Goal: Transaction & Acquisition: Book appointment/travel/reservation

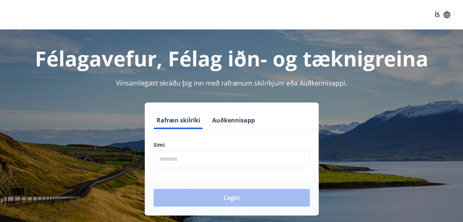
click at [172, 155] on input "phone" at bounding box center [232, 159] width 156 height 18
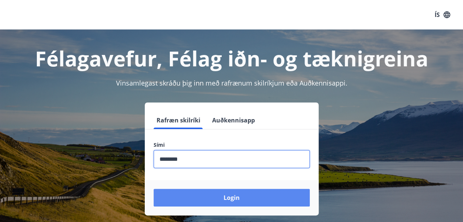
type input "********"
click at [228, 201] on button "Login" at bounding box center [232, 198] width 156 height 18
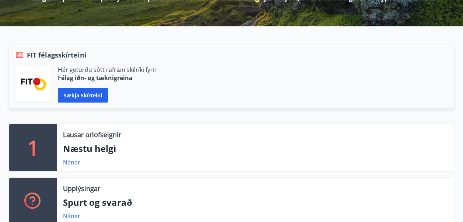
scroll to position [143, 0]
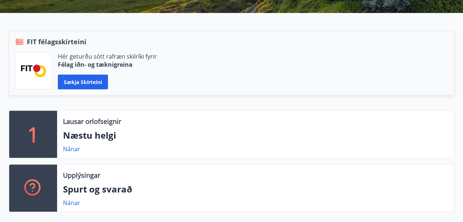
click at [40, 136] on div "1" at bounding box center [33, 133] width 48 height 47
click at [134, 133] on p "Næstu helgi" at bounding box center [255, 135] width 385 height 13
click at [68, 149] on link "Nánar" at bounding box center [71, 149] width 17 height 8
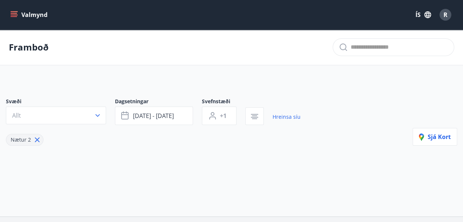
type input "*"
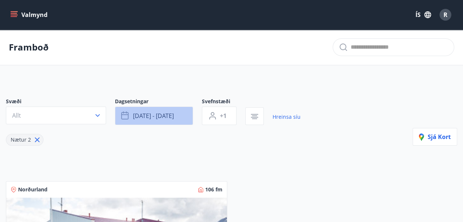
click at [149, 115] on span "[DATE] - [DATE]" at bounding box center [153, 116] width 41 height 8
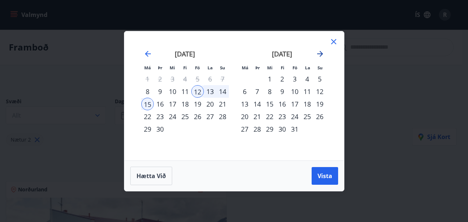
click at [318, 52] on icon "Move forward to switch to the next month." at bounding box center [320, 53] width 9 height 9
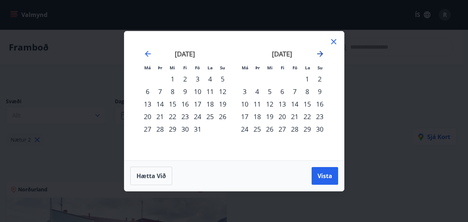
click at [320, 52] on icon "Move forward to switch to the next month." at bounding box center [320, 53] width 9 height 9
click at [270, 116] on div "24" at bounding box center [270, 116] width 13 height 13
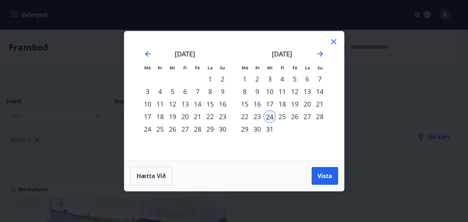
click at [259, 119] on div "23" at bounding box center [257, 116] width 13 height 13
click at [324, 173] on span "Vista" at bounding box center [325, 176] width 15 height 8
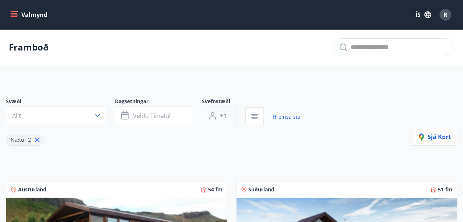
click at [223, 116] on span "+1" at bounding box center [223, 116] width 7 height 8
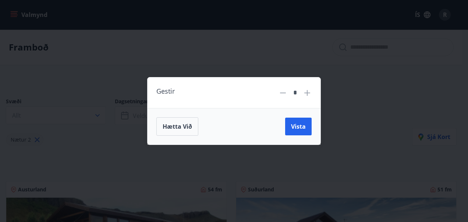
click at [308, 94] on icon at bounding box center [307, 92] width 9 height 9
type input "*"
click at [299, 124] on span "Vista" at bounding box center [298, 126] width 15 height 8
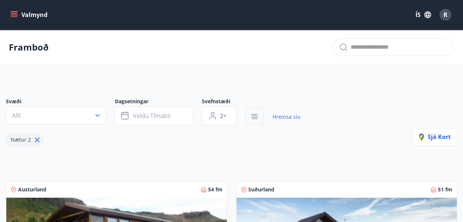
click at [255, 114] on icon "button" at bounding box center [254, 114] width 7 height 1
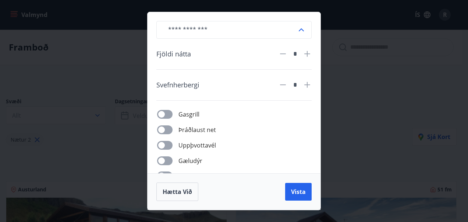
click at [370, 89] on div "​ Fjöldi nátta * Svefnherbergi * Gasgrill Þráðlaust net Uppþvottavél Gæludýr Þu…" at bounding box center [234, 111] width 468 height 222
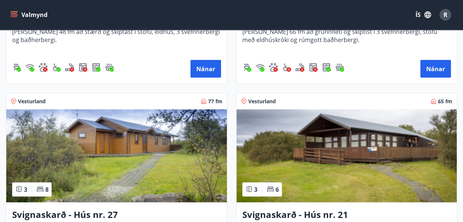
scroll to position [2094, 0]
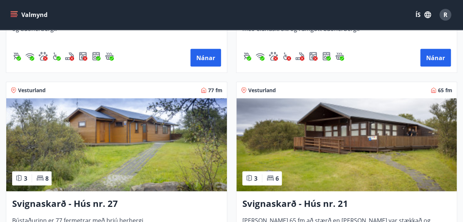
click at [243, 88] on icon at bounding box center [244, 90] width 6 height 6
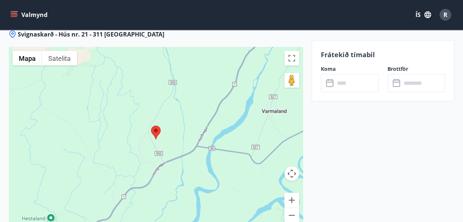
scroll to position [986, 0]
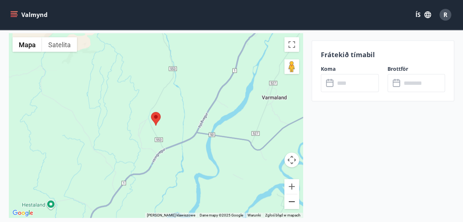
click at [288, 194] on button "Pomniejsz" at bounding box center [291, 201] width 15 height 15
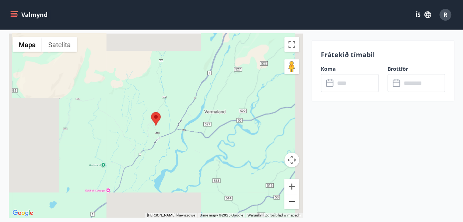
click at [290, 194] on button "Pomniejsz" at bounding box center [291, 201] width 15 height 15
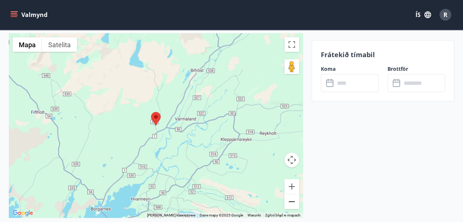
click at [290, 194] on button "Pomniejsz" at bounding box center [291, 201] width 15 height 15
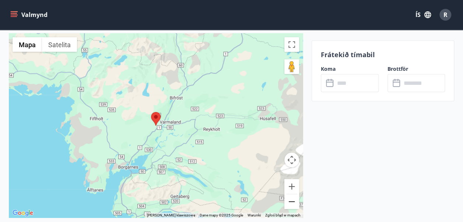
click at [290, 194] on button "Pomniejsz" at bounding box center [291, 201] width 15 height 15
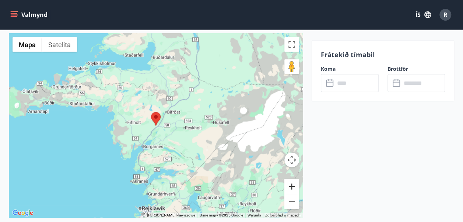
click at [291, 179] on button "Powiększ" at bounding box center [291, 186] width 15 height 15
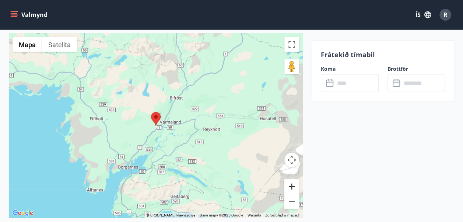
click at [291, 179] on button "Powiększ" at bounding box center [291, 186] width 15 height 15
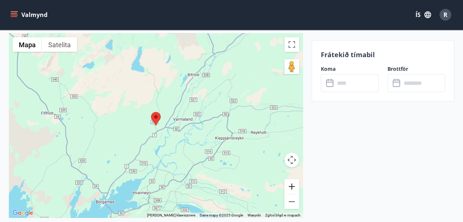
click at [291, 179] on button "Powiększ" at bounding box center [291, 186] width 15 height 15
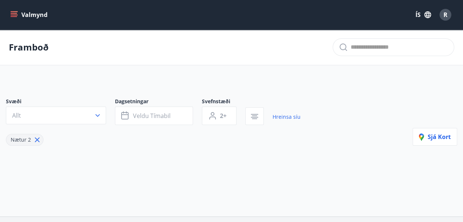
type input "*"
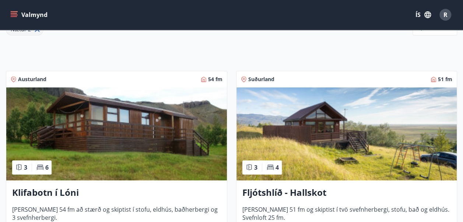
scroll to position [106, 0]
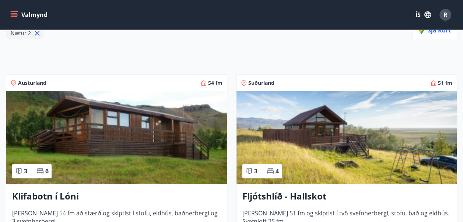
click at [155, 120] on img at bounding box center [116, 137] width 221 height 93
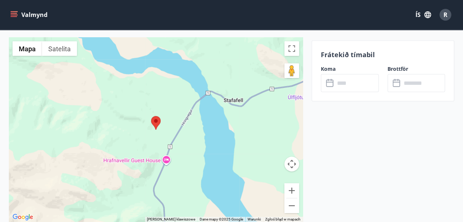
scroll to position [1054, 0]
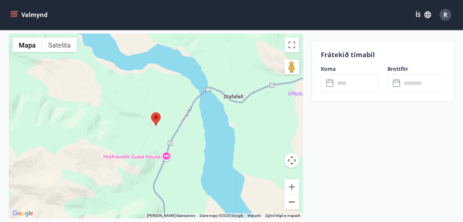
click at [290, 194] on button "Pomniejsz" at bounding box center [291, 201] width 15 height 15
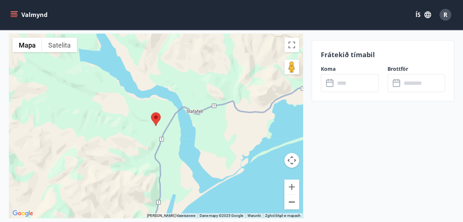
click at [290, 194] on button "Pomniejsz" at bounding box center [291, 201] width 15 height 15
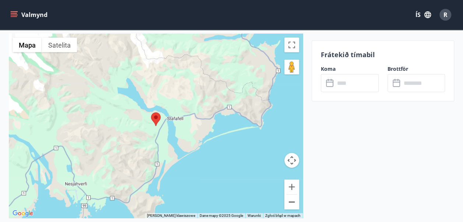
click at [291, 194] on button "Pomniejsz" at bounding box center [291, 201] width 15 height 15
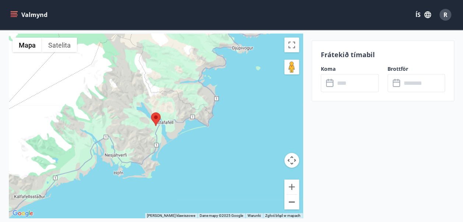
click at [291, 194] on button "Pomniejsz" at bounding box center [291, 201] width 15 height 15
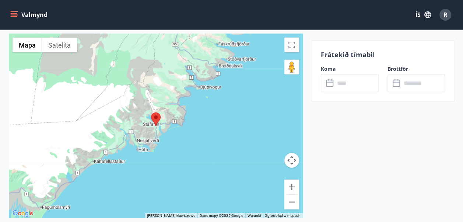
click at [291, 194] on button "Pomniejsz" at bounding box center [291, 201] width 15 height 15
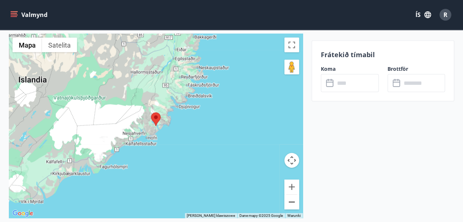
click at [291, 194] on button "Pomniejsz" at bounding box center [291, 201] width 15 height 15
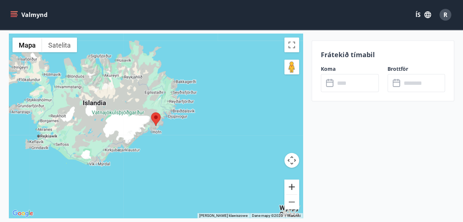
click at [291, 179] on button "Powiększ" at bounding box center [291, 186] width 15 height 15
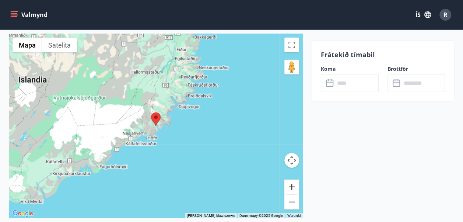
click at [291, 179] on button "Powiększ" at bounding box center [291, 186] width 15 height 15
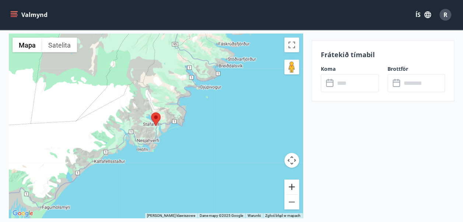
click at [291, 179] on button "Powiększ" at bounding box center [291, 186] width 15 height 15
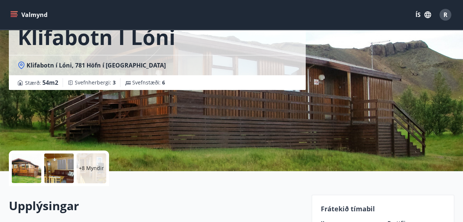
scroll to position [0, 0]
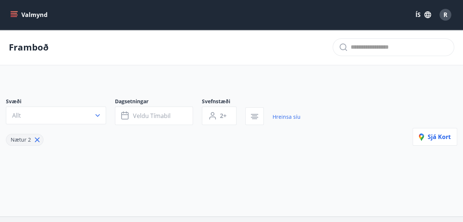
type input "*"
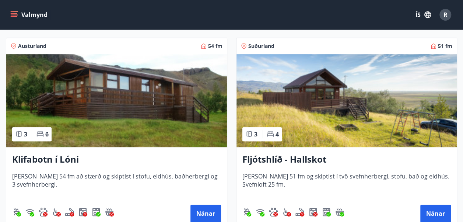
scroll to position [147, 0]
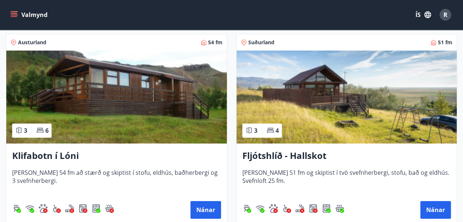
click at [332, 96] on img at bounding box center [346, 96] width 221 height 93
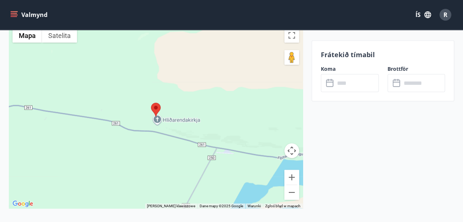
scroll to position [946, 0]
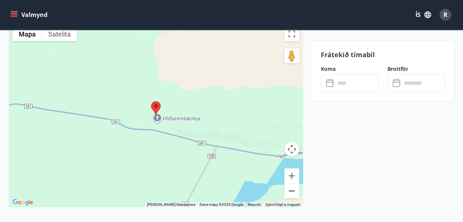
click at [292, 183] on button "Pomniejsz" at bounding box center [291, 190] width 15 height 15
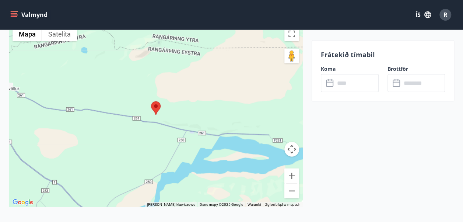
click at [292, 183] on button "Pomniejsz" at bounding box center [291, 190] width 15 height 15
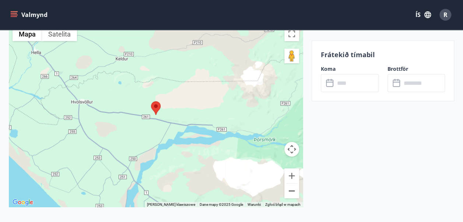
click at [292, 183] on button "Pomniejsz" at bounding box center [291, 190] width 15 height 15
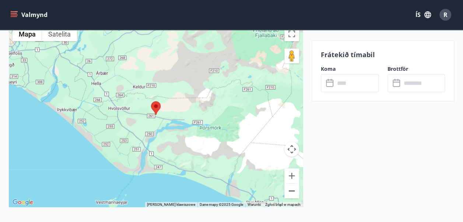
click at [292, 183] on button "Pomniejsz" at bounding box center [291, 190] width 15 height 15
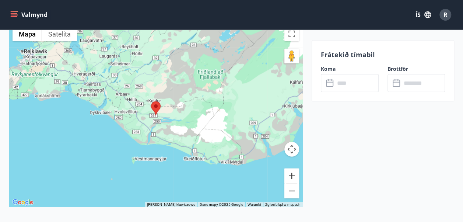
click at [290, 168] on button "Powiększ" at bounding box center [291, 175] width 15 height 15
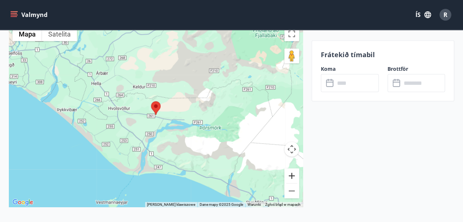
click at [290, 168] on button "Powiększ" at bounding box center [291, 175] width 15 height 15
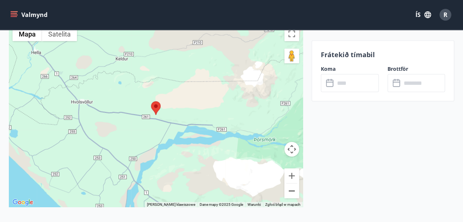
click at [294, 188] on button "Pomniejsz" at bounding box center [291, 190] width 15 height 15
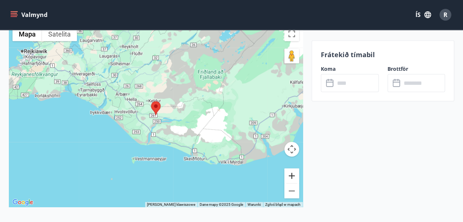
click at [297, 168] on button "Powiększ" at bounding box center [291, 175] width 15 height 15
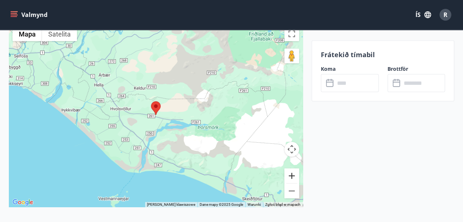
click at [297, 168] on button "Powiększ" at bounding box center [291, 175] width 15 height 15
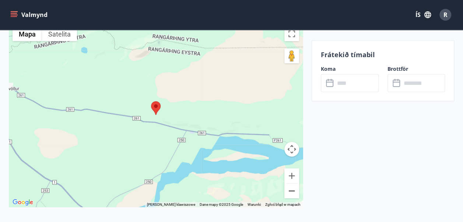
click at [289, 183] on button "Pomniejsz" at bounding box center [291, 190] width 15 height 15
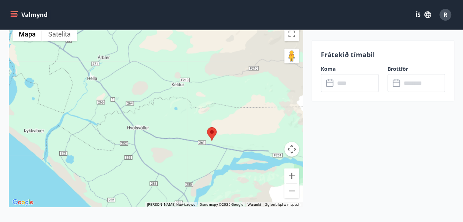
drag, startPoint x: 144, startPoint y: 115, endPoint x: 205, endPoint y: 141, distance: 65.6
click at [205, 141] on div at bounding box center [156, 115] width 294 height 184
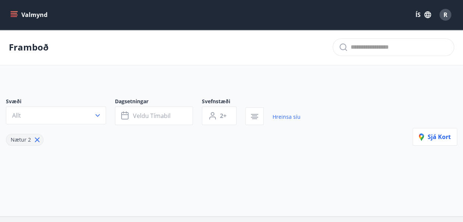
type input "*"
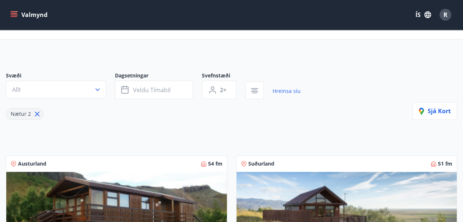
scroll to position [70, 0]
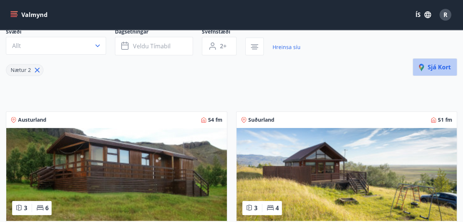
click at [440, 64] on span "Sjá kort" at bounding box center [435, 67] width 32 height 8
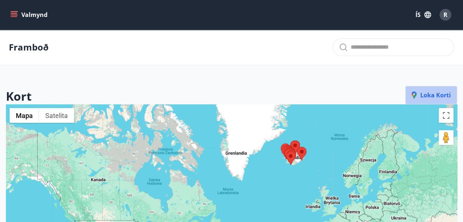
click at [433, 92] on span "Loka korti" at bounding box center [430, 95] width 39 height 8
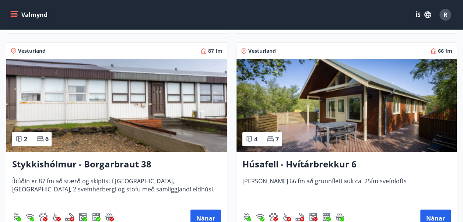
scroll to position [331, 0]
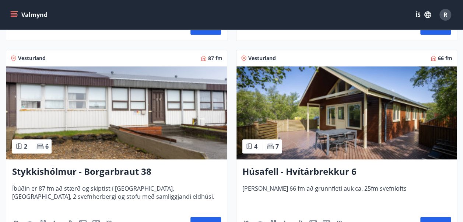
click at [332, 113] on img at bounding box center [346, 112] width 221 height 93
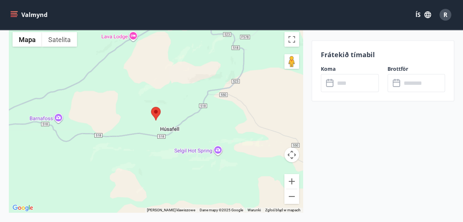
scroll to position [1090, 0]
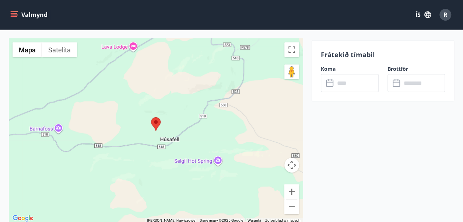
click at [292, 204] on button "Pomniejsz" at bounding box center [291, 206] width 15 height 15
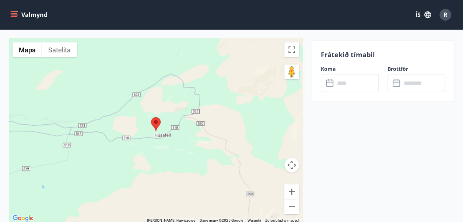
click at [292, 204] on button "Pomniejsz" at bounding box center [291, 206] width 15 height 15
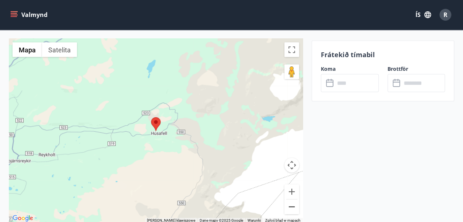
click at [292, 204] on button "Pomniejsz" at bounding box center [291, 206] width 15 height 15
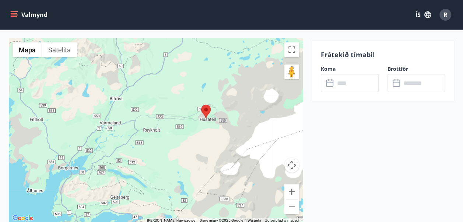
drag, startPoint x: 114, startPoint y: 175, endPoint x: 166, endPoint y: 160, distance: 54.1
click at [166, 160] on div at bounding box center [156, 131] width 294 height 184
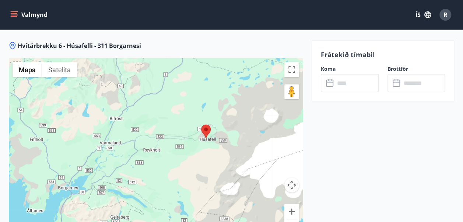
scroll to position [1073, 0]
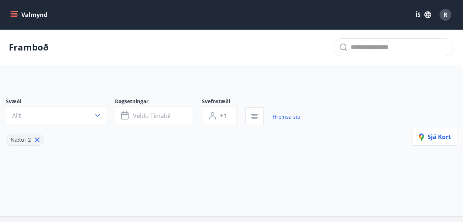
type input "*"
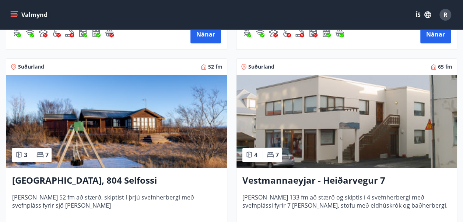
scroll to position [529, 0]
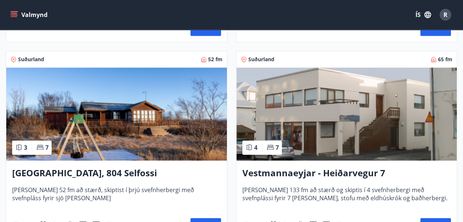
click at [126, 104] on img at bounding box center [116, 113] width 221 height 93
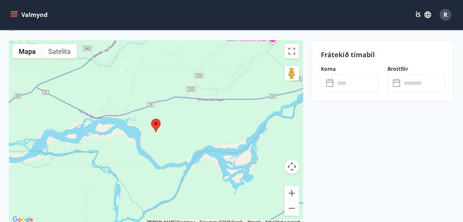
scroll to position [1001, 0]
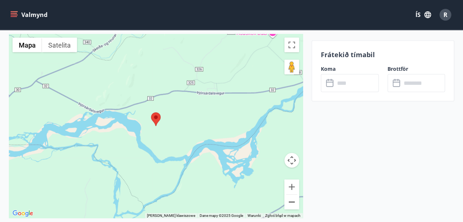
click at [292, 201] on button "Pomniejsz" at bounding box center [291, 201] width 15 height 15
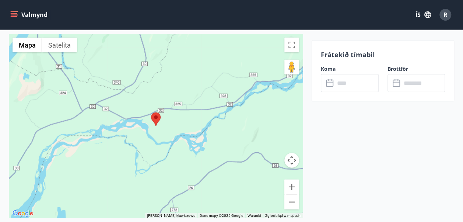
click at [291, 201] on button "Pomniejsz" at bounding box center [291, 201] width 15 height 15
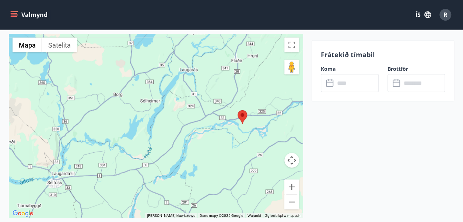
drag, startPoint x: 167, startPoint y: 155, endPoint x: 254, endPoint y: 153, distance: 87.3
click at [254, 153] on div at bounding box center [156, 126] width 294 height 184
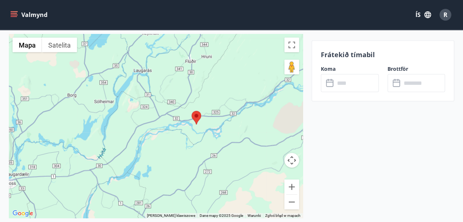
drag, startPoint x: 195, startPoint y: 134, endPoint x: 149, endPoint y: 135, distance: 46.0
click at [149, 135] on div at bounding box center [156, 126] width 294 height 184
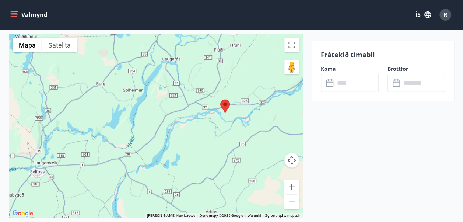
drag, startPoint x: 118, startPoint y: 145, endPoint x: 149, endPoint y: 134, distance: 33.3
click at [149, 134] on div at bounding box center [156, 126] width 294 height 184
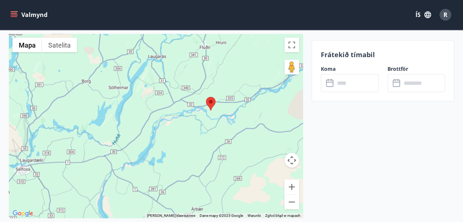
drag, startPoint x: 226, startPoint y: 123, endPoint x: 210, endPoint y: 120, distance: 16.4
click at [210, 120] on div at bounding box center [156, 126] width 294 height 184
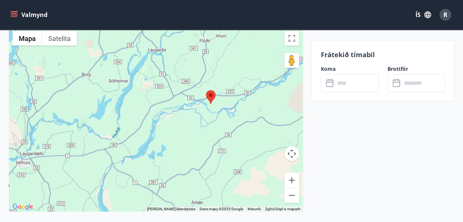
scroll to position [1004, 0]
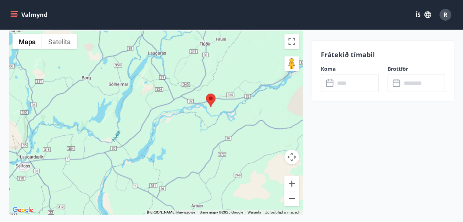
click at [289, 200] on button "Pomniejsz" at bounding box center [291, 198] width 15 height 15
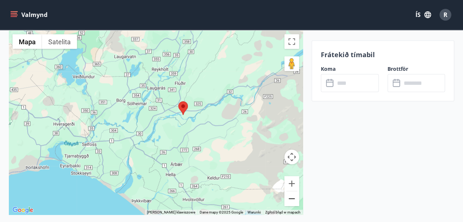
click at [290, 200] on button "Pomniejsz" at bounding box center [291, 198] width 15 height 15
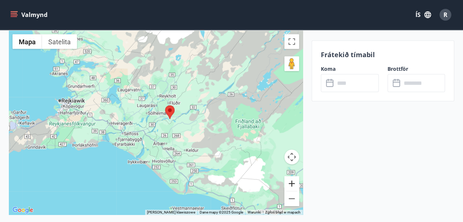
click at [295, 183] on button "Powiększ" at bounding box center [291, 183] width 15 height 15
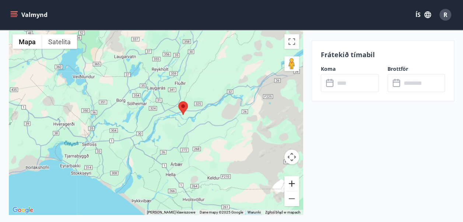
click at [295, 183] on button "Powiększ" at bounding box center [291, 183] width 15 height 15
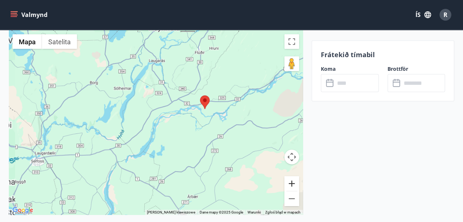
click at [295, 183] on button "Powiększ" at bounding box center [291, 183] width 15 height 15
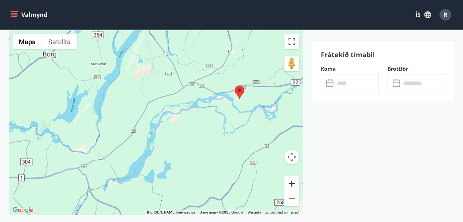
click at [295, 183] on button "Powiększ" at bounding box center [291, 183] width 15 height 15
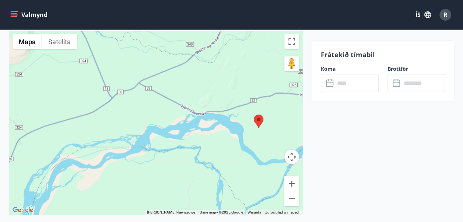
drag, startPoint x: 228, startPoint y: 130, endPoint x: 108, endPoint y: 198, distance: 138.0
click at [108, 198] on div at bounding box center [156, 123] width 294 height 184
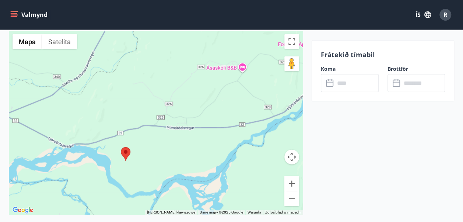
drag, startPoint x: 222, startPoint y: 152, endPoint x: 84, endPoint y: 184, distance: 142.5
click at [84, 184] on div at bounding box center [156, 123] width 294 height 184
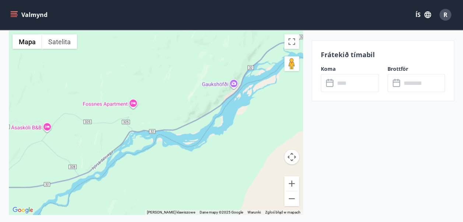
drag, startPoint x: 225, startPoint y: 157, endPoint x: 29, endPoint y: 216, distance: 204.7
click at [29, 216] on div "[GEOGRAPHIC_DATA] 4, 804 Selfossi ← Przesuń w lewo → Przesuń w prawo ↑ Przesuń …" at bounding box center [156, 129] width 294 height 230
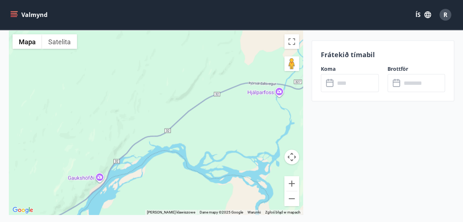
drag, startPoint x: 212, startPoint y: 108, endPoint x: 76, endPoint y: 202, distance: 165.6
click at [76, 202] on div at bounding box center [156, 123] width 294 height 184
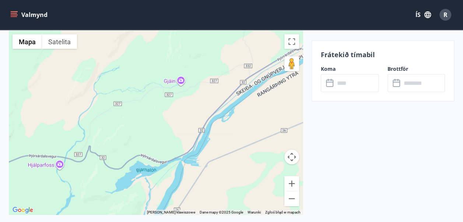
drag, startPoint x: 252, startPoint y: 115, endPoint x: 25, endPoint y: 191, distance: 239.1
click at [25, 191] on div at bounding box center [156, 123] width 294 height 184
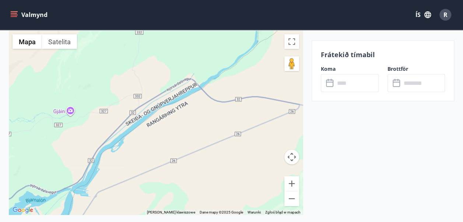
drag, startPoint x: 207, startPoint y: 124, endPoint x: 91, endPoint y: 158, distance: 120.3
click at [91, 158] on div at bounding box center [156, 123] width 294 height 184
click at [294, 200] on button "Pomniejsz" at bounding box center [291, 198] width 15 height 15
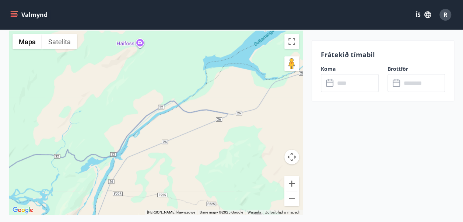
click at [260, 135] on div at bounding box center [156, 123] width 294 height 184
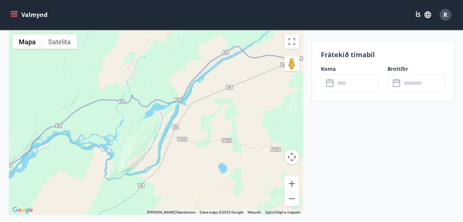
drag, startPoint x: 214, startPoint y: 135, endPoint x: 276, endPoint y: 81, distance: 81.9
click at [276, 81] on div at bounding box center [156, 123] width 294 height 184
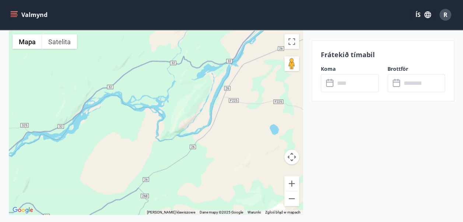
drag, startPoint x: 198, startPoint y: 180, endPoint x: 252, endPoint y: 139, distance: 67.5
click at [252, 139] on div at bounding box center [156, 123] width 294 height 184
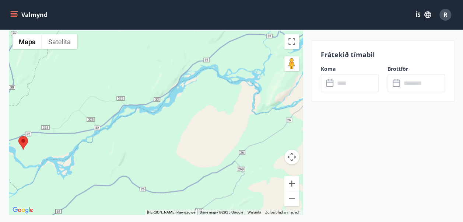
drag, startPoint x: 114, startPoint y: 139, endPoint x: 211, endPoint y: 112, distance: 100.7
click at [211, 112] on div at bounding box center [156, 123] width 294 height 184
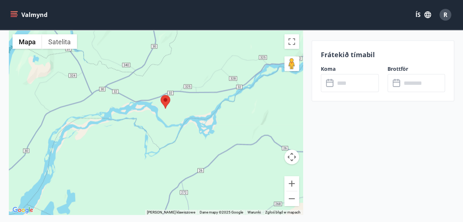
drag, startPoint x: 74, startPoint y: 147, endPoint x: 219, endPoint y: 104, distance: 151.0
click at [219, 104] on div at bounding box center [156, 123] width 294 height 184
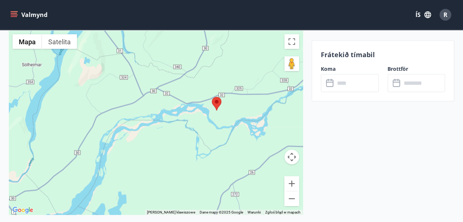
drag, startPoint x: 125, startPoint y: 138, endPoint x: 178, endPoint y: 140, distance: 52.7
click at [178, 140] on div at bounding box center [156, 123] width 294 height 184
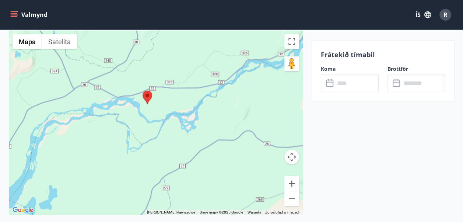
drag, startPoint x: 236, startPoint y: 149, endPoint x: 163, endPoint y: 143, distance: 73.6
click at [163, 143] on div at bounding box center [156, 123] width 294 height 184
click at [286, 198] on button "Pomniejsz" at bounding box center [291, 198] width 15 height 15
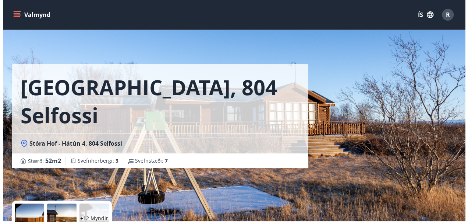
scroll to position [105, 0]
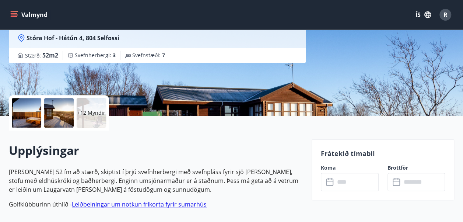
click at [28, 109] on div at bounding box center [26, 112] width 29 height 29
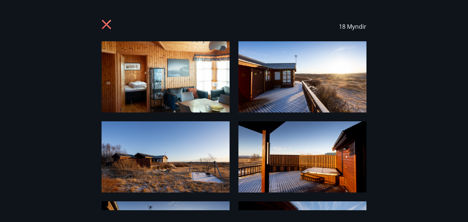
drag, startPoint x: 405, startPoint y: 113, endPoint x: 395, endPoint y: 105, distance: 13.1
click at [395, 105] on div "18 Myndir" at bounding box center [234, 111] width 468 height 198
drag, startPoint x: 464, startPoint y: 75, endPoint x: 463, endPoint y: 183, distance: 107.9
click at [463, 183] on div "18 Myndir" at bounding box center [234, 111] width 468 height 198
click at [297, 85] on img at bounding box center [303, 76] width 128 height 71
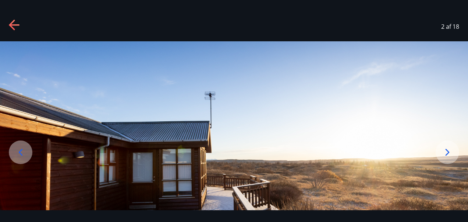
click at [445, 152] on icon at bounding box center [448, 152] width 12 height 12
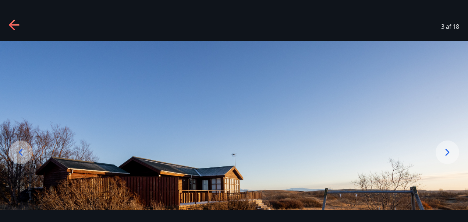
click at [445, 152] on icon at bounding box center [448, 152] width 12 height 12
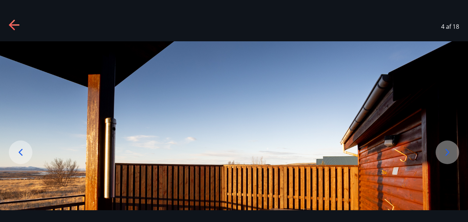
click at [445, 152] on icon at bounding box center [448, 152] width 12 height 12
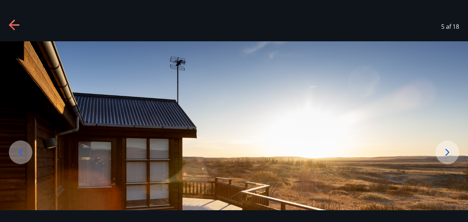
click at [445, 152] on icon at bounding box center [448, 152] width 12 height 12
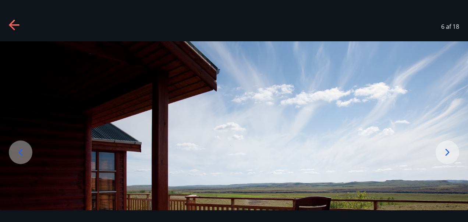
drag, startPoint x: 460, startPoint y: 134, endPoint x: 242, endPoint y: 69, distance: 227.3
click at [242, 69] on img at bounding box center [234, 171] width 468 height 260
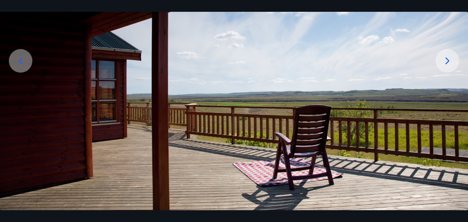
scroll to position [92, 0]
click at [20, 60] on icon at bounding box center [21, 60] width 12 height 12
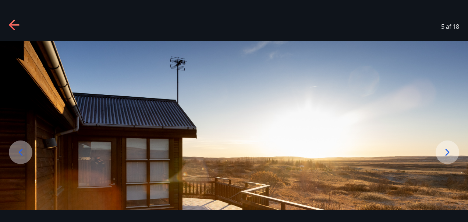
scroll to position [74, 0]
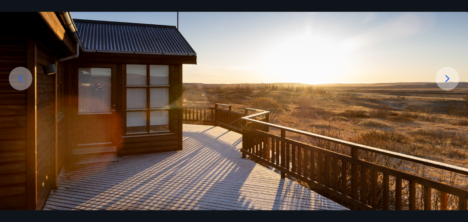
click at [445, 76] on icon at bounding box center [448, 79] width 12 height 12
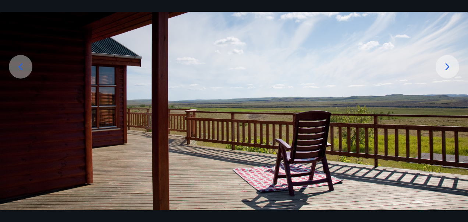
scroll to position [92, 0]
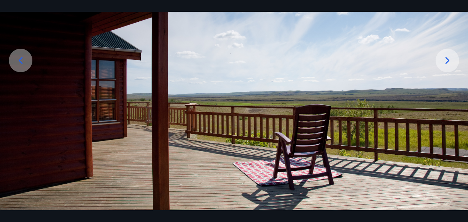
click at [445, 60] on icon at bounding box center [448, 60] width 12 height 12
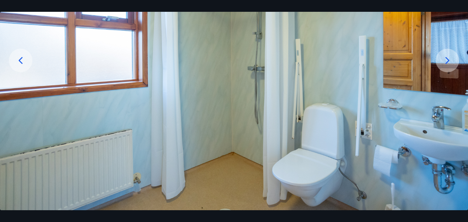
click at [446, 60] on icon at bounding box center [448, 60] width 12 height 12
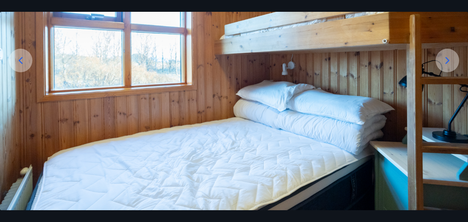
click at [446, 60] on icon at bounding box center [448, 60] width 12 height 12
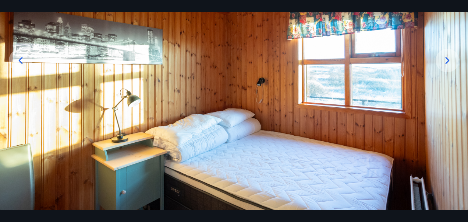
click at [446, 57] on icon at bounding box center [448, 60] width 4 height 7
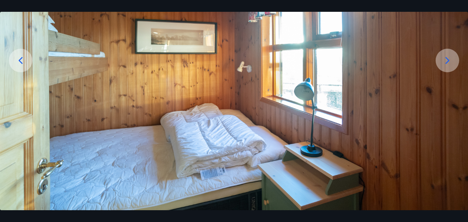
click at [447, 59] on icon at bounding box center [448, 60] width 12 height 12
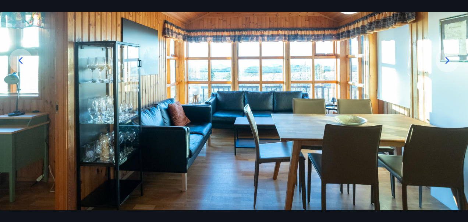
click at [445, 60] on icon at bounding box center [448, 60] width 12 height 12
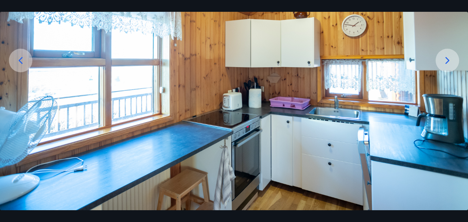
click at [448, 61] on icon at bounding box center [448, 60] width 4 height 7
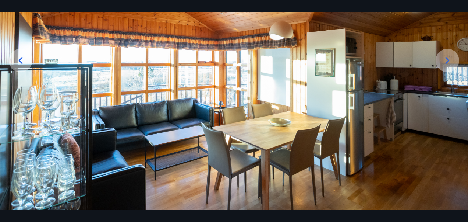
click at [446, 61] on icon at bounding box center [448, 60] width 12 height 12
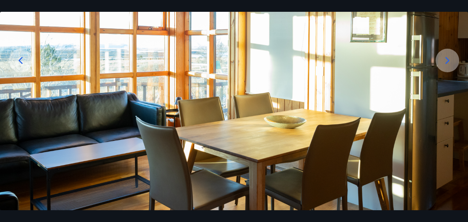
click at [449, 60] on icon at bounding box center [448, 60] width 4 height 7
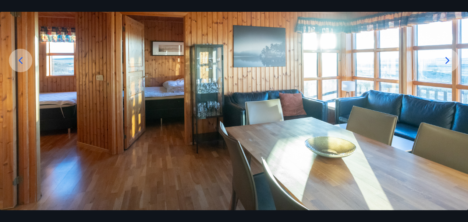
click at [448, 63] on icon at bounding box center [448, 60] width 12 height 12
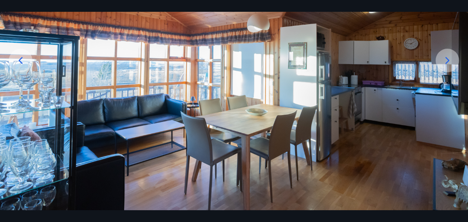
click at [445, 60] on icon at bounding box center [448, 60] width 12 height 12
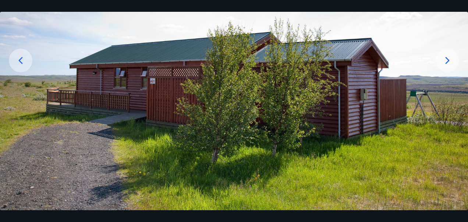
click at [446, 60] on icon at bounding box center [448, 60] width 12 height 12
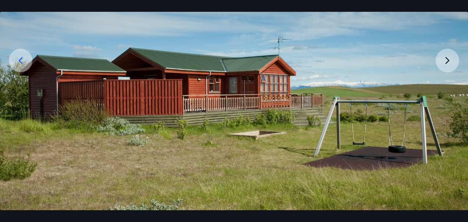
click at [446, 60] on img at bounding box center [234, 80] width 468 height 260
click at [448, 63] on img at bounding box center [234, 80] width 468 height 260
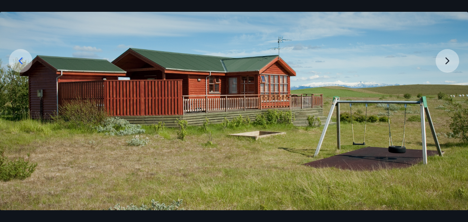
click at [20, 62] on icon at bounding box center [21, 60] width 4 height 7
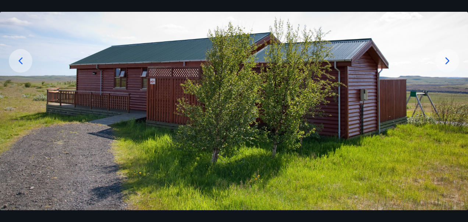
click at [20, 62] on icon at bounding box center [21, 60] width 4 height 7
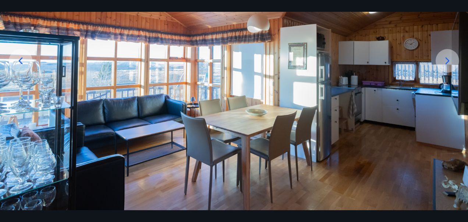
click at [20, 62] on icon at bounding box center [21, 60] width 4 height 7
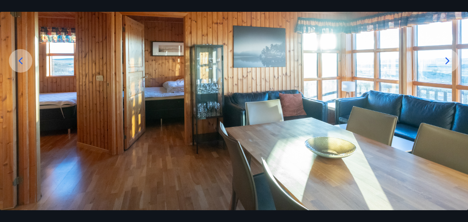
click at [20, 62] on icon at bounding box center [21, 60] width 4 height 7
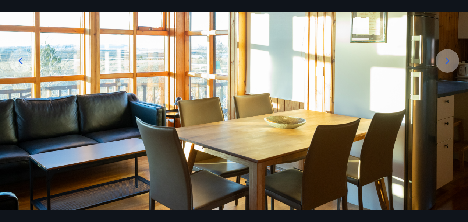
click at [20, 62] on icon at bounding box center [21, 60] width 4 height 7
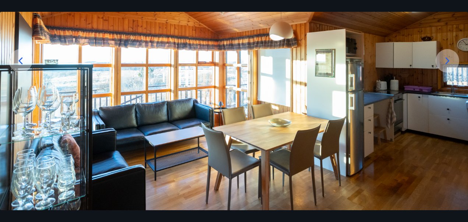
click at [21, 62] on icon at bounding box center [21, 61] width 12 height 12
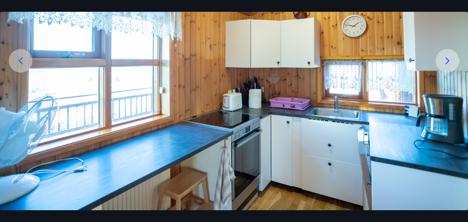
click at [21, 62] on icon at bounding box center [21, 61] width 12 height 12
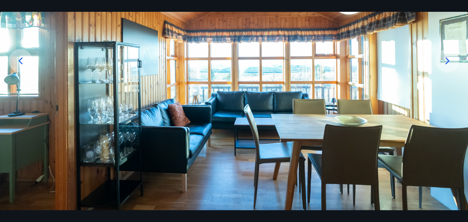
click at [21, 62] on icon at bounding box center [21, 61] width 12 height 12
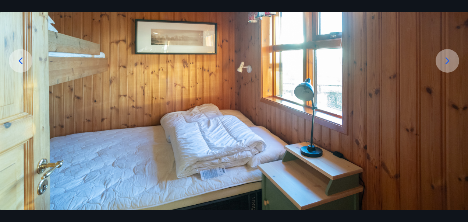
click at [21, 62] on icon at bounding box center [21, 61] width 12 height 12
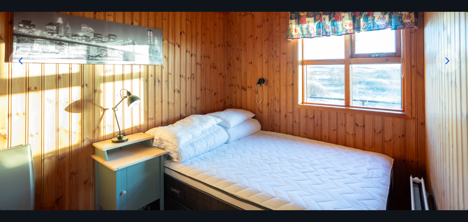
click at [21, 62] on icon at bounding box center [21, 61] width 12 height 12
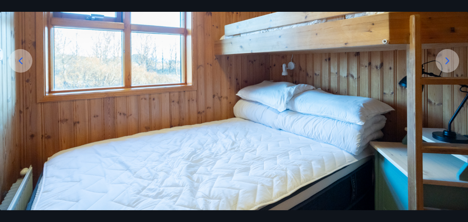
click at [21, 62] on icon at bounding box center [21, 61] width 12 height 12
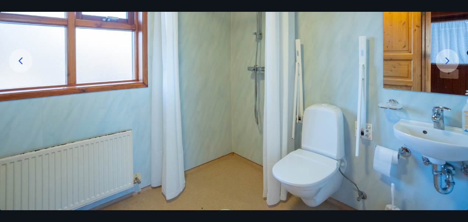
click at [21, 62] on icon at bounding box center [21, 61] width 12 height 12
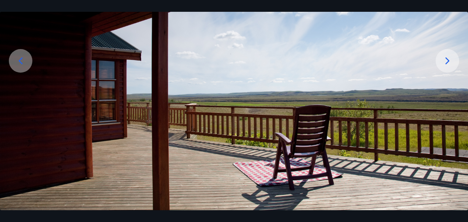
click at [21, 62] on icon at bounding box center [21, 61] width 12 height 12
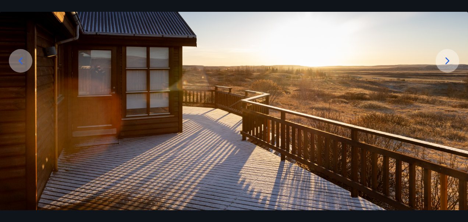
click at [21, 62] on icon at bounding box center [21, 61] width 12 height 12
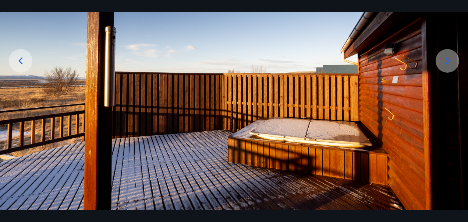
click at [18, 61] on icon at bounding box center [21, 61] width 12 height 12
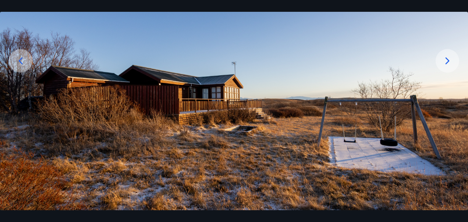
click at [22, 59] on icon at bounding box center [21, 61] width 12 height 12
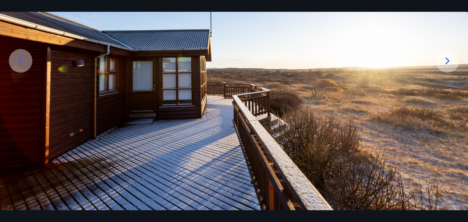
click at [24, 57] on icon at bounding box center [21, 61] width 12 height 12
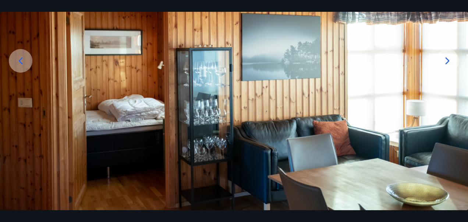
click at [24, 58] on icon at bounding box center [21, 61] width 12 height 12
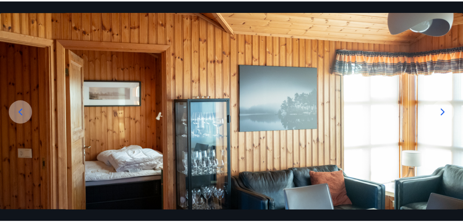
scroll to position [0, 0]
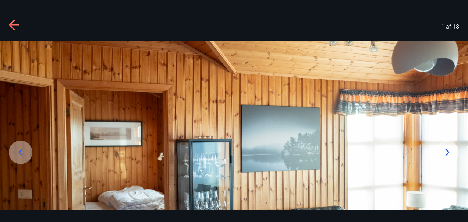
click at [14, 26] on icon at bounding box center [15, 26] width 12 height 12
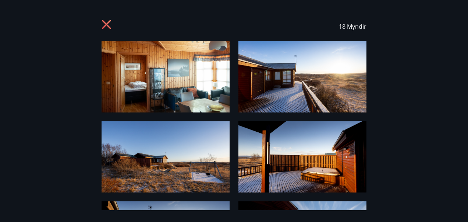
click at [106, 24] on icon at bounding box center [106, 24] width 9 height 9
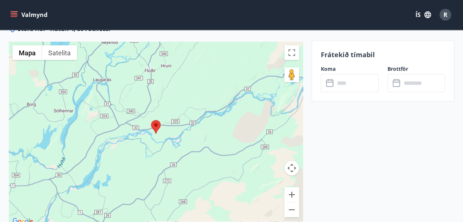
scroll to position [994, 0]
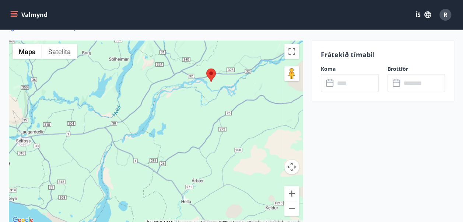
drag, startPoint x: 69, startPoint y: 158, endPoint x: 124, endPoint y: 108, distance: 74.8
click at [124, 108] on div at bounding box center [156, 132] width 294 height 184
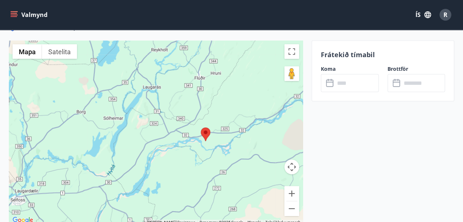
drag, startPoint x: 129, startPoint y: 91, endPoint x: 122, endPoint y: 151, distance: 59.7
click at [123, 151] on div at bounding box center [156, 132] width 294 height 184
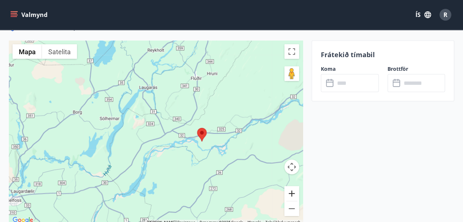
click at [289, 192] on button "Powiększ" at bounding box center [291, 193] width 15 height 15
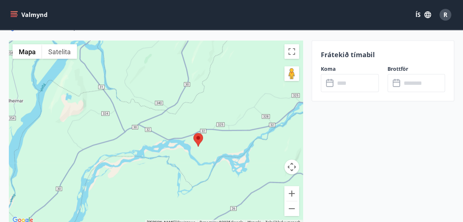
drag, startPoint x: 211, startPoint y: 152, endPoint x: 170, endPoint y: 148, distance: 41.1
click at [170, 148] on div at bounding box center [156, 132] width 294 height 184
click at [293, 190] on button "Powiększ" at bounding box center [291, 193] width 15 height 15
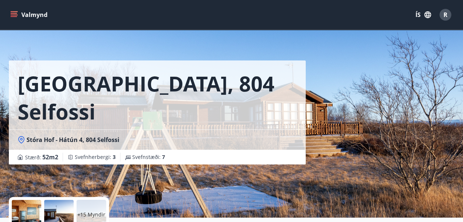
scroll to position [0, 0]
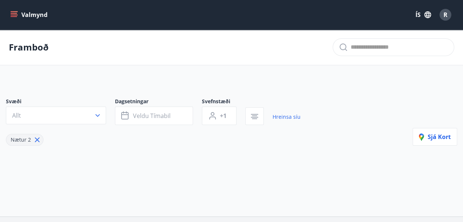
type input "*"
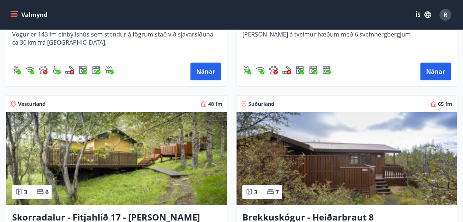
scroll to position [920, 0]
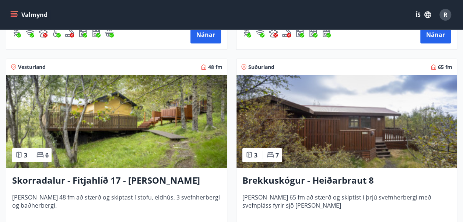
click at [108, 105] on img at bounding box center [116, 121] width 221 height 93
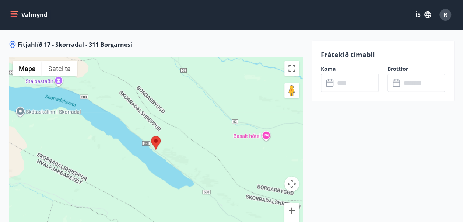
scroll to position [994, 0]
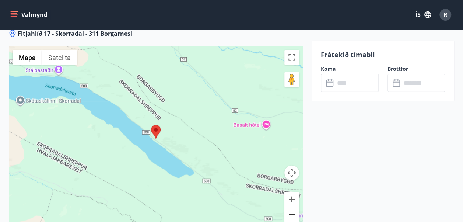
click at [291, 210] on button "Pomniejsz" at bounding box center [291, 214] width 15 height 15
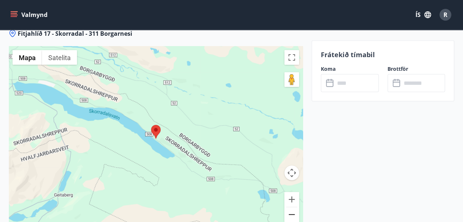
click at [291, 210] on button "Pomniejsz" at bounding box center [291, 214] width 15 height 15
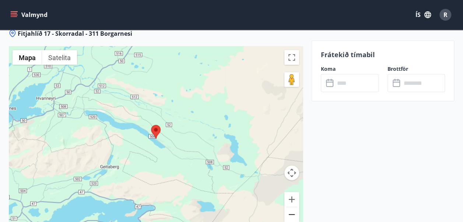
click at [291, 210] on button "Pomniejsz" at bounding box center [291, 214] width 15 height 15
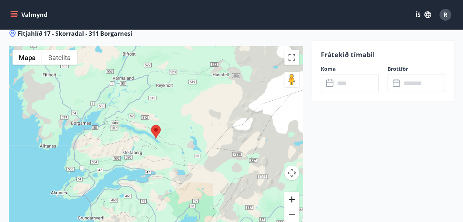
click at [291, 199] on button "Powiększ" at bounding box center [291, 199] width 15 height 15
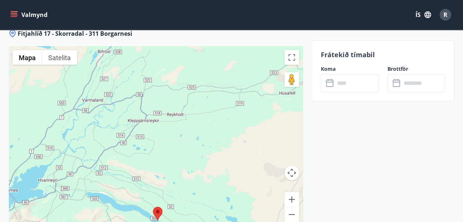
drag, startPoint x: 152, startPoint y: 155, endPoint x: 145, endPoint y: 234, distance: 79.1
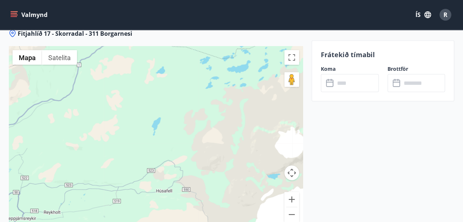
drag, startPoint x: 146, startPoint y: 90, endPoint x: 28, endPoint y: 188, distance: 153.2
click at [28, 188] on div at bounding box center [156, 138] width 294 height 184
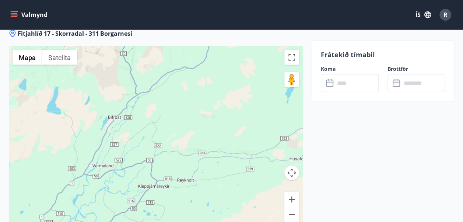
drag, startPoint x: 102, startPoint y: 79, endPoint x: 233, endPoint y: 42, distance: 136.0
click at [233, 42] on div "Fitjahlíð 17 - Skorradal - 311 Borgarnesi ← Przesuń w lewo → Przesuń w prawo ↑ …" at bounding box center [156, 144] width 294 height 230
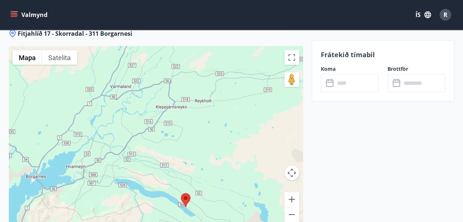
drag, startPoint x: 204, startPoint y: 144, endPoint x: 219, endPoint y: 71, distance: 74.5
click at [219, 71] on div at bounding box center [156, 138] width 294 height 184
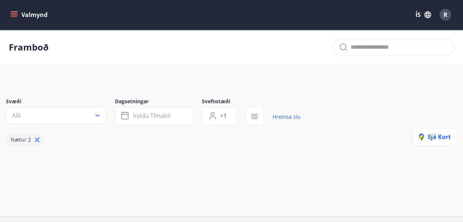
type input "*"
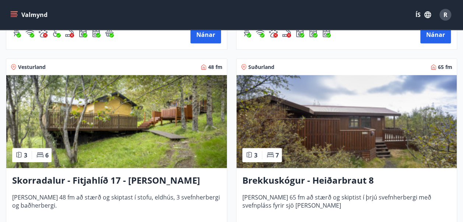
scroll to position [957, 0]
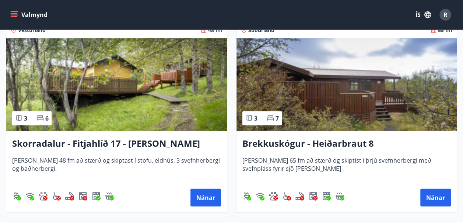
click at [329, 92] on img at bounding box center [346, 84] width 221 height 93
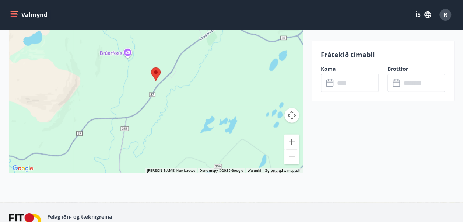
scroll to position [1068, 0]
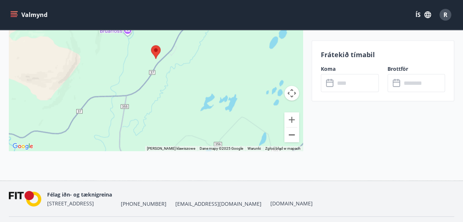
click at [293, 134] on button "Pomniejsz" at bounding box center [291, 134] width 15 height 15
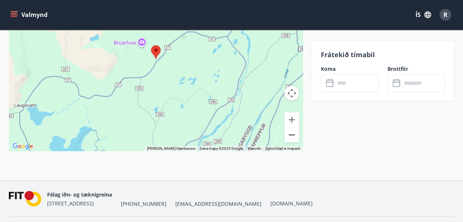
click at [293, 134] on button "Pomniejsz" at bounding box center [291, 134] width 15 height 15
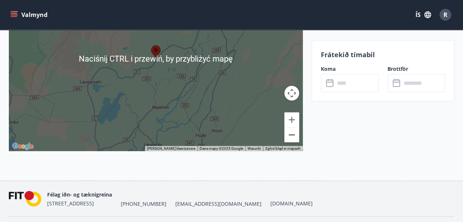
scroll to position [1031, 0]
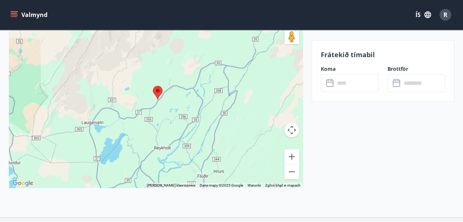
drag, startPoint x: 211, startPoint y: 105, endPoint x: 213, endPoint y: 109, distance: 4.7
click at [213, 109] on div at bounding box center [156, 96] width 294 height 184
click at [289, 170] on button "Pomniejsz" at bounding box center [291, 171] width 15 height 15
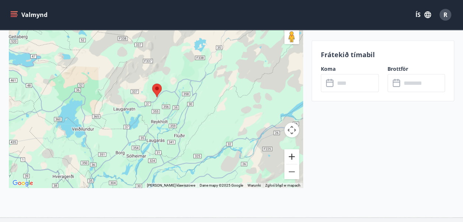
click at [290, 156] on button "Powiększ" at bounding box center [291, 156] width 15 height 15
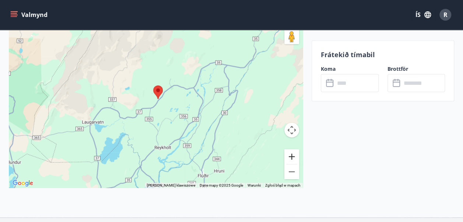
click at [290, 156] on button "Powiększ" at bounding box center [291, 156] width 15 height 15
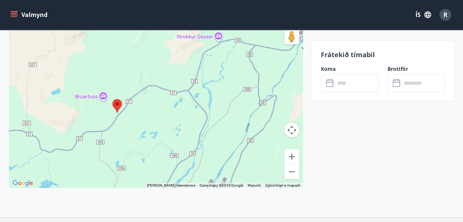
drag, startPoint x: 224, startPoint y: 117, endPoint x: 180, endPoint y: 127, distance: 45.0
click at [180, 127] on div at bounding box center [156, 96] width 294 height 184
click at [219, 102] on div at bounding box center [156, 96] width 294 height 184
click at [295, 155] on button "Powiększ" at bounding box center [291, 156] width 15 height 15
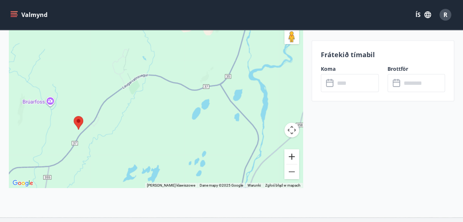
click at [295, 155] on button "Powiększ" at bounding box center [291, 156] width 15 height 15
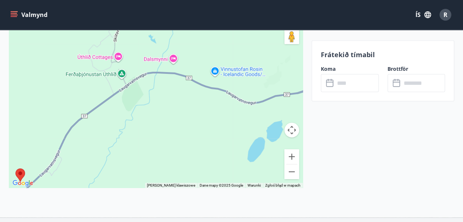
drag, startPoint x: 119, startPoint y: 133, endPoint x: 135, endPoint y: 149, distance: 22.9
click at [135, 151] on div at bounding box center [156, 96] width 294 height 184
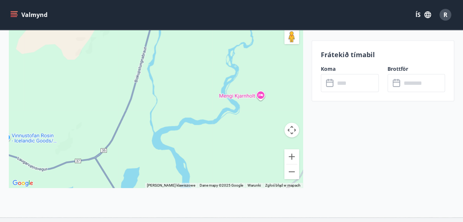
drag, startPoint x: 241, startPoint y: 106, endPoint x: 30, endPoint y: 173, distance: 220.9
click at [30, 173] on div at bounding box center [156, 96] width 294 height 184
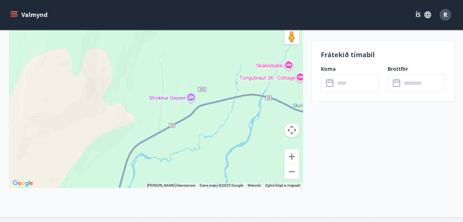
drag, startPoint x: 184, startPoint y: 162, endPoint x: 140, endPoint y: 216, distance: 69.3
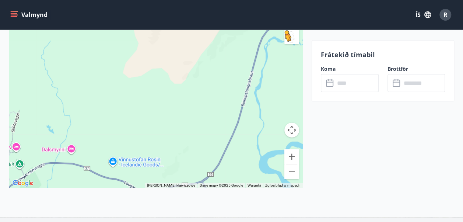
drag, startPoint x: 184, startPoint y: 137, endPoint x: 300, endPoint y: 21, distance: 163.7
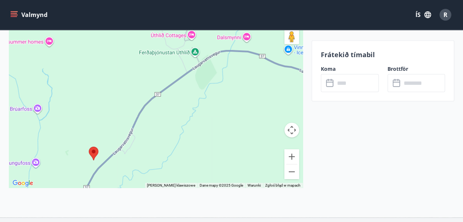
drag, startPoint x: 108, startPoint y: 137, endPoint x: 250, endPoint y: 68, distance: 157.4
click at [251, 67] on div at bounding box center [156, 96] width 294 height 184
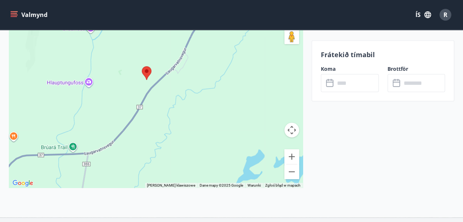
drag, startPoint x: 142, startPoint y: 142, endPoint x: 187, endPoint y: 74, distance: 82.0
click at [186, 67] on div at bounding box center [156, 96] width 294 height 184
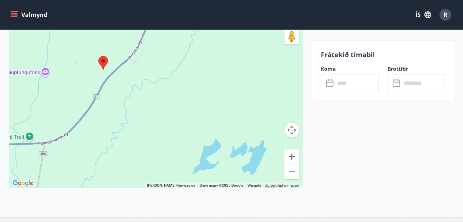
drag, startPoint x: 205, startPoint y: 127, endPoint x: 167, endPoint y: 112, distance: 41.0
click at [167, 111] on div at bounding box center [156, 96] width 294 height 184
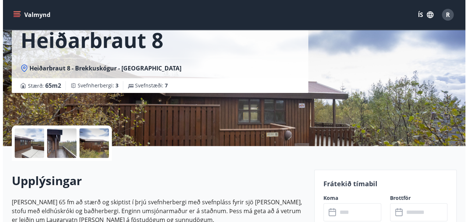
scroll to position [110, 0]
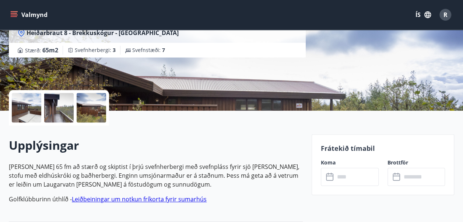
click at [27, 106] on div at bounding box center [26, 107] width 29 height 29
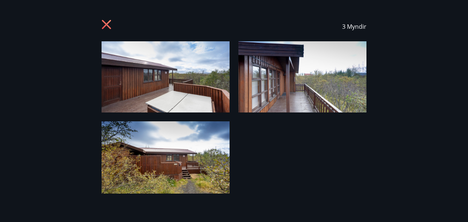
click at [180, 74] on img at bounding box center [166, 76] width 128 height 71
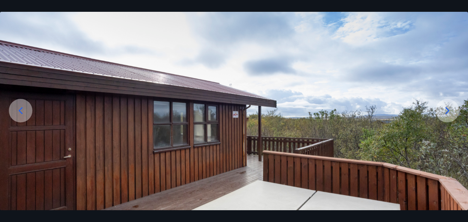
scroll to position [92, 0]
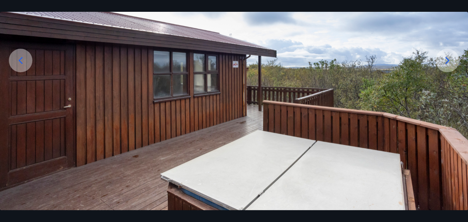
click at [444, 59] on icon at bounding box center [448, 60] width 12 height 12
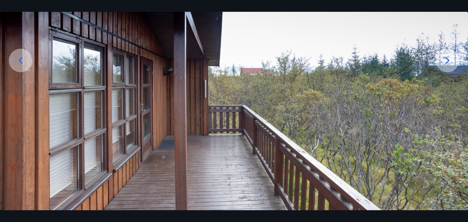
click at [445, 61] on icon at bounding box center [448, 60] width 12 height 12
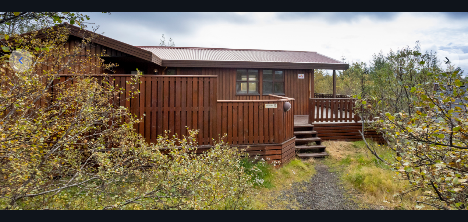
scroll to position [95, 0]
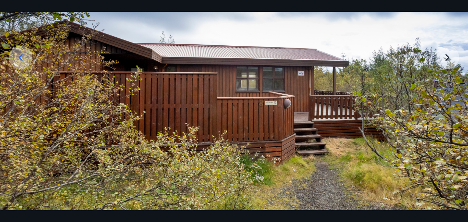
click at [445, 59] on img at bounding box center [234, 78] width 468 height 263
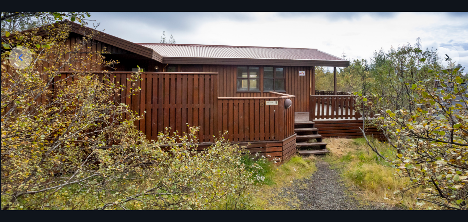
click at [448, 57] on img at bounding box center [235, 78] width 468 height 263
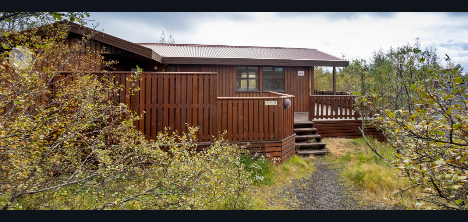
click at [448, 57] on img at bounding box center [234, 78] width 468 height 263
click at [20, 56] on icon at bounding box center [21, 58] width 12 height 12
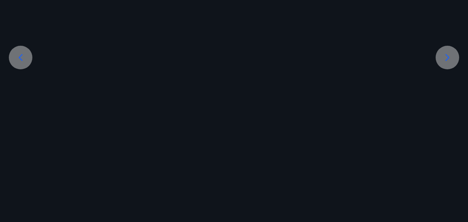
scroll to position [92, 0]
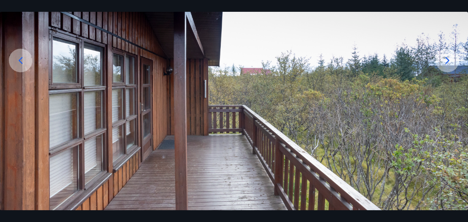
click at [20, 56] on icon at bounding box center [21, 60] width 12 height 12
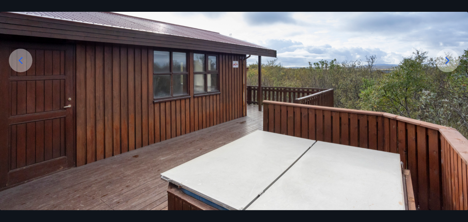
click at [20, 58] on icon at bounding box center [21, 60] width 12 height 12
click at [22, 60] on icon at bounding box center [21, 60] width 12 height 12
click at [445, 58] on icon at bounding box center [448, 60] width 12 height 12
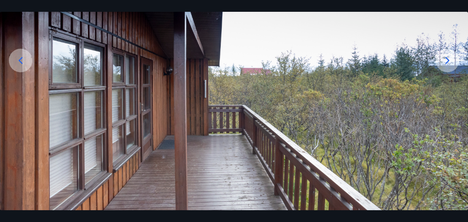
click at [443, 61] on icon at bounding box center [448, 60] width 12 height 12
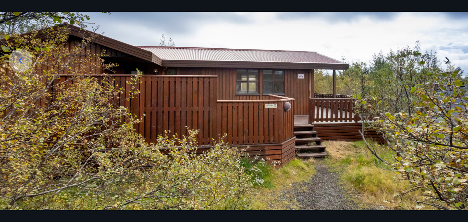
click at [443, 61] on img at bounding box center [234, 81] width 468 height 263
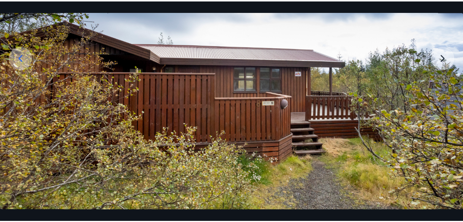
scroll to position [0, 0]
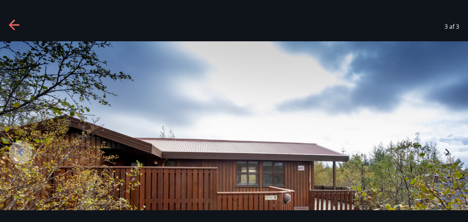
click at [12, 22] on icon at bounding box center [12, 25] width 6 height 10
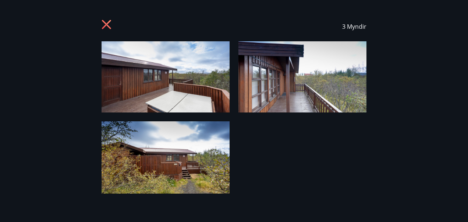
click at [105, 24] on icon at bounding box center [108, 26] width 12 height 12
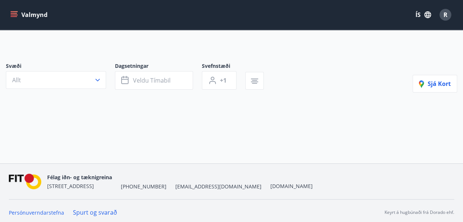
type input "*"
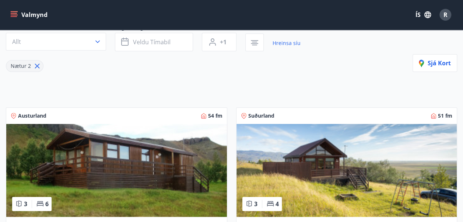
scroll to position [147, 0]
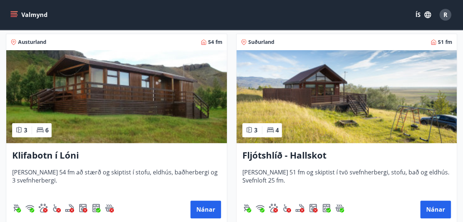
click at [91, 91] on img at bounding box center [116, 96] width 221 height 93
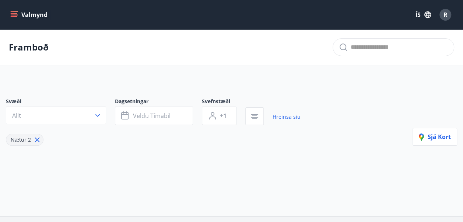
type input "*"
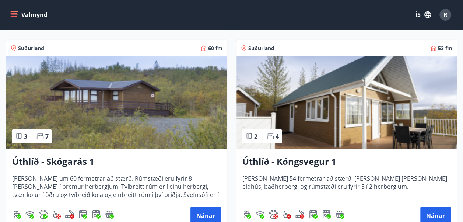
scroll to position [1141, 0]
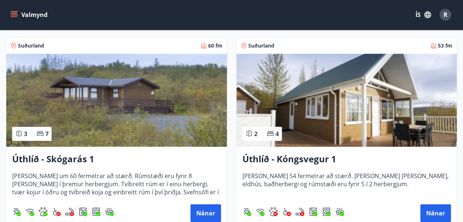
click at [82, 97] on img at bounding box center [116, 100] width 221 height 93
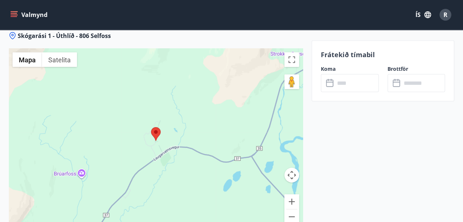
scroll to position [1031, 0]
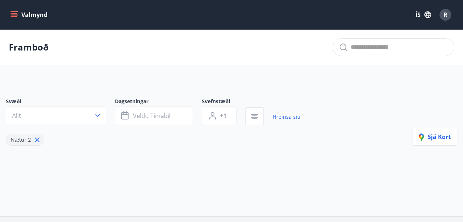
type input "*"
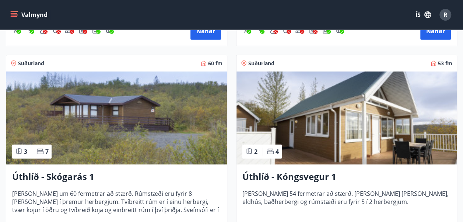
scroll to position [1123, 0]
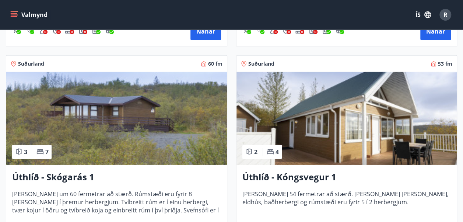
click at [344, 110] on img at bounding box center [346, 118] width 221 height 93
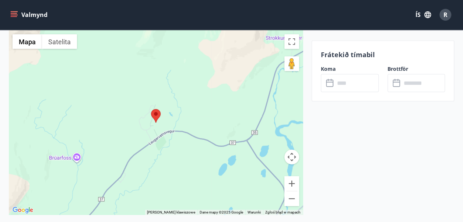
scroll to position [969, 0]
click at [289, 190] on button "Pomniejsz" at bounding box center [291, 197] width 15 height 15
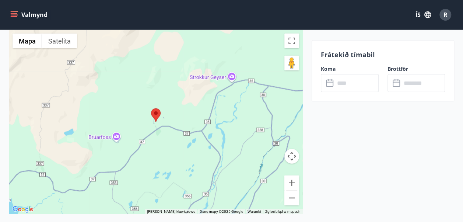
click at [289, 190] on button "Pomniejsz" at bounding box center [291, 197] width 15 height 15
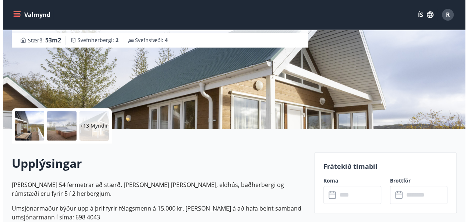
scroll to position [11, 0]
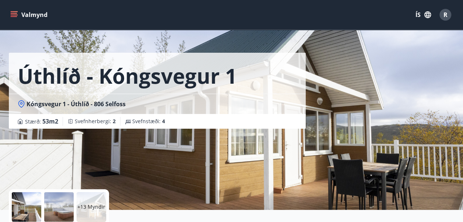
click at [24, 201] on div at bounding box center [26, 206] width 29 height 29
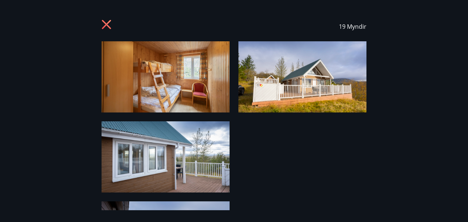
click at [151, 83] on img at bounding box center [166, 76] width 128 height 71
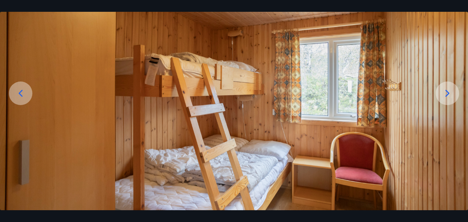
scroll to position [74, 0]
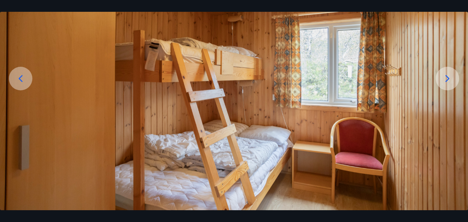
click at [446, 80] on icon at bounding box center [448, 79] width 12 height 12
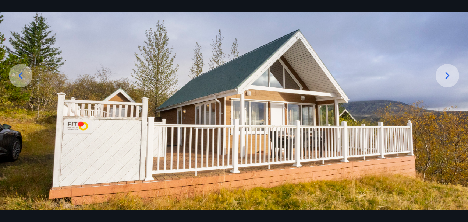
scroll to position [92, 0]
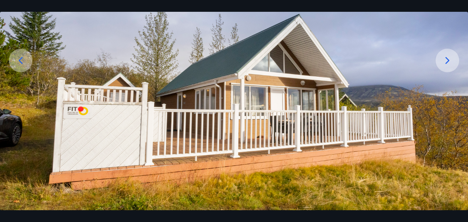
click at [446, 60] on icon at bounding box center [448, 60] width 12 height 12
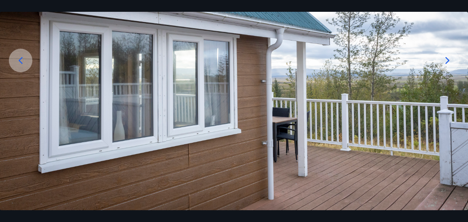
click at [445, 61] on icon at bounding box center [448, 60] width 12 height 12
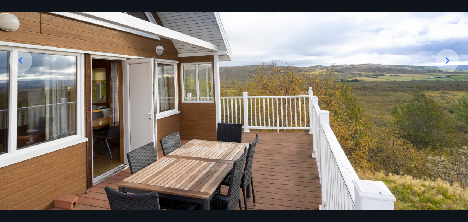
click at [443, 59] on icon at bounding box center [448, 60] width 12 height 12
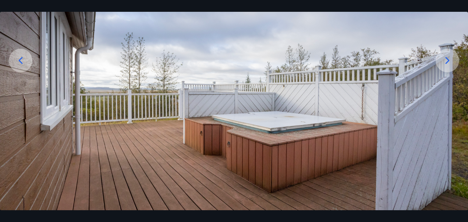
click at [446, 57] on icon at bounding box center [448, 60] width 4 height 7
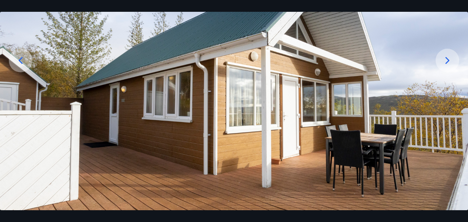
click at [444, 61] on icon at bounding box center [448, 60] width 12 height 12
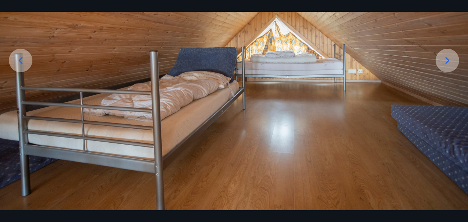
click at [445, 63] on icon at bounding box center [448, 60] width 12 height 12
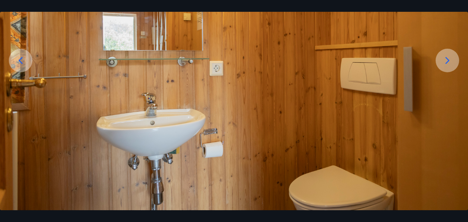
click at [448, 60] on icon at bounding box center [448, 60] width 12 height 12
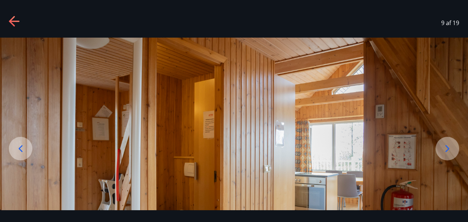
scroll to position [0, 0]
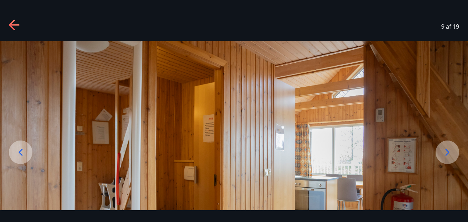
click at [450, 149] on icon at bounding box center [448, 152] width 12 height 12
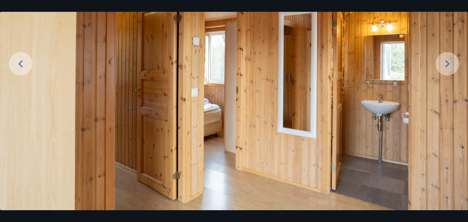
scroll to position [92, 0]
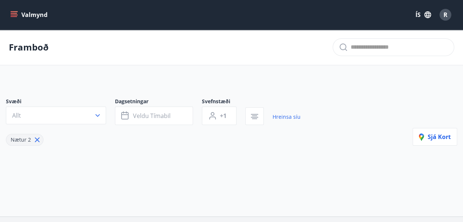
type input "*"
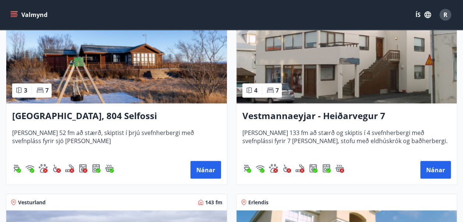
scroll to position [589, 0]
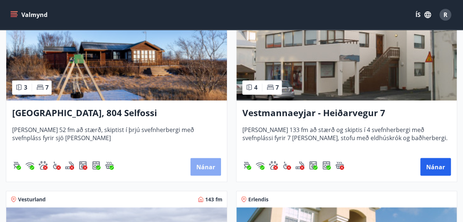
click at [204, 163] on button "Nánar" at bounding box center [205, 167] width 31 height 18
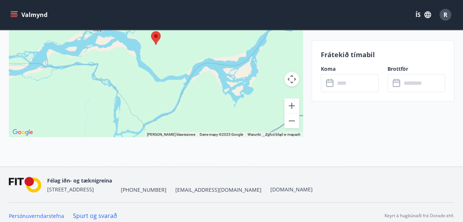
scroll to position [1014, 0]
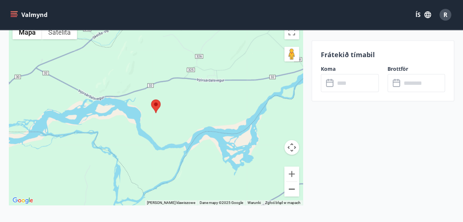
click at [292, 186] on button "Pomniejsz" at bounding box center [291, 189] width 15 height 15
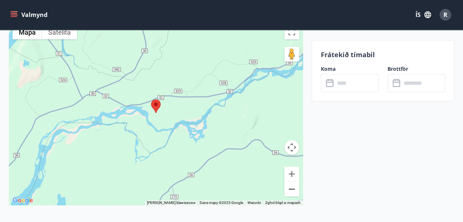
click at [292, 186] on button "Pomniejsz" at bounding box center [291, 189] width 15 height 15
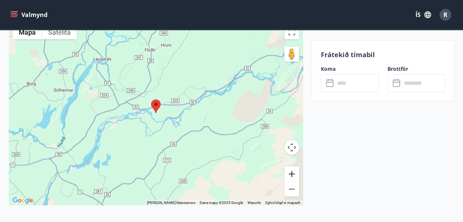
click at [290, 172] on button "Powiększ" at bounding box center [291, 173] width 15 height 15
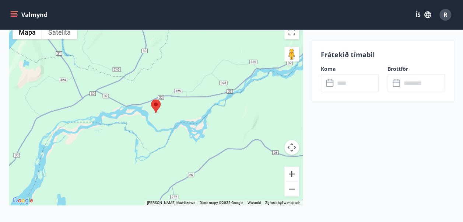
click at [290, 172] on button "Powiększ" at bounding box center [291, 173] width 15 height 15
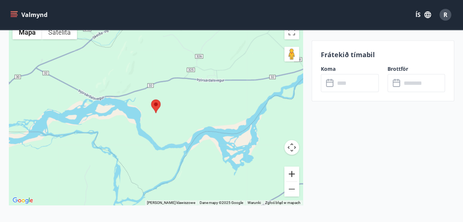
click at [290, 172] on button "Powiększ" at bounding box center [291, 173] width 15 height 15
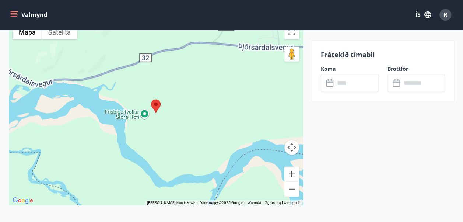
click at [290, 172] on button "Powiększ" at bounding box center [291, 173] width 15 height 15
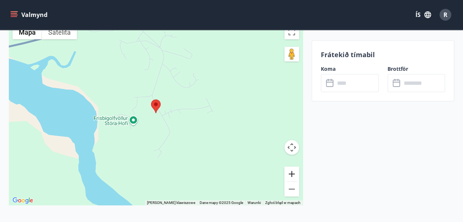
click at [290, 172] on button "Powiększ" at bounding box center [291, 173] width 15 height 15
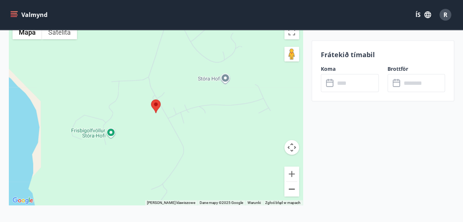
click at [294, 185] on button "Pomniejsz" at bounding box center [291, 189] width 15 height 15
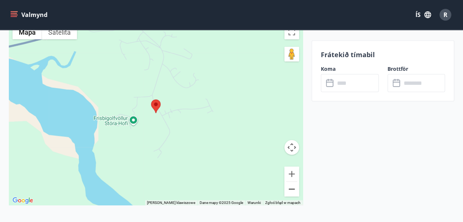
click at [294, 185] on button "Pomniejsz" at bounding box center [291, 189] width 15 height 15
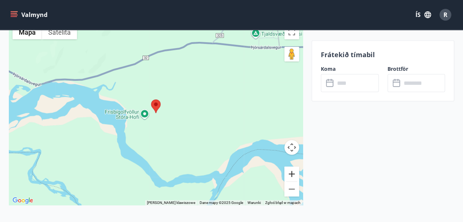
click at [291, 172] on button "Powiększ" at bounding box center [291, 173] width 15 height 15
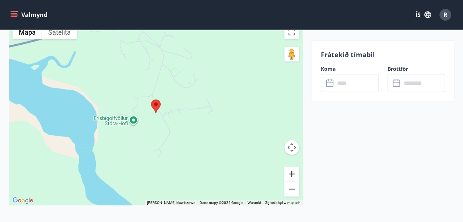
click at [291, 172] on button "Powiększ" at bounding box center [291, 173] width 15 height 15
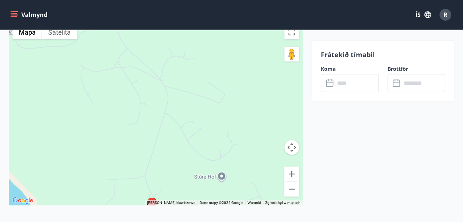
drag, startPoint x: 240, startPoint y: 114, endPoint x: 235, endPoint y: 205, distance: 90.7
click at [235, 205] on div "[GEOGRAPHIC_DATA] 4, 804 Selfossi ← Przesuń w lewo → Przesuń w prawo ↑ Przesuń …" at bounding box center [156, 119] width 294 height 230
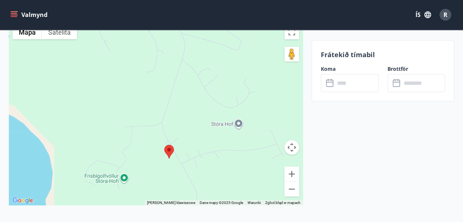
drag, startPoint x: 225, startPoint y: 91, endPoint x: 242, endPoint y: 38, distance: 55.5
click at [242, 38] on div at bounding box center [156, 113] width 294 height 184
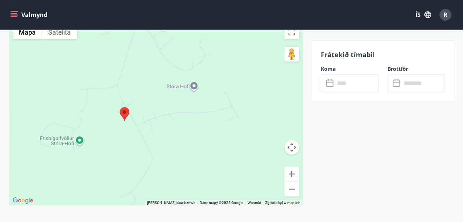
drag, startPoint x: 215, startPoint y: 155, endPoint x: 177, endPoint y: 117, distance: 53.6
click at [177, 117] on div at bounding box center [156, 113] width 294 height 184
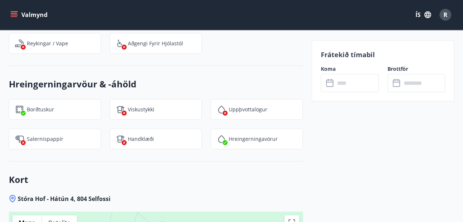
scroll to position [793, 0]
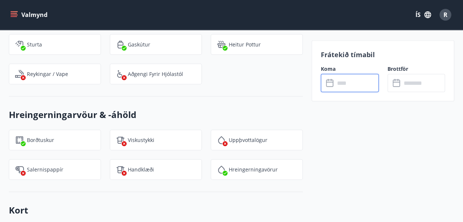
click at [344, 82] on input "text" at bounding box center [357, 83] width 44 height 18
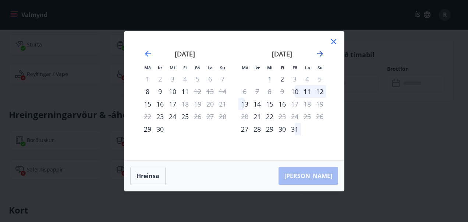
click at [320, 52] on icon "Move forward to switch to the next month." at bounding box center [320, 54] width 6 height 6
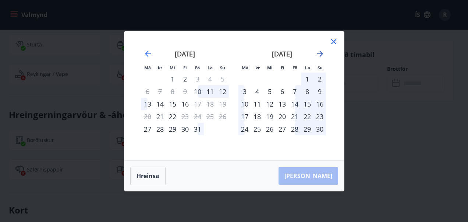
click at [321, 52] on icon "Move forward to switch to the next month." at bounding box center [320, 53] width 9 height 9
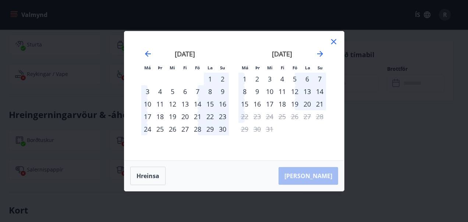
click at [334, 40] on icon at bounding box center [334, 41] width 9 height 9
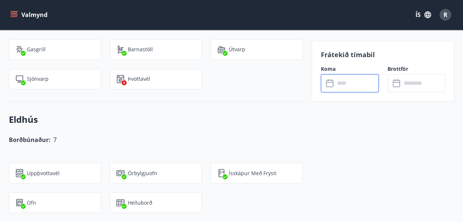
scroll to position [535, 0]
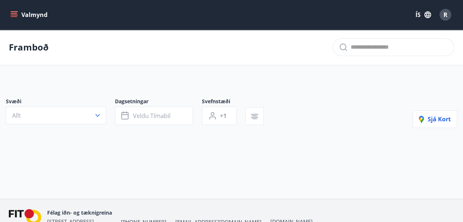
type input "*"
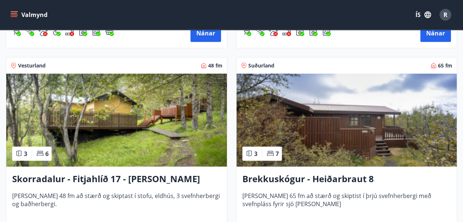
scroll to position [939, 0]
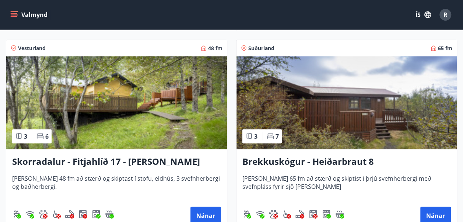
click at [353, 114] on img at bounding box center [346, 102] width 221 height 93
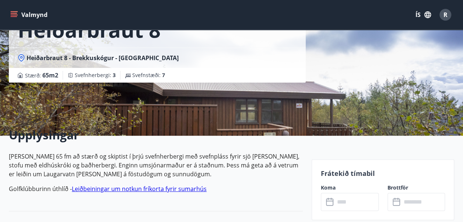
scroll to position [110, 0]
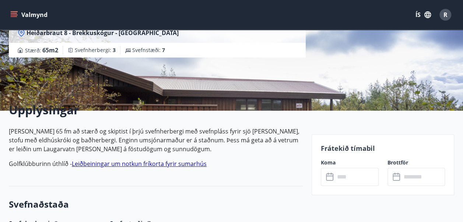
click at [346, 82] on div "Brekkuskógur - Heiðarbraut 8 Heiðarbraut 8 - Brekkuskógur - [GEOGRAPHIC_DATA] S…" at bounding box center [231, 0] width 445 height 221
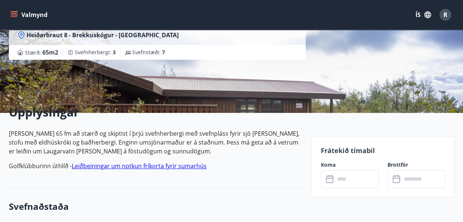
scroll to position [21, 0]
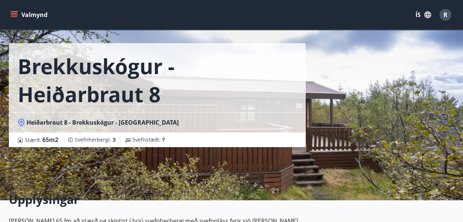
drag, startPoint x: 177, startPoint y: 160, endPoint x: 176, endPoint y: 112, distance: 47.5
click at [176, 158] on div "Brekkuskógur - Heiðarbraut 8 Heiðarbraut 8 - Brekkuskógur - [GEOGRAPHIC_DATA] S…" at bounding box center [157, 89] width 297 height 221
click at [190, 106] on h1 "Brekkuskógur - Heiðarbraut 8" at bounding box center [157, 80] width 279 height 56
drag, startPoint x: 74, startPoint y: 159, endPoint x: 27, endPoint y: 110, distance: 67.7
click at [66, 145] on div "Brekkuskógur - Heiðarbraut 8 Heiðarbraut 8 - Brekkuskógur - [GEOGRAPHIC_DATA] S…" at bounding box center [157, 89] width 297 height 221
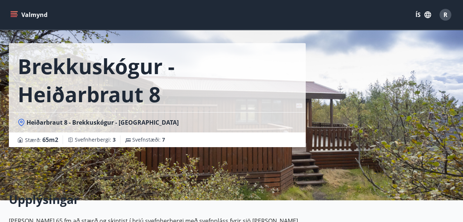
click at [379, 151] on div "Brekkuskógur - Heiðarbraut 8 Heiðarbraut 8 - Brekkuskógur - [GEOGRAPHIC_DATA] S…" at bounding box center [231, 89] width 445 height 221
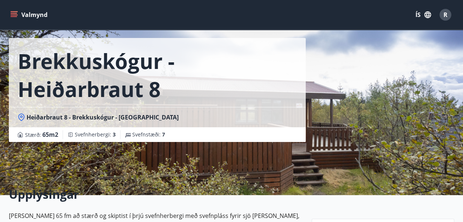
scroll to position [0, 0]
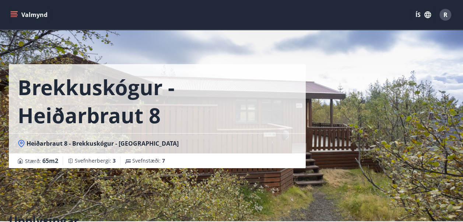
click at [320, 147] on div "Brekkuskógur - Heiðarbraut 8 Heiðarbraut 8 - Brekkuskógur - [GEOGRAPHIC_DATA] S…" at bounding box center [231, 110] width 445 height 221
drag, startPoint x: 336, startPoint y: 146, endPoint x: 350, endPoint y: 142, distance: 14.6
click at [342, 146] on div "Brekkuskógur - Heiðarbraut 8 Heiðarbraut 8 - Brekkuskógur - [GEOGRAPHIC_DATA] S…" at bounding box center [231, 110] width 445 height 221
drag, startPoint x: 359, startPoint y: 111, endPoint x: 357, endPoint y: 105, distance: 6.4
click at [359, 110] on div "Brekkuskógur - Heiðarbraut 8 Heiðarbraut 8 - Brekkuskógur - [GEOGRAPHIC_DATA] S…" at bounding box center [231, 110] width 445 height 221
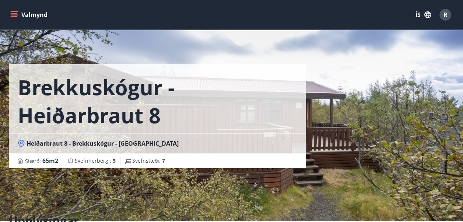
drag, startPoint x: 346, startPoint y: 69, endPoint x: 468, endPoint y: 25, distance: 129.5
click at [381, 54] on div "Brekkuskógur - Heiðarbraut 8 Heiðarbraut 8 - Brekkuskógur - [GEOGRAPHIC_DATA] S…" at bounding box center [231, 110] width 445 height 221
drag, startPoint x: 71, startPoint y: 88, endPoint x: 63, endPoint y: 104, distance: 17.9
click at [63, 104] on h1 "Brekkuskógur - Heiðarbraut 8" at bounding box center [157, 101] width 279 height 56
click at [349, 146] on div "Brekkuskógur - Heiðarbraut 8 Heiðarbraut 8 - Brekkuskógur - [GEOGRAPHIC_DATA] S…" at bounding box center [231, 110] width 445 height 221
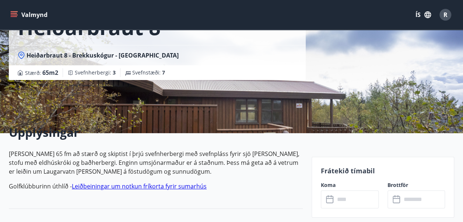
scroll to position [110, 0]
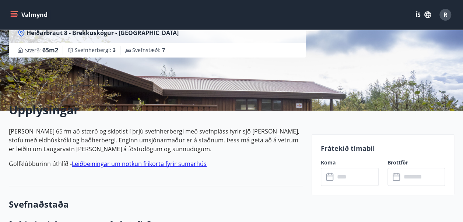
click at [296, 148] on p "[PERSON_NAME] 65 fm að stærð og skiptist í þrjú svefnherbergi með svefnpláss fy…" at bounding box center [156, 140] width 294 height 27
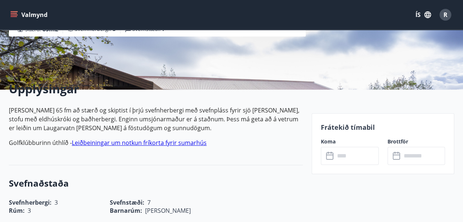
scroll to position [147, 0]
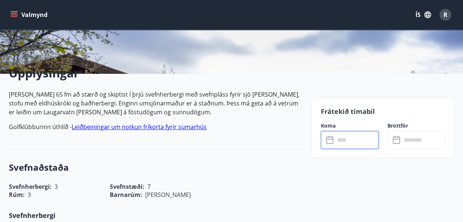
click at [350, 144] on input "text" at bounding box center [357, 140] width 44 height 18
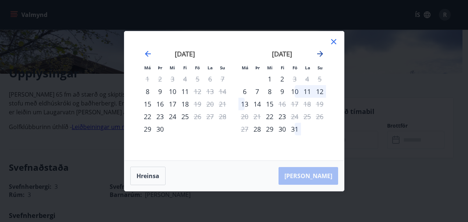
click at [320, 52] on icon "Move forward to switch to the next month." at bounding box center [320, 53] width 9 height 9
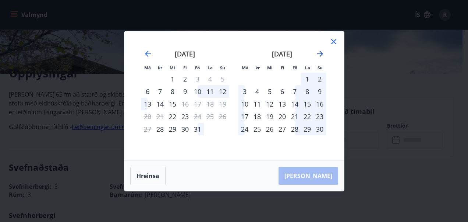
click at [320, 52] on icon "Move forward to switch to the next month." at bounding box center [320, 53] width 9 height 9
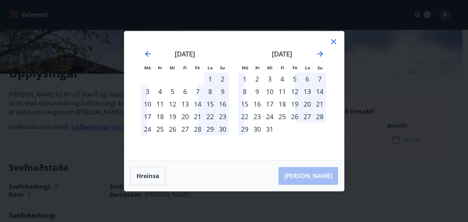
click at [269, 101] on div "17" at bounding box center [270, 104] width 13 height 13
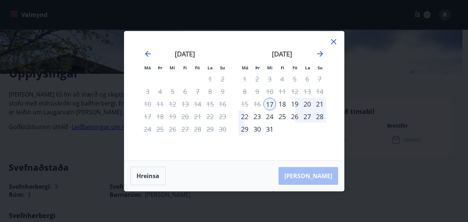
drag, startPoint x: 367, startPoint y: 105, endPoint x: 367, endPoint y: 100, distance: 4.8
click at [367, 101] on div "Má Þr Mi Fi Fö La Su Má Þr Mi Fi Fö La Su [DATE] 1 2 3 4 5 6 7 8 9 10 11 12 13 …" at bounding box center [234, 111] width 468 height 222
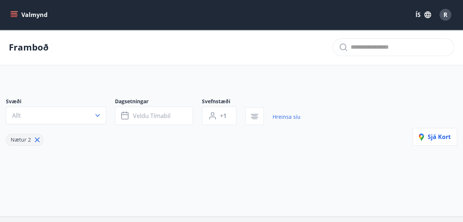
type input "*"
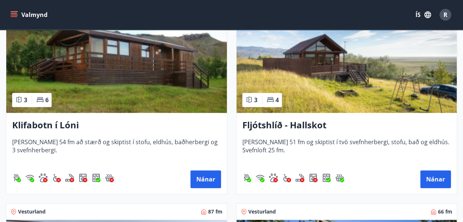
scroll to position [184, 0]
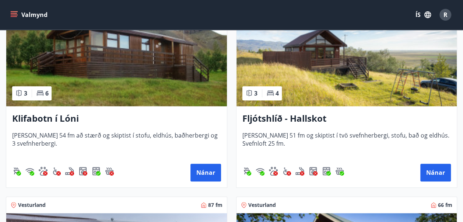
click at [336, 77] on img at bounding box center [346, 59] width 221 height 93
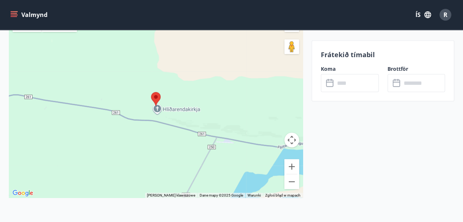
scroll to position [957, 0]
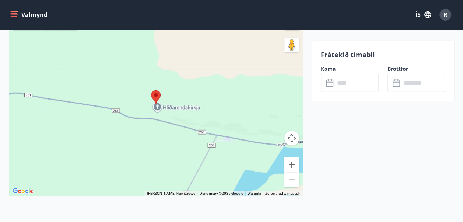
click at [291, 172] on button "Pomniejsz" at bounding box center [291, 179] width 15 height 15
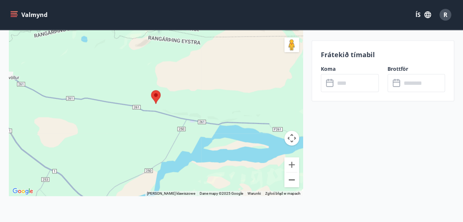
click at [291, 172] on button "Pomniejsz" at bounding box center [291, 179] width 15 height 15
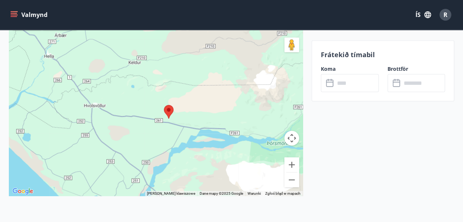
drag, startPoint x: 108, startPoint y: 83, endPoint x: 121, endPoint y: 97, distance: 19.3
click at [121, 97] on div at bounding box center [156, 104] width 294 height 184
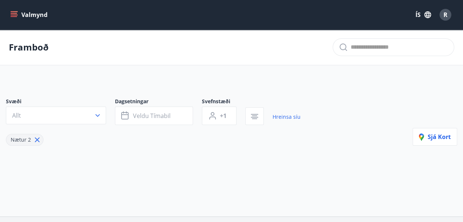
type input "*"
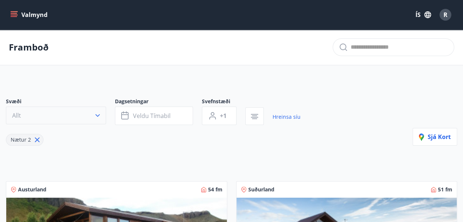
click at [97, 114] on icon "button" at bounding box center [97, 115] width 7 height 7
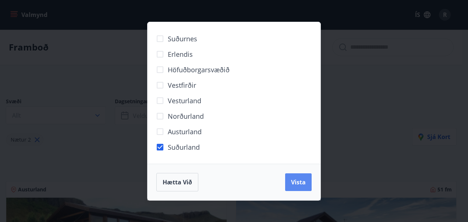
click at [296, 182] on span "Vista" at bounding box center [298, 182] width 15 height 8
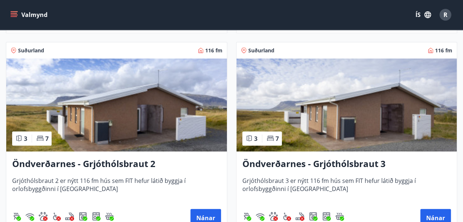
scroll to position [957, 0]
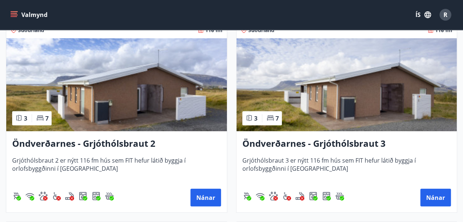
click at [143, 78] on img at bounding box center [116, 84] width 221 height 93
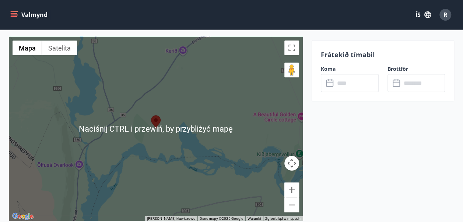
scroll to position [986, 0]
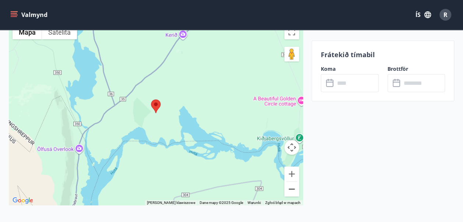
click at [289, 186] on button "Pomniejsz" at bounding box center [291, 189] width 15 height 15
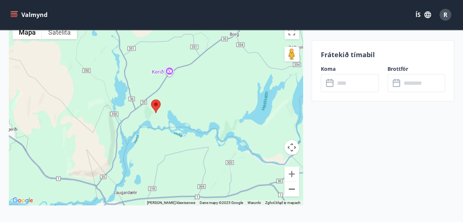
click at [289, 186] on button "Pomniejsz" at bounding box center [291, 189] width 15 height 15
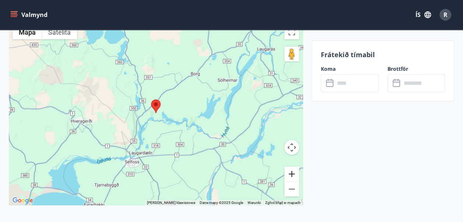
click at [292, 172] on button "Powiększ" at bounding box center [291, 173] width 15 height 15
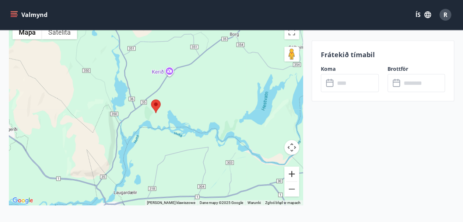
click at [292, 172] on button "Powiększ" at bounding box center [291, 173] width 15 height 15
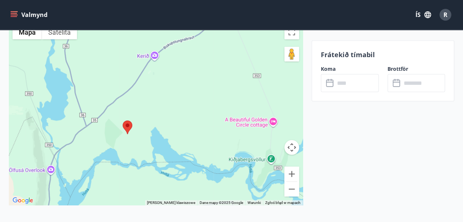
drag, startPoint x: 198, startPoint y: 146, endPoint x: 169, endPoint y: 169, distance: 37.8
click at [169, 169] on div at bounding box center [156, 113] width 294 height 184
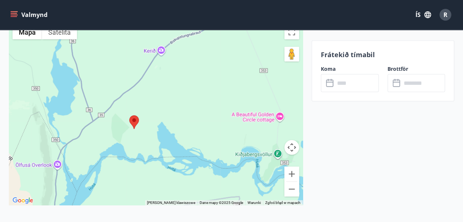
drag, startPoint x: 175, startPoint y: 155, endPoint x: 195, endPoint y: 132, distance: 31.0
click at [196, 132] on div at bounding box center [156, 113] width 294 height 184
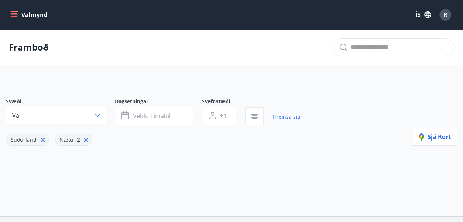
type input "*"
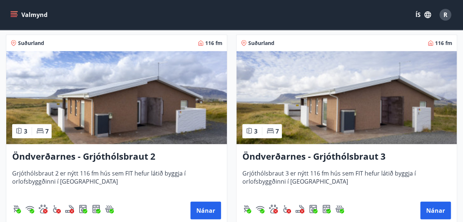
scroll to position [957, 0]
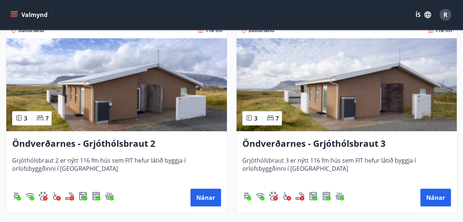
click at [116, 88] on img at bounding box center [116, 84] width 221 height 93
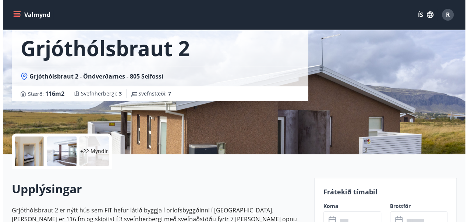
scroll to position [74, 0]
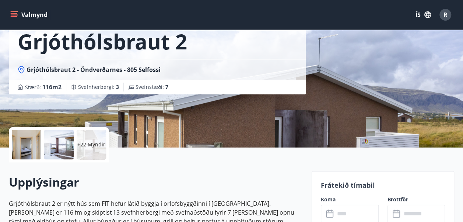
click at [27, 146] on div at bounding box center [26, 144] width 29 height 29
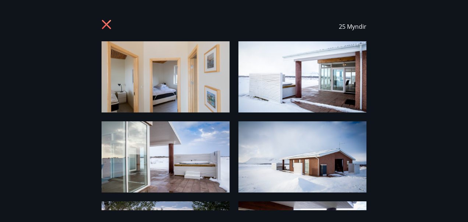
click at [152, 81] on img at bounding box center [166, 76] width 128 height 71
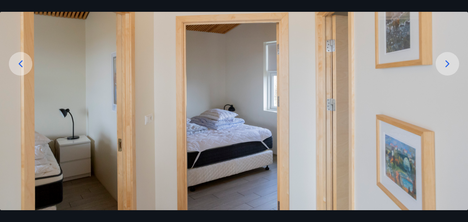
scroll to position [92, 0]
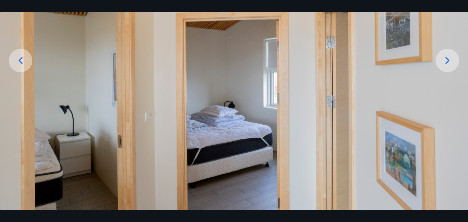
click at [447, 57] on icon at bounding box center [448, 60] width 12 height 12
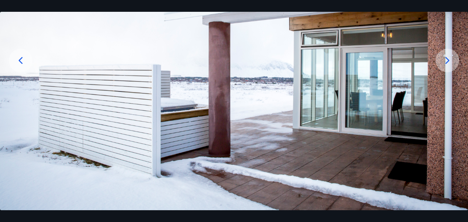
click at [444, 61] on icon at bounding box center [448, 60] width 12 height 12
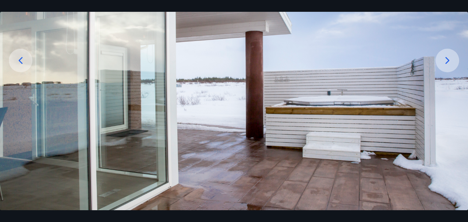
click at [447, 59] on icon at bounding box center [448, 60] width 12 height 12
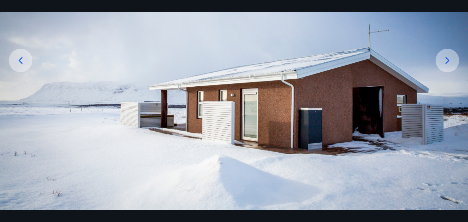
click at [448, 60] on icon at bounding box center [448, 60] width 12 height 12
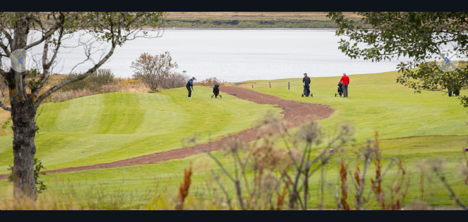
click at [448, 60] on icon at bounding box center [448, 60] width 12 height 12
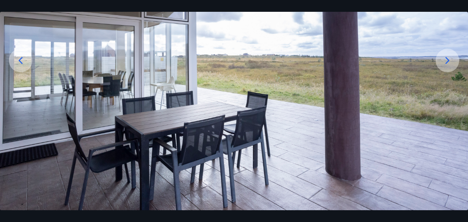
click at [449, 60] on icon at bounding box center [448, 60] width 12 height 12
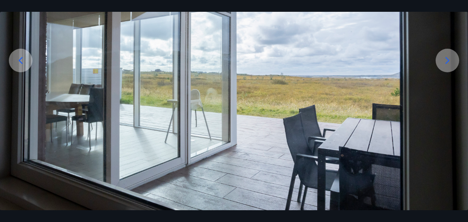
click at [448, 60] on icon at bounding box center [448, 60] width 4 height 7
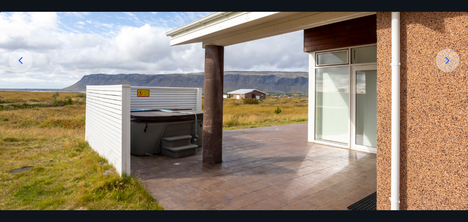
click at [444, 60] on icon at bounding box center [448, 60] width 12 height 12
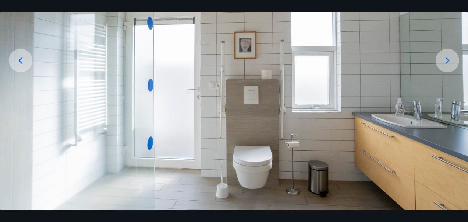
click at [448, 60] on icon at bounding box center [448, 60] width 12 height 12
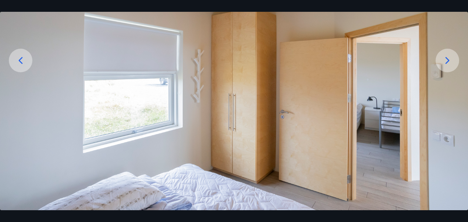
click at [445, 61] on icon at bounding box center [448, 60] width 12 height 12
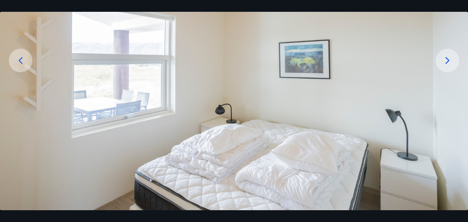
click at [445, 60] on icon at bounding box center [448, 60] width 12 height 12
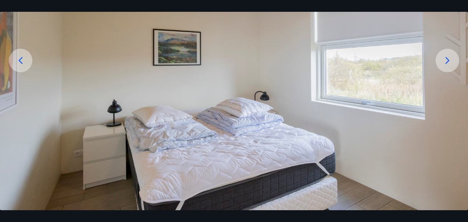
click at [445, 58] on icon at bounding box center [448, 60] width 12 height 12
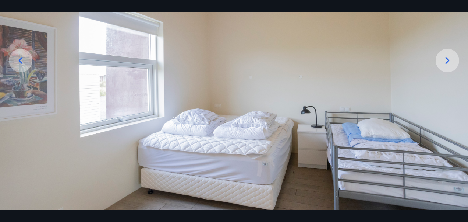
click at [444, 60] on icon at bounding box center [448, 60] width 12 height 12
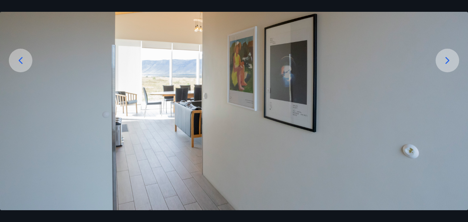
click at [447, 61] on icon at bounding box center [448, 60] width 12 height 12
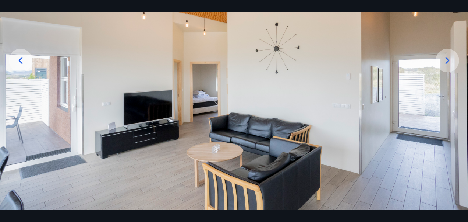
click at [448, 59] on icon at bounding box center [448, 60] width 4 height 7
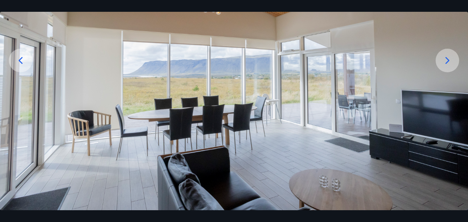
click at [24, 58] on icon at bounding box center [21, 60] width 12 height 12
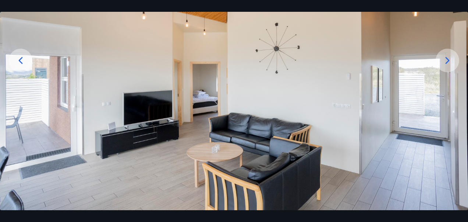
click at [447, 62] on icon at bounding box center [448, 60] width 4 height 7
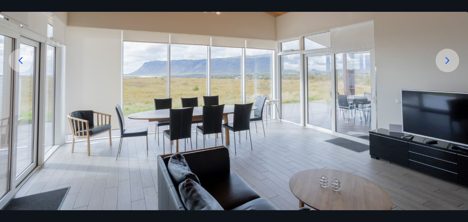
click at [447, 62] on icon at bounding box center [448, 60] width 4 height 7
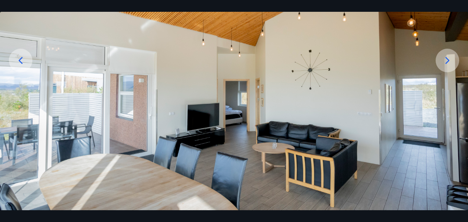
click at [445, 62] on icon at bounding box center [448, 60] width 12 height 12
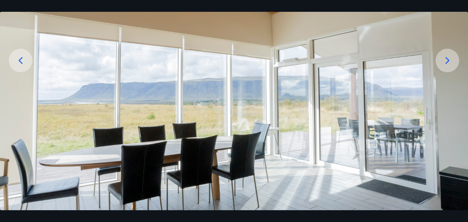
click at [445, 62] on icon at bounding box center [448, 60] width 12 height 12
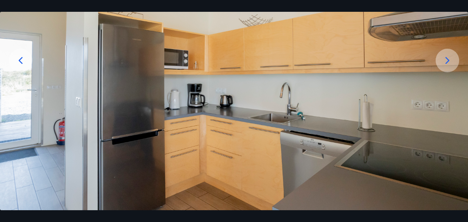
click at [446, 60] on icon at bounding box center [448, 60] width 12 height 12
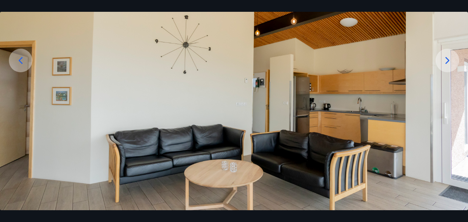
click at [446, 60] on icon at bounding box center [448, 60] width 12 height 12
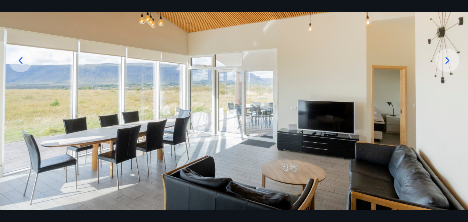
click at [446, 60] on icon at bounding box center [448, 60] width 12 height 12
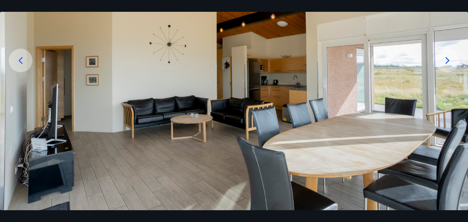
click at [446, 60] on icon at bounding box center [448, 60] width 12 height 12
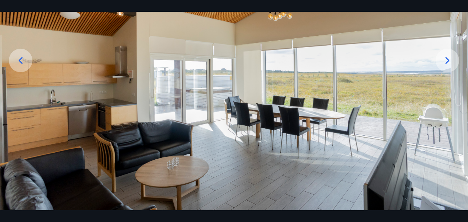
click at [446, 60] on icon at bounding box center [448, 60] width 12 height 12
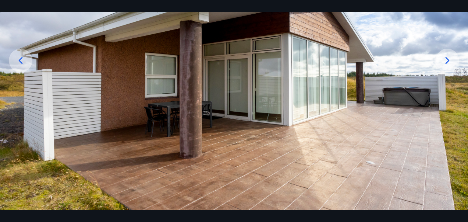
click at [445, 59] on icon at bounding box center [448, 60] width 12 height 12
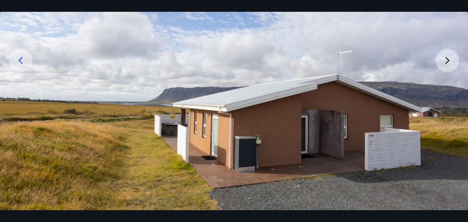
click at [448, 60] on img at bounding box center [234, 80] width 468 height 260
click at [444, 60] on img at bounding box center [234, 80] width 468 height 260
click at [447, 61] on img at bounding box center [234, 80] width 468 height 260
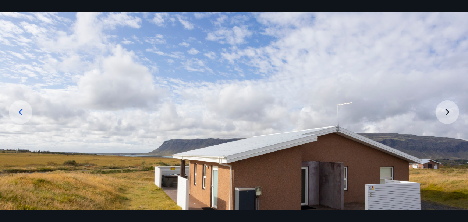
scroll to position [0, 0]
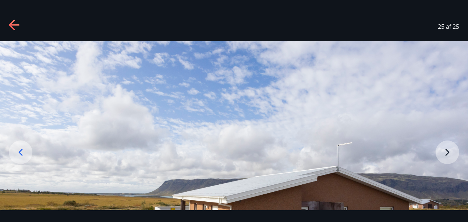
click at [15, 24] on icon at bounding box center [14, 24] width 10 height 1
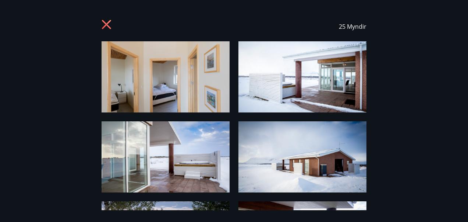
click at [108, 26] on icon at bounding box center [106, 24] width 9 height 9
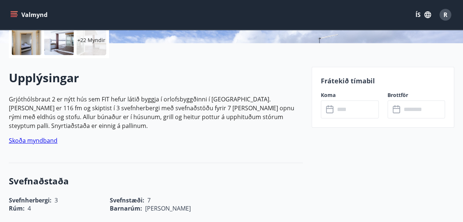
scroll to position [184, 0]
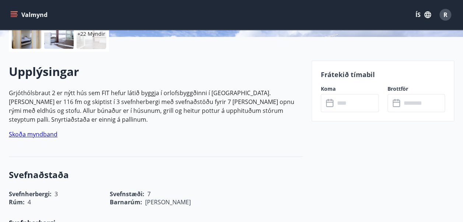
click at [343, 103] on input "text" at bounding box center [357, 103] width 44 height 18
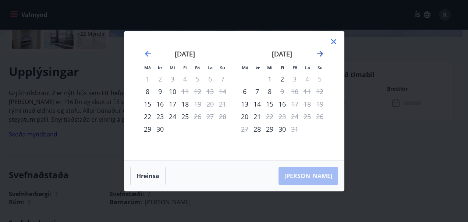
click at [317, 53] on icon "Move forward to switch to the next month." at bounding box center [320, 54] width 6 height 6
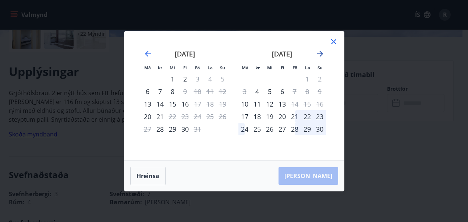
click at [317, 53] on icon "Move forward to switch to the next month." at bounding box center [320, 54] width 6 height 6
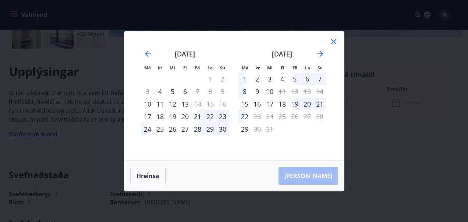
click at [334, 39] on icon at bounding box center [334, 41] width 9 height 9
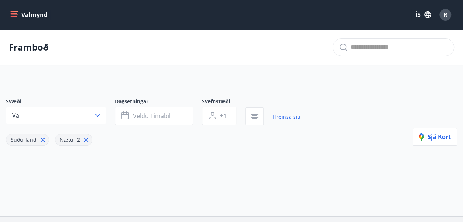
type input "*"
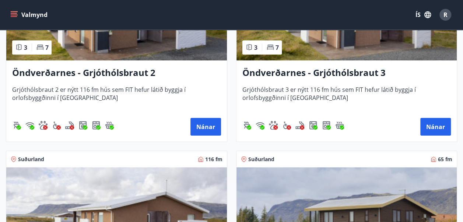
scroll to position [957, 0]
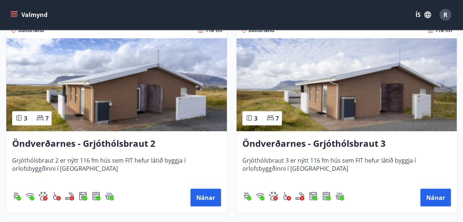
click at [320, 88] on img at bounding box center [346, 84] width 221 height 93
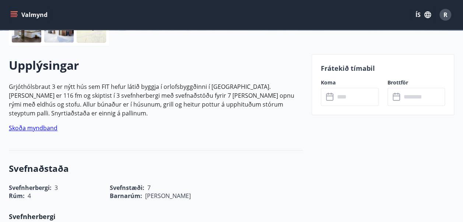
scroll to position [221, 0]
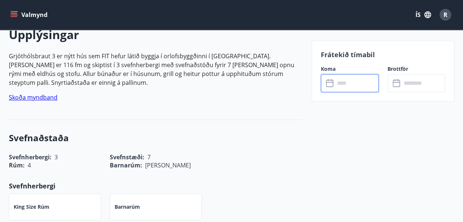
click at [349, 85] on input "text" at bounding box center [357, 83] width 44 height 18
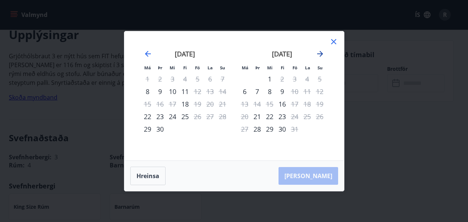
click at [321, 52] on icon "Move forward to switch to the next month." at bounding box center [320, 53] width 9 height 9
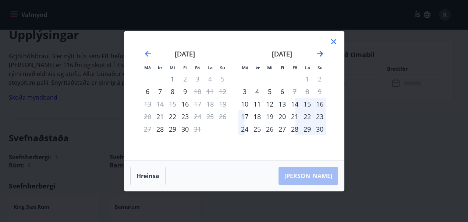
click at [321, 52] on icon "Move forward to switch to the next month." at bounding box center [320, 53] width 9 height 9
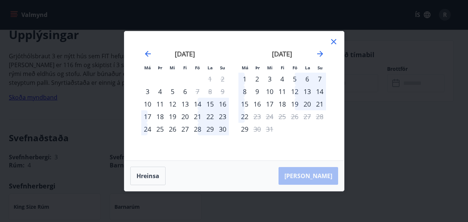
click at [334, 40] on icon at bounding box center [334, 41] width 9 height 9
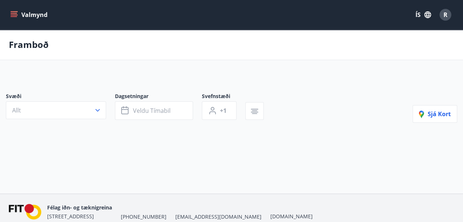
type input "*"
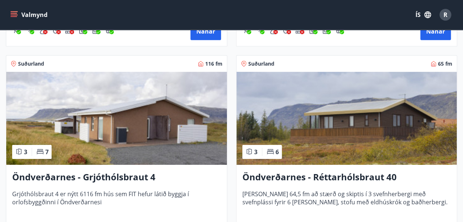
scroll to position [1160, 0]
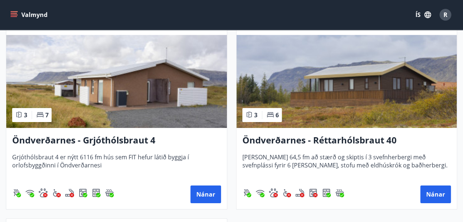
click at [166, 79] on img at bounding box center [116, 81] width 221 height 93
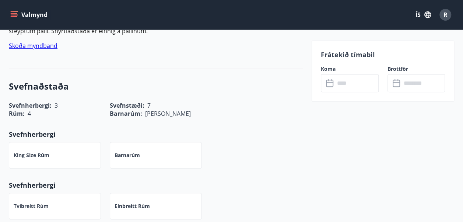
scroll to position [258, 0]
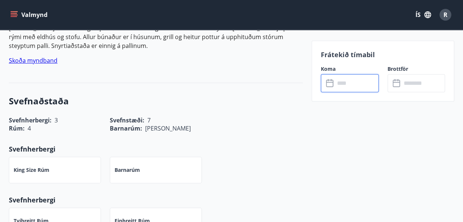
click at [347, 85] on input "text" at bounding box center [357, 83] width 44 height 18
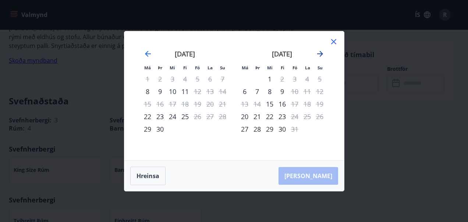
click at [320, 51] on icon "Move forward to switch to the next month." at bounding box center [320, 54] width 6 height 6
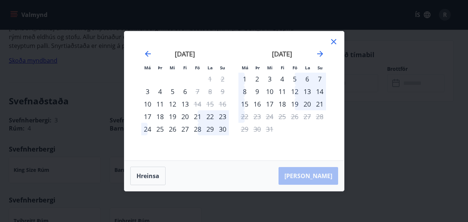
click at [334, 43] on icon at bounding box center [333, 41] width 5 height 5
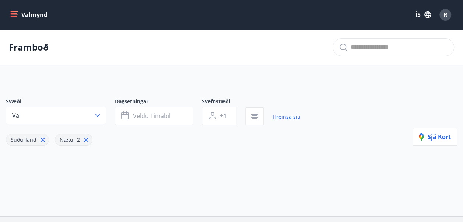
type input "*"
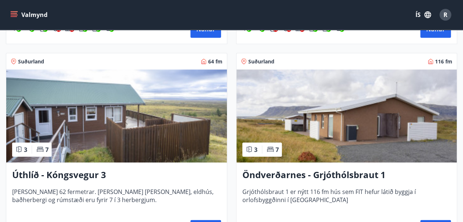
scroll to position [700, 0]
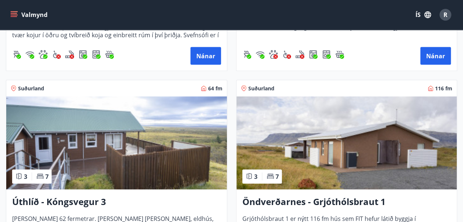
click at [341, 134] on img at bounding box center [346, 142] width 221 height 93
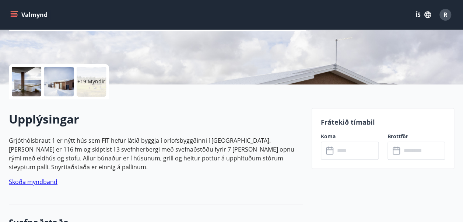
scroll to position [147, 0]
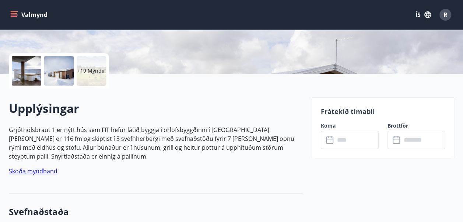
click at [347, 141] on input "text" at bounding box center [357, 140] width 44 height 18
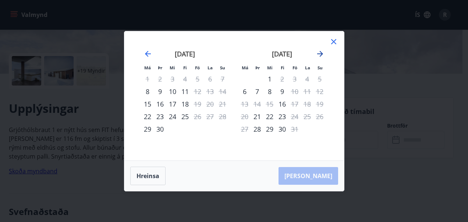
click at [319, 54] on icon "Move forward to switch to the next month." at bounding box center [320, 54] width 6 height 6
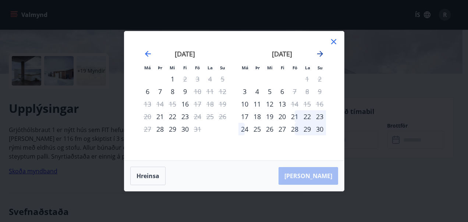
click at [319, 54] on icon "Move forward to switch to the next month." at bounding box center [320, 54] width 6 height 6
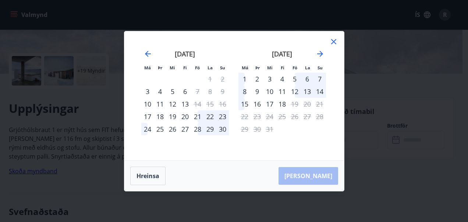
click at [332, 38] on icon at bounding box center [334, 41] width 9 height 9
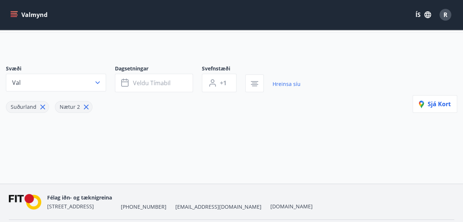
type input "*"
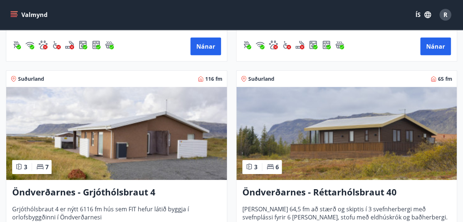
scroll to position [1160, 0]
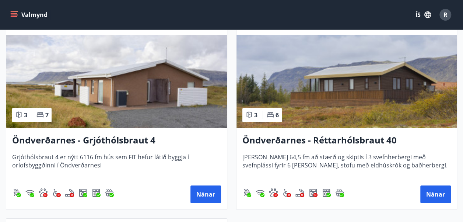
click at [145, 85] on img at bounding box center [116, 81] width 221 height 93
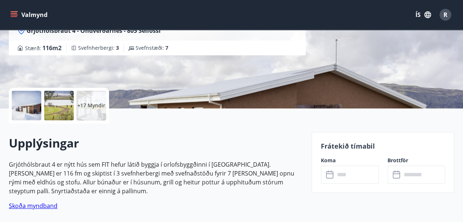
scroll to position [147, 0]
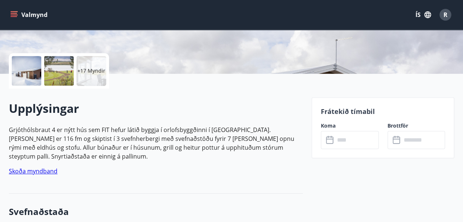
click at [345, 142] on input "text" at bounding box center [357, 140] width 44 height 18
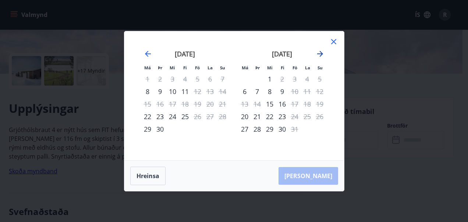
click at [322, 52] on icon "Move forward to switch to the next month." at bounding box center [320, 53] width 9 height 9
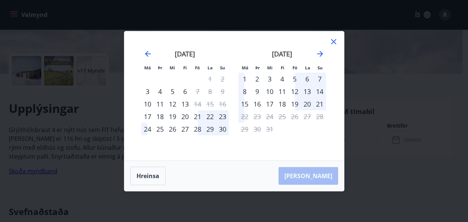
click at [333, 40] on icon at bounding box center [334, 41] width 9 height 9
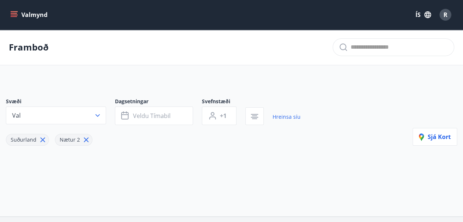
type input "*"
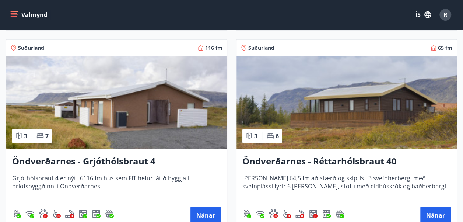
scroll to position [1160, 0]
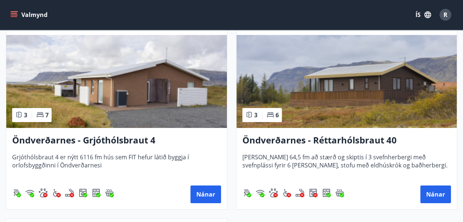
click at [348, 89] on img at bounding box center [346, 81] width 221 height 93
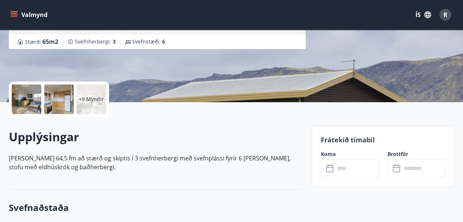
scroll to position [147, 0]
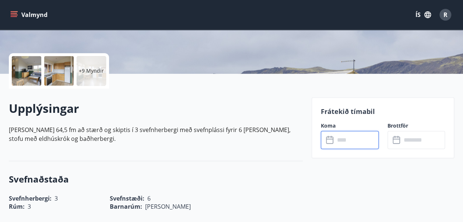
click at [357, 140] on input "text" at bounding box center [357, 140] width 44 height 18
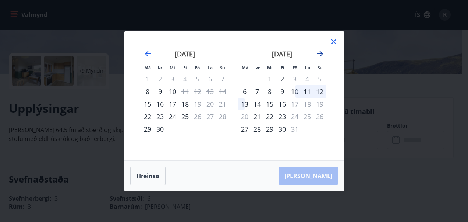
click at [320, 51] on icon "Move forward to switch to the next month." at bounding box center [320, 53] width 9 height 9
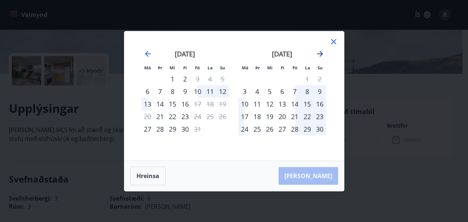
click at [320, 51] on icon "Move forward to switch to the next month." at bounding box center [320, 53] width 9 height 9
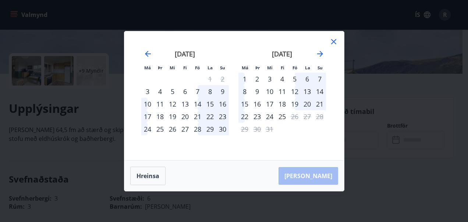
click at [334, 39] on icon at bounding box center [334, 41] width 9 height 9
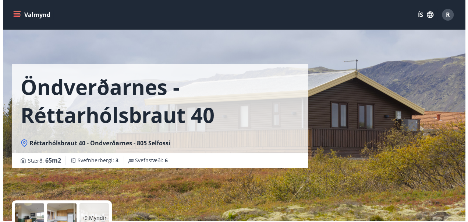
scroll to position [0, 0]
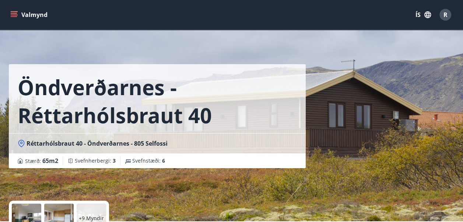
click at [23, 216] on div at bounding box center [26, 217] width 29 height 29
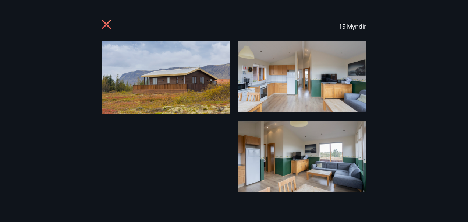
click at [177, 81] on img at bounding box center [166, 77] width 128 height 72
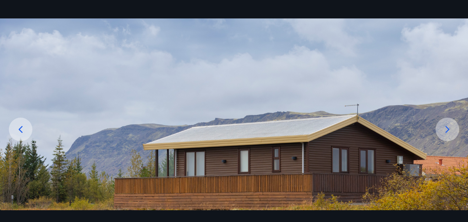
scroll to position [95, 0]
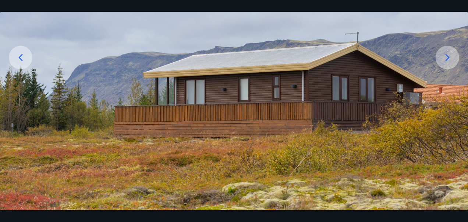
click at [448, 59] on icon at bounding box center [448, 57] width 4 height 7
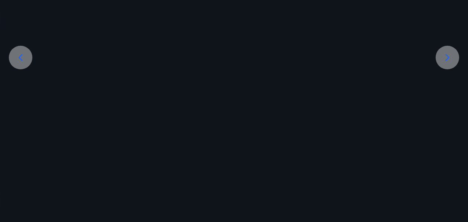
scroll to position [92, 0]
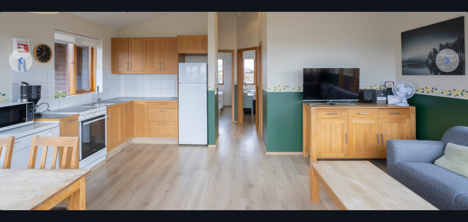
click at [447, 59] on icon at bounding box center [448, 60] width 4 height 7
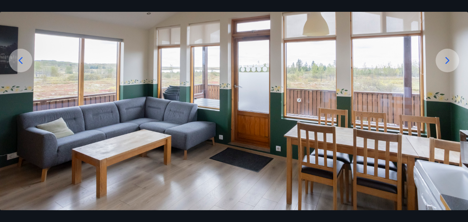
click at [447, 59] on icon at bounding box center [448, 60] width 4 height 7
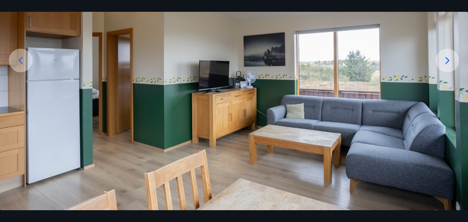
click at [445, 64] on icon at bounding box center [448, 60] width 12 height 12
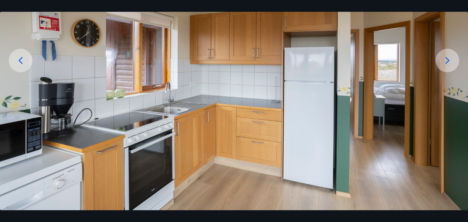
click at [445, 61] on icon at bounding box center [448, 60] width 12 height 12
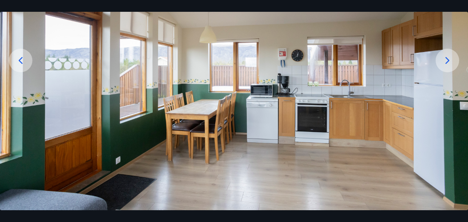
click at [445, 61] on icon at bounding box center [448, 60] width 12 height 12
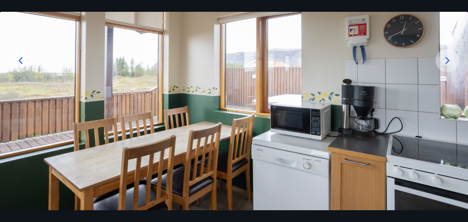
click at [445, 61] on icon at bounding box center [448, 60] width 12 height 12
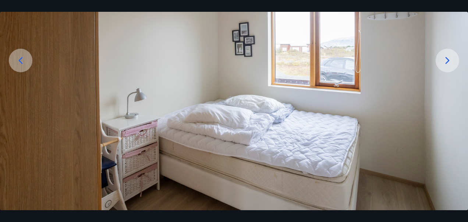
click at [447, 61] on icon at bounding box center [448, 60] width 12 height 12
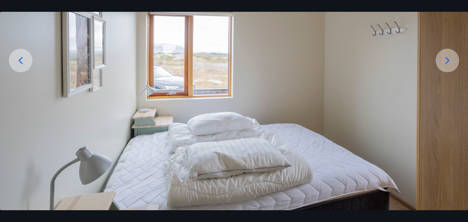
click at [447, 61] on icon at bounding box center [448, 60] width 12 height 12
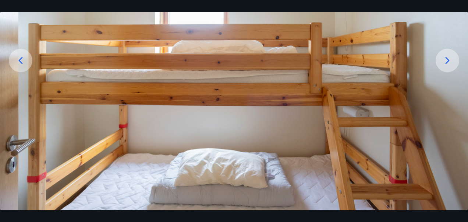
click at [447, 61] on icon at bounding box center [448, 60] width 12 height 12
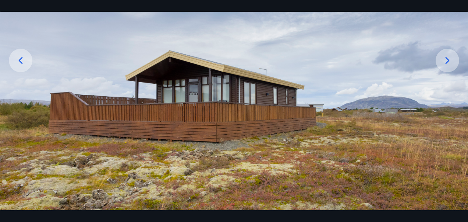
click at [447, 61] on icon at bounding box center [448, 60] width 12 height 12
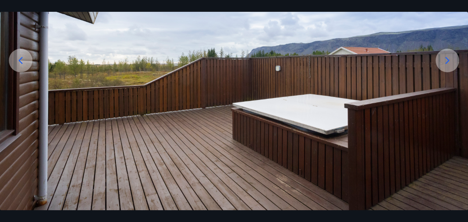
click at [447, 61] on icon at bounding box center [448, 60] width 12 height 12
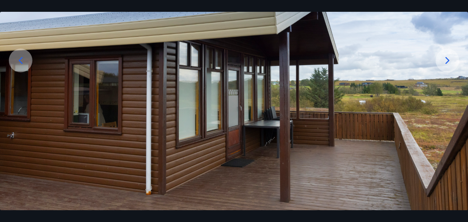
click at [447, 61] on icon at bounding box center [448, 60] width 12 height 12
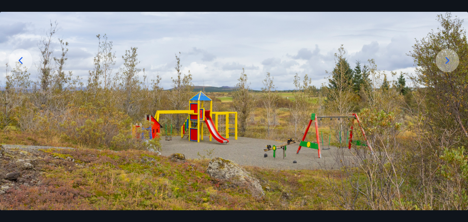
click at [447, 61] on icon at bounding box center [448, 60] width 12 height 12
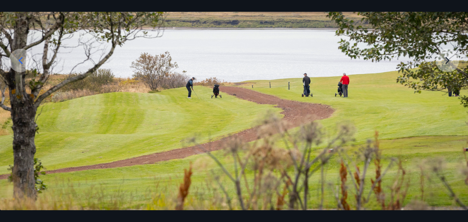
click at [447, 61] on img at bounding box center [234, 80] width 468 height 260
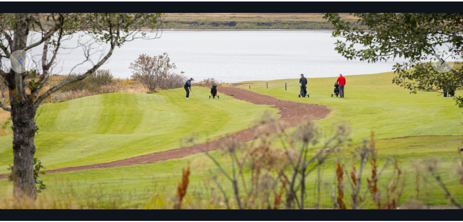
scroll to position [91, 0]
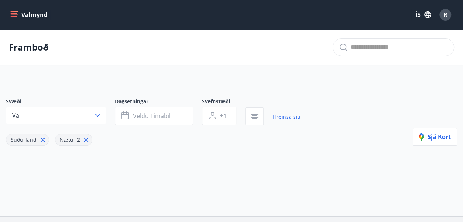
type input "*"
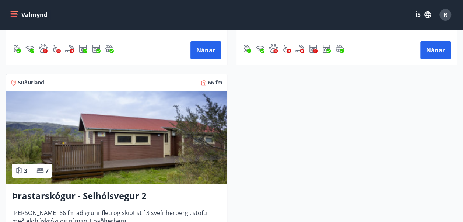
scroll to position [1296, 0]
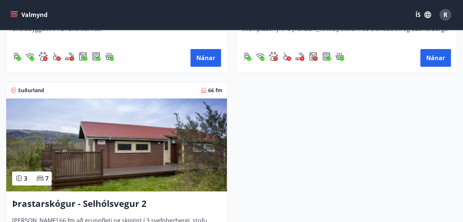
click at [138, 134] on img at bounding box center [116, 144] width 221 height 93
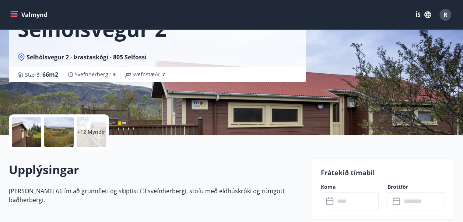
scroll to position [147, 0]
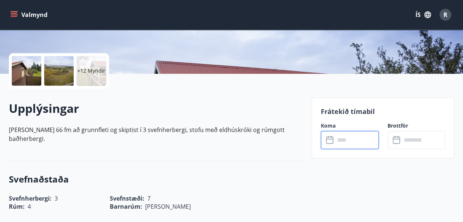
click at [342, 138] on input "text" at bounding box center [357, 140] width 44 height 18
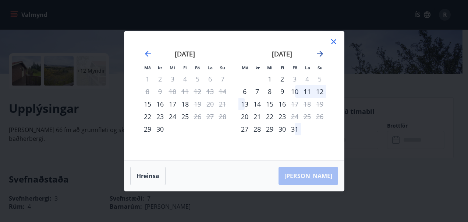
click at [321, 53] on icon "Move forward to switch to the next month." at bounding box center [320, 53] width 9 height 9
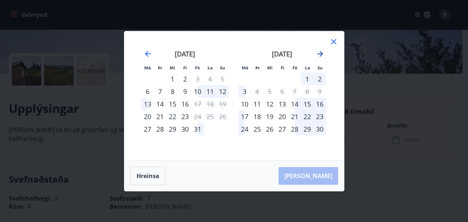
click at [321, 54] on icon "Move forward to switch to the next month." at bounding box center [320, 54] width 6 height 6
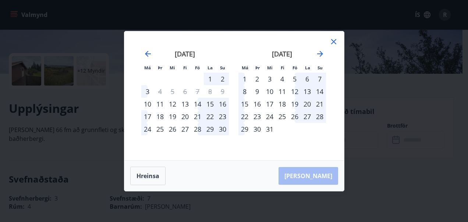
click at [334, 40] on icon at bounding box center [334, 41] width 9 height 9
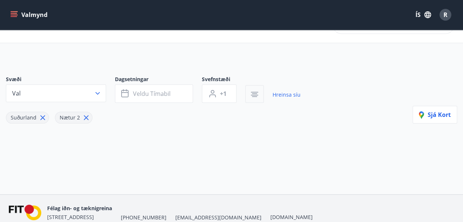
type input "*"
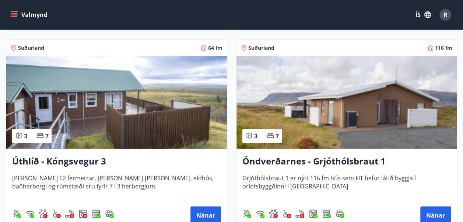
scroll to position [707, 0]
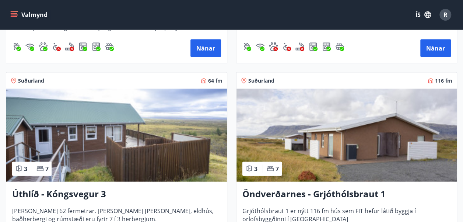
click at [115, 130] on img at bounding box center [116, 135] width 221 height 93
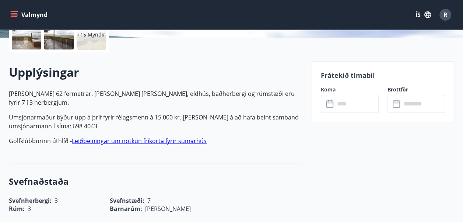
scroll to position [221, 0]
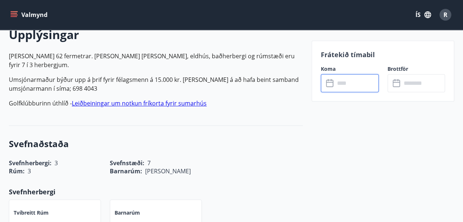
click at [349, 84] on input "text" at bounding box center [357, 83] width 44 height 18
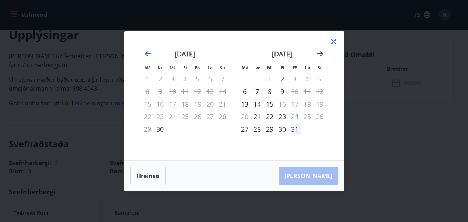
click at [321, 54] on icon "Move forward to switch to the next month." at bounding box center [320, 53] width 9 height 9
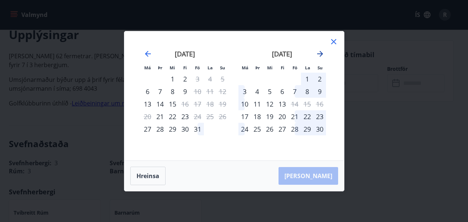
click at [321, 54] on icon "Move forward to switch to the next month." at bounding box center [320, 53] width 9 height 9
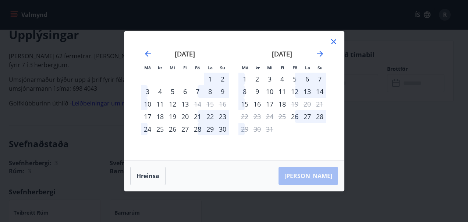
click at [332, 41] on icon at bounding box center [334, 41] width 9 height 9
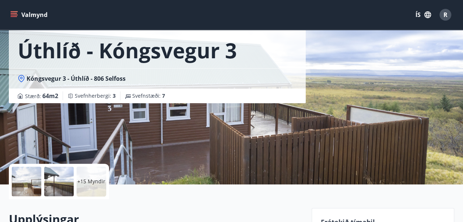
scroll to position [0, 0]
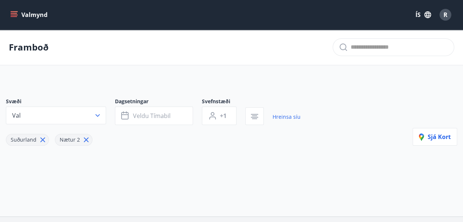
type input "*"
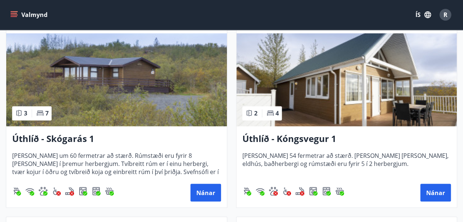
scroll to position [552, 0]
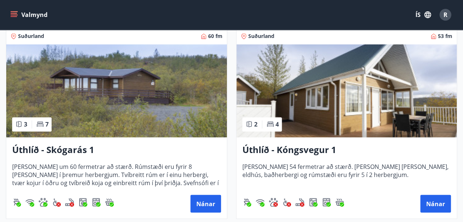
click at [116, 94] on img at bounding box center [116, 90] width 221 height 93
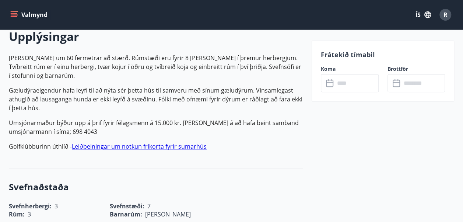
scroll to position [221, 0]
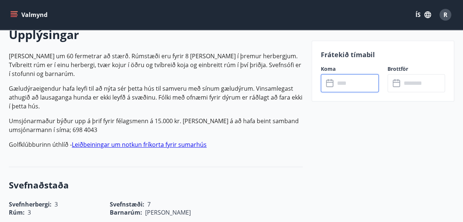
click at [348, 86] on input "text" at bounding box center [357, 83] width 44 height 18
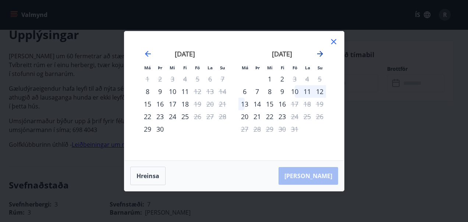
click at [321, 53] on icon "Move forward to switch to the next month." at bounding box center [320, 53] width 9 height 9
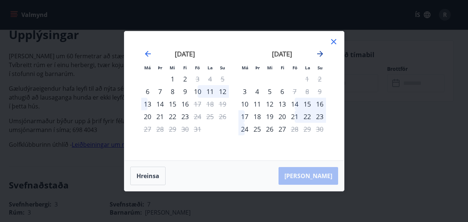
click at [321, 53] on icon "Move forward to switch to the next month." at bounding box center [320, 53] width 9 height 9
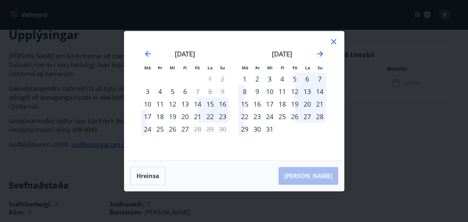
click at [309, 117] on div "27" at bounding box center [307, 116] width 13 height 13
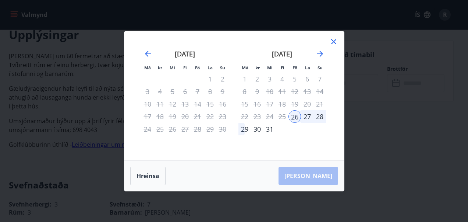
click at [305, 117] on div "27" at bounding box center [307, 116] width 13 height 13
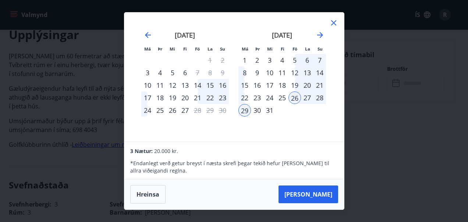
click at [260, 130] on div "[DATE] 1 2 3 4 5 6 7 8 9 10 11 12 13 14 15 16 17 18 19 20 21 22 23 24 25 26 27 …" at bounding box center [282, 81] width 97 height 121
click at [268, 98] on div "24" at bounding box center [270, 97] width 13 height 13
click at [269, 97] on div "24" at bounding box center [270, 97] width 13 height 13
click at [332, 22] on icon at bounding box center [334, 22] width 9 height 9
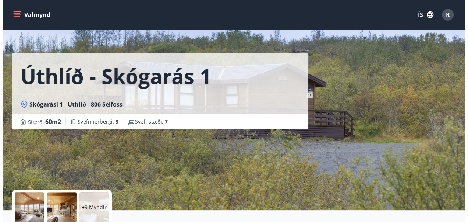
scroll to position [0, 0]
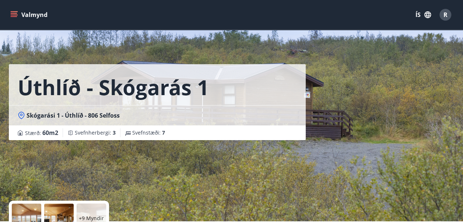
click at [32, 216] on div at bounding box center [26, 217] width 29 height 29
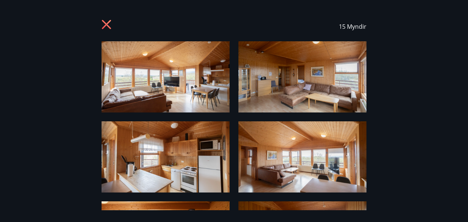
click at [183, 89] on img at bounding box center [166, 76] width 128 height 71
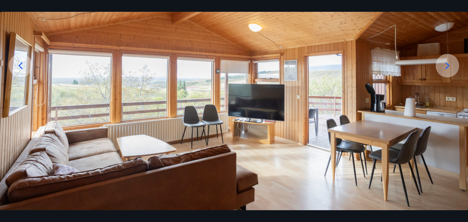
scroll to position [92, 0]
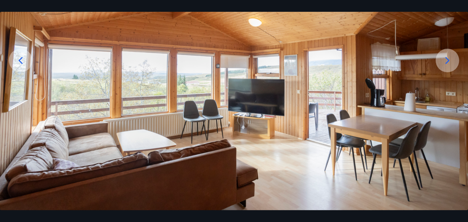
click at [445, 57] on icon at bounding box center [448, 60] width 12 height 12
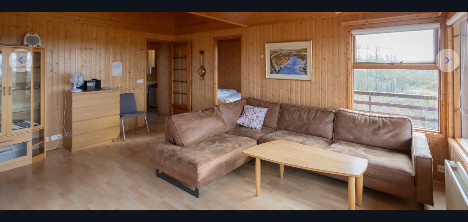
click at [445, 60] on icon at bounding box center [448, 60] width 12 height 12
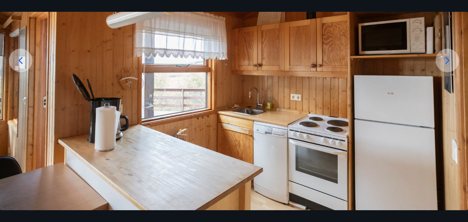
click at [444, 60] on icon at bounding box center [448, 60] width 12 height 12
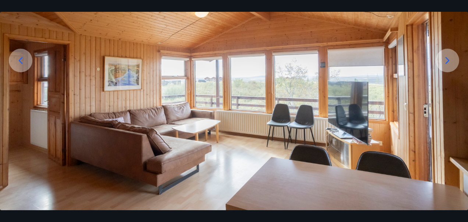
click at [445, 60] on icon at bounding box center [448, 60] width 12 height 12
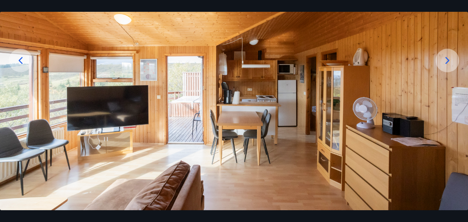
click at [445, 60] on icon at bounding box center [448, 60] width 12 height 12
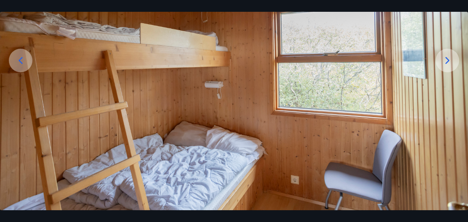
click at [445, 61] on icon at bounding box center [448, 60] width 12 height 12
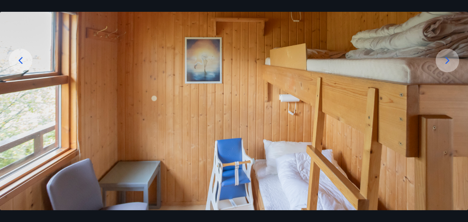
click at [445, 60] on icon at bounding box center [448, 60] width 12 height 12
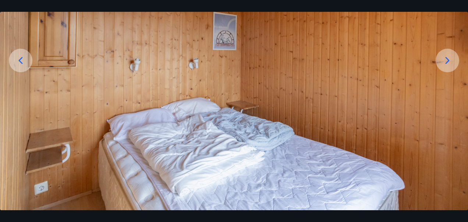
click at [445, 60] on icon at bounding box center [448, 60] width 12 height 12
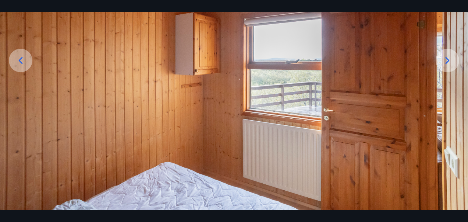
click at [445, 60] on icon at bounding box center [448, 60] width 12 height 12
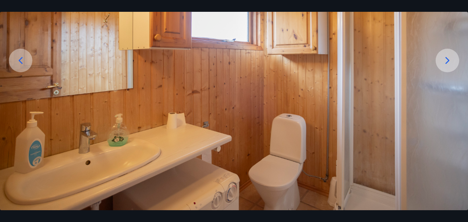
click at [444, 59] on icon at bounding box center [448, 60] width 12 height 12
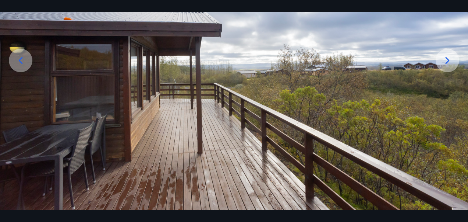
click at [446, 60] on icon at bounding box center [448, 60] width 12 height 12
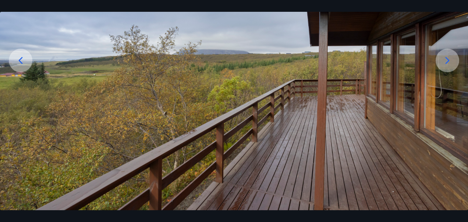
click at [446, 60] on icon at bounding box center [448, 60] width 12 height 12
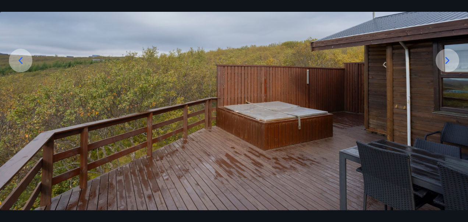
click at [446, 60] on icon at bounding box center [448, 60] width 12 height 12
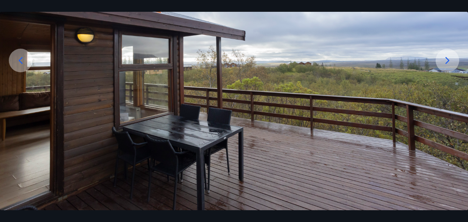
click at [446, 60] on icon at bounding box center [448, 60] width 12 height 12
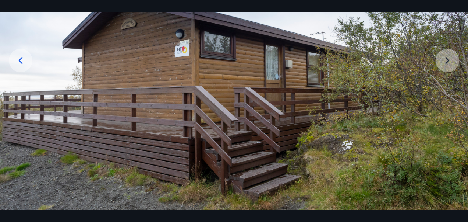
click at [446, 60] on img at bounding box center [234, 80] width 468 height 260
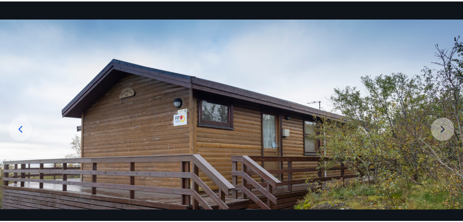
scroll to position [0, 0]
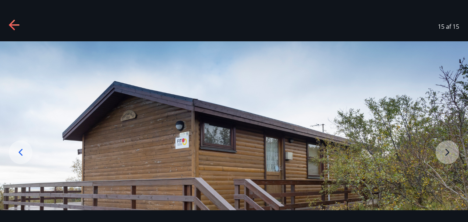
click at [17, 24] on icon at bounding box center [14, 24] width 10 height 1
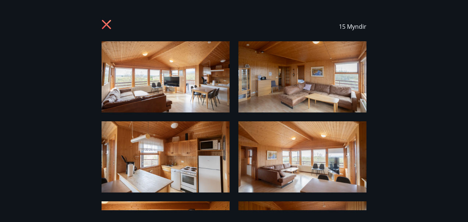
click at [108, 24] on icon at bounding box center [108, 26] width 12 height 12
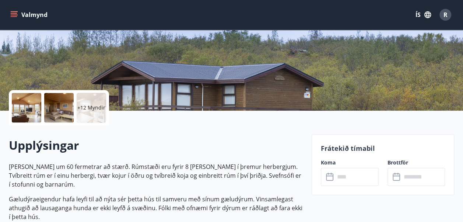
scroll to position [110, 0]
click at [353, 177] on input "text" at bounding box center [357, 177] width 44 height 18
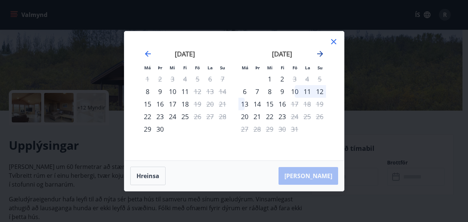
click at [319, 54] on icon "Move forward to switch to the next month." at bounding box center [320, 53] width 9 height 9
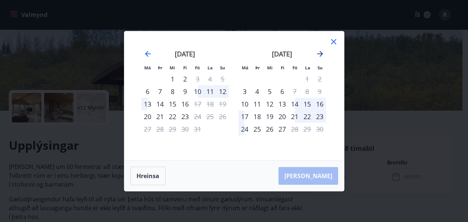
click at [319, 54] on icon "Move forward to switch to the next month." at bounding box center [320, 53] width 9 height 9
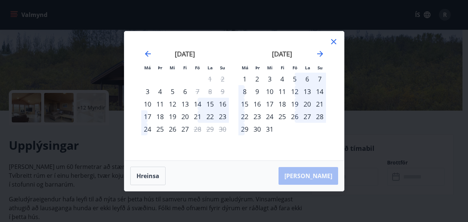
click at [256, 117] on div "23" at bounding box center [257, 116] width 13 height 13
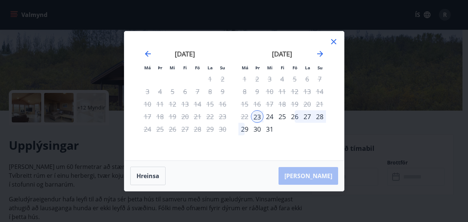
click at [335, 41] on icon at bounding box center [334, 41] width 9 height 9
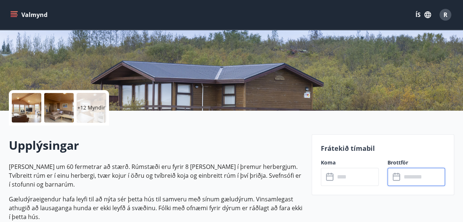
click at [404, 176] on input "text" at bounding box center [423, 177] width 44 height 18
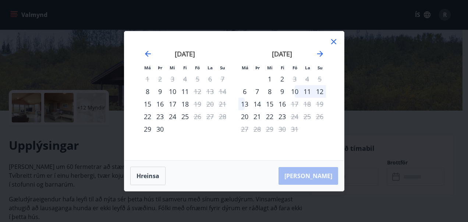
click at [337, 43] on icon at bounding box center [334, 41] width 9 height 9
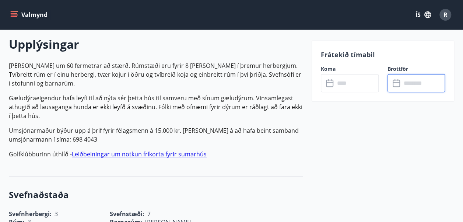
scroll to position [221, 0]
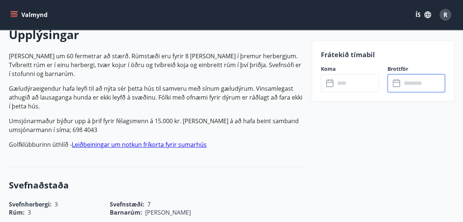
click at [341, 84] on input "text" at bounding box center [357, 83] width 44 height 18
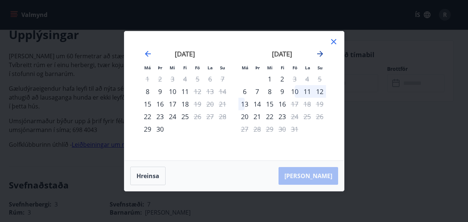
click at [320, 51] on icon "Move forward to switch to the next month." at bounding box center [320, 54] width 6 height 6
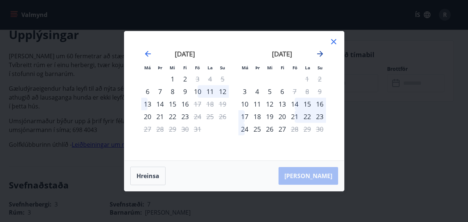
click at [320, 51] on icon "Move forward to switch to the next month." at bounding box center [320, 54] width 6 height 6
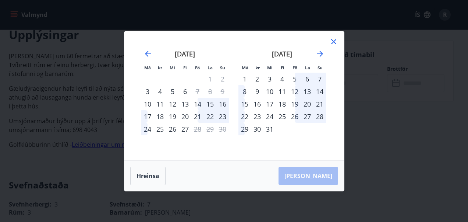
click at [256, 116] on div "23" at bounding box center [257, 116] width 13 height 13
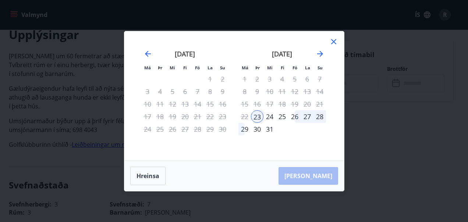
click at [321, 116] on div "28" at bounding box center [320, 116] width 13 height 13
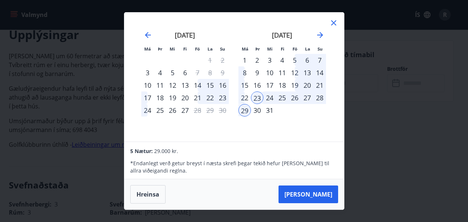
click at [332, 23] on icon at bounding box center [334, 22] width 9 height 9
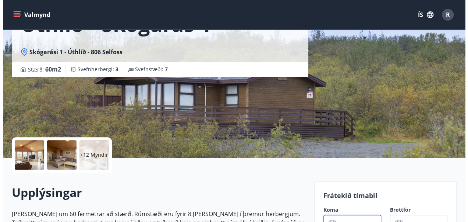
scroll to position [74, 0]
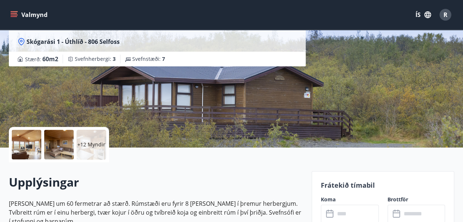
click at [37, 145] on div at bounding box center [26, 144] width 29 height 29
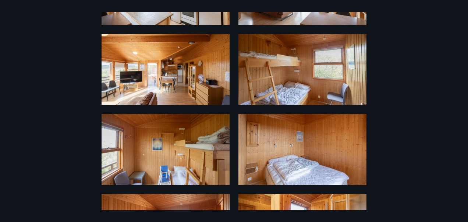
scroll to position [147, 0]
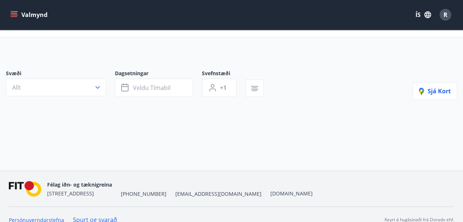
type input "*"
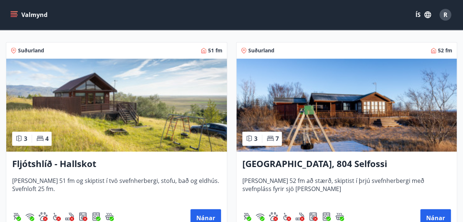
scroll to position [129, 0]
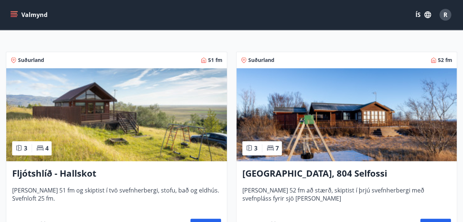
click at [339, 120] on img at bounding box center [346, 114] width 221 height 93
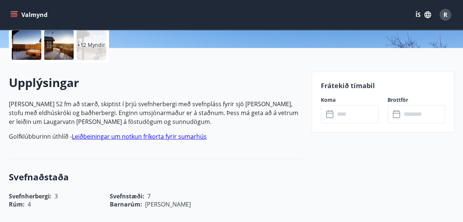
scroll to position [184, 0]
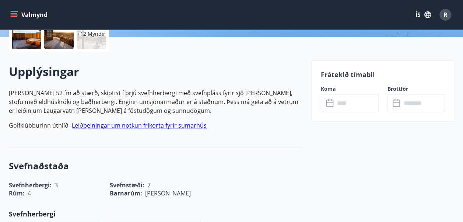
click at [345, 104] on input "text" at bounding box center [357, 103] width 44 height 18
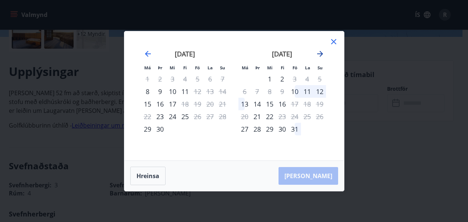
click at [318, 53] on icon "Move forward to switch to the next month." at bounding box center [320, 53] width 9 height 9
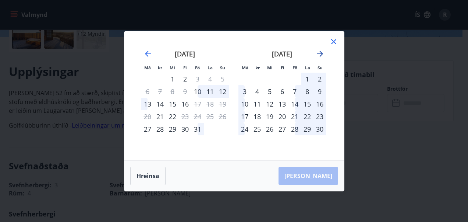
click at [318, 53] on icon "Move forward to switch to the next month." at bounding box center [320, 53] width 9 height 9
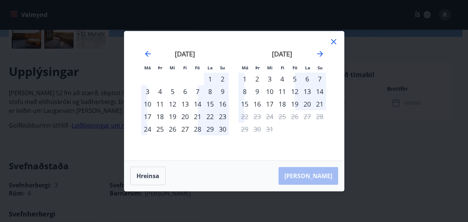
click at [334, 43] on icon at bounding box center [334, 41] width 9 height 9
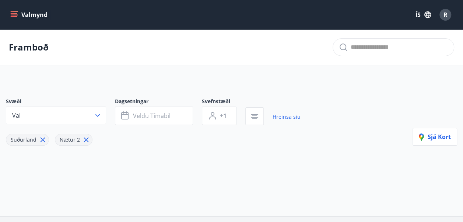
type input "*"
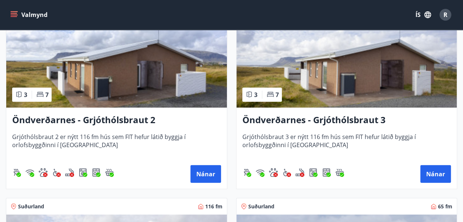
scroll to position [994, 0]
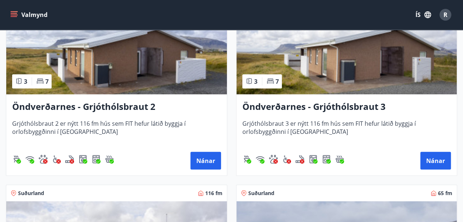
click at [326, 67] on img at bounding box center [346, 47] width 221 height 93
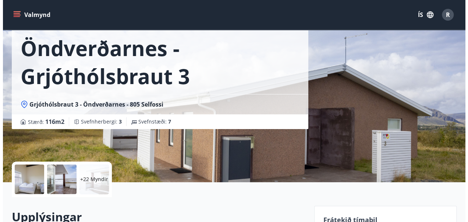
scroll to position [110, 0]
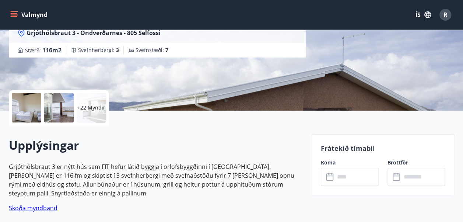
click at [26, 104] on div at bounding box center [26, 107] width 29 height 29
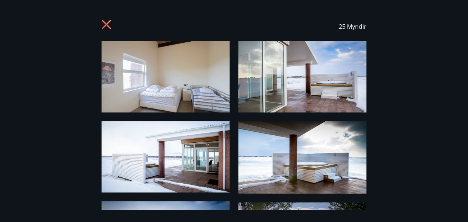
click at [179, 84] on img at bounding box center [166, 76] width 128 height 71
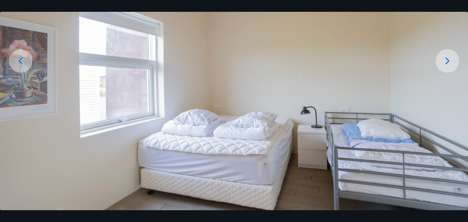
scroll to position [92, 0]
click at [445, 59] on icon at bounding box center [448, 60] width 12 height 12
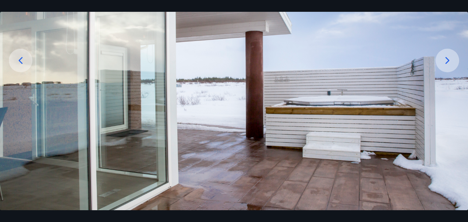
click at [445, 59] on icon at bounding box center [448, 60] width 12 height 12
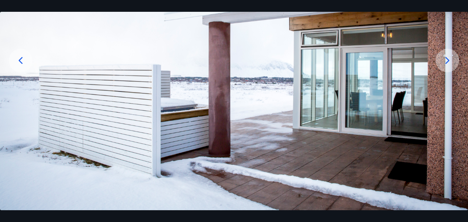
click at [20, 59] on icon at bounding box center [21, 60] width 4 height 7
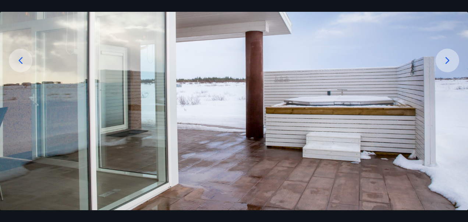
click at [445, 62] on icon at bounding box center [448, 60] width 12 height 12
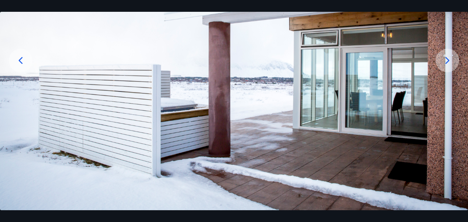
click at [445, 62] on icon at bounding box center [448, 60] width 12 height 12
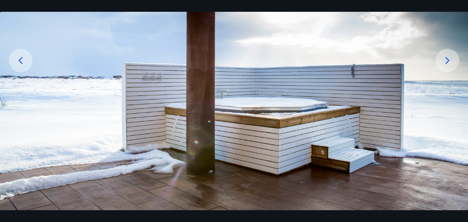
click at [445, 62] on icon at bounding box center [448, 60] width 12 height 12
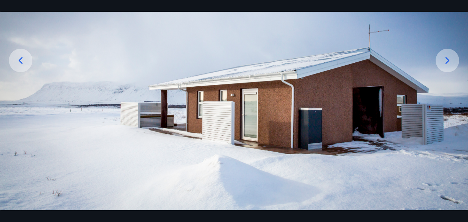
click at [445, 62] on icon at bounding box center [448, 60] width 12 height 12
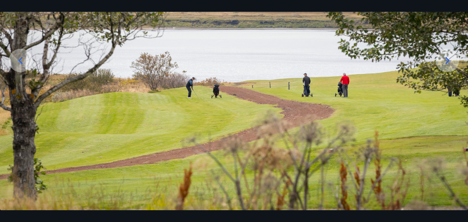
click at [445, 62] on icon at bounding box center [448, 60] width 12 height 12
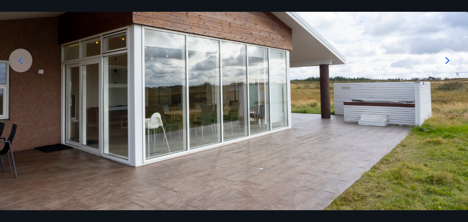
click at [445, 62] on icon at bounding box center [448, 60] width 12 height 12
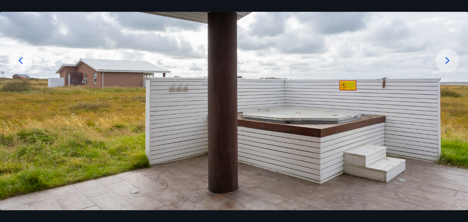
click at [447, 60] on icon at bounding box center [448, 60] width 12 height 12
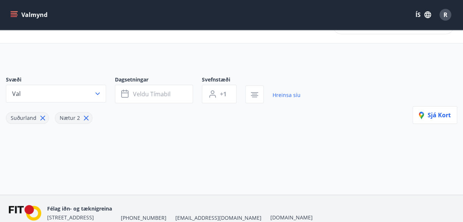
type input "*"
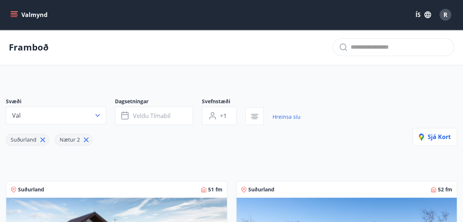
scroll to position [129, 0]
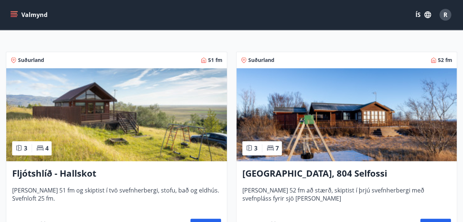
click at [108, 115] on img at bounding box center [116, 114] width 221 height 93
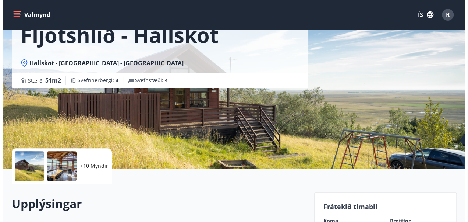
scroll to position [37, 0]
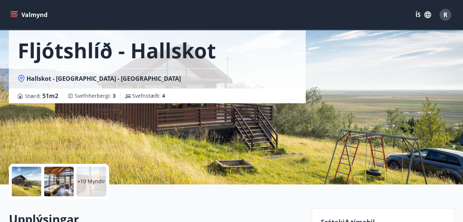
click at [25, 179] on div at bounding box center [26, 180] width 29 height 29
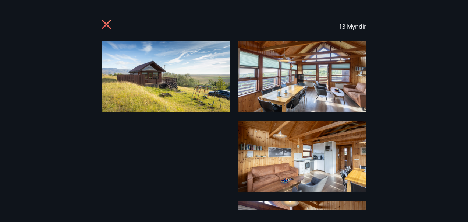
click at [155, 87] on img at bounding box center [166, 76] width 128 height 71
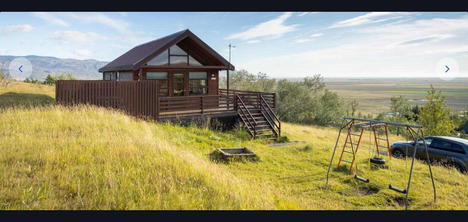
scroll to position [92, 0]
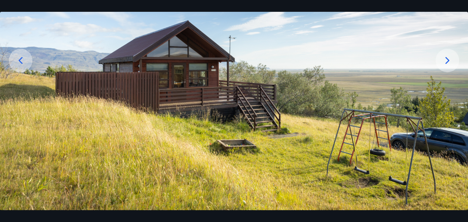
click at [445, 60] on icon at bounding box center [448, 60] width 12 height 12
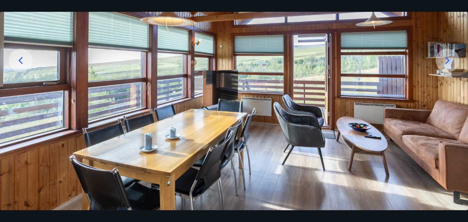
click at [444, 59] on icon at bounding box center [448, 60] width 12 height 12
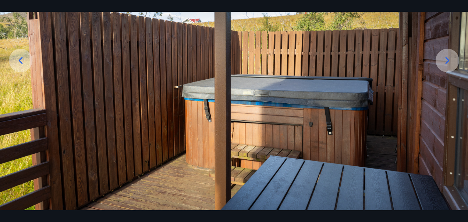
click at [445, 59] on icon at bounding box center [448, 60] width 12 height 12
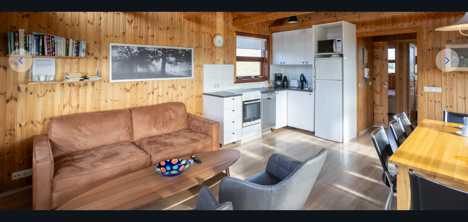
click at [445, 59] on icon at bounding box center [448, 60] width 12 height 12
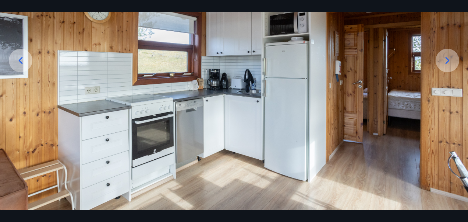
click at [445, 59] on icon at bounding box center [448, 60] width 12 height 12
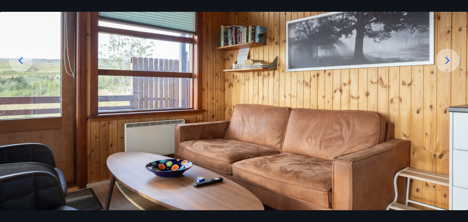
click at [445, 59] on icon at bounding box center [448, 60] width 12 height 12
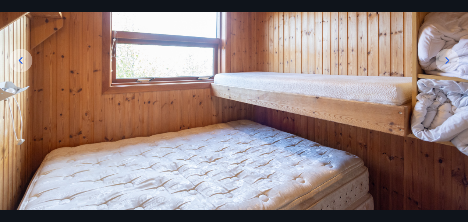
click at [445, 59] on icon at bounding box center [448, 60] width 12 height 12
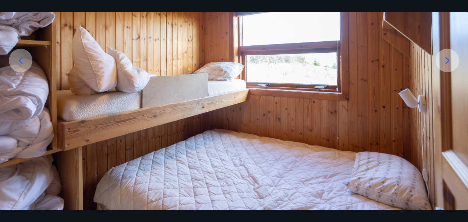
click at [443, 61] on icon at bounding box center [448, 60] width 12 height 12
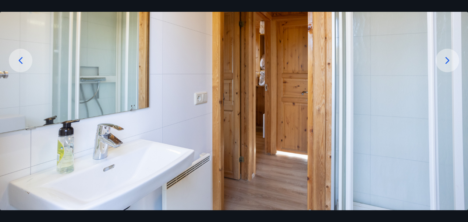
click at [22, 59] on icon at bounding box center [21, 60] width 12 height 12
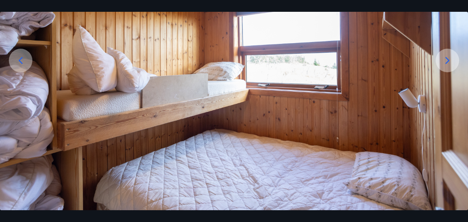
click at [448, 60] on icon at bounding box center [448, 60] width 4 height 7
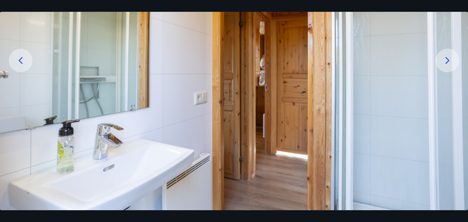
click at [448, 60] on icon at bounding box center [448, 60] width 4 height 7
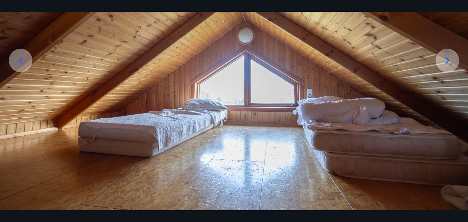
click at [448, 60] on icon at bounding box center [448, 60] width 4 height 7
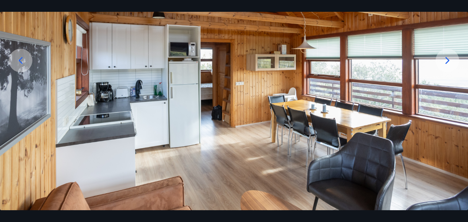
click at [444, 60] on icon at bounding box center [448, 60] width 12 height 12
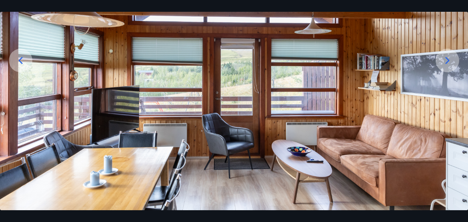
click at [445, 60] on icon at bounding box center [448, 60] width 12 height 12
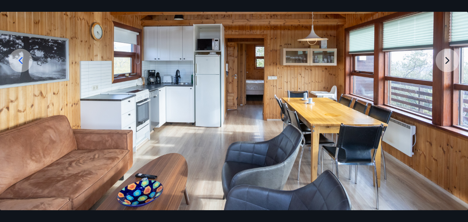
click at [445, 60] on img at bounding box center [234, 80] width 468 height 260
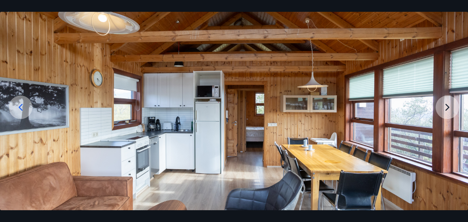
scroll to position [0, 0]
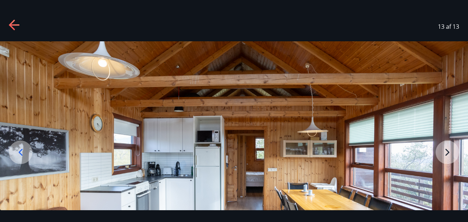
click at [14, 21] on icon at bounding box center [12, 25] width 6 height 10
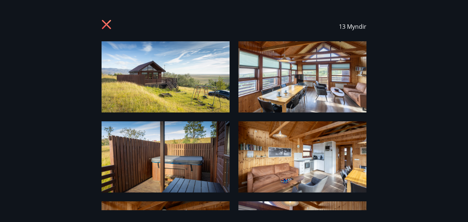
click at [103, 24] on icon at bounding box center [108, 26] width 12 height 12
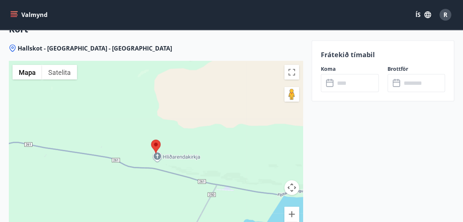
scroll to position [957, 0]
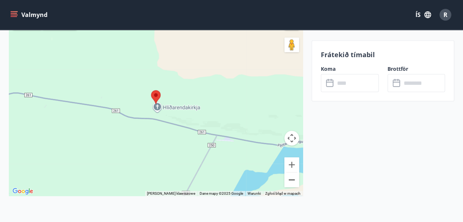
click at [291, 172] on button "Pomniejsz" at bounding box center [291, 179] width 15 height 15
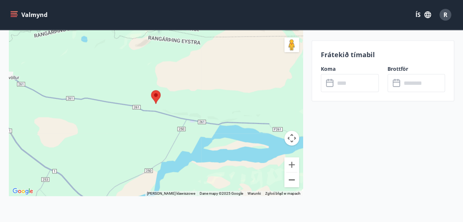
click at [294, 172] on button "Pomniejsz" at bounding box center [291, 179] width 15 height 15
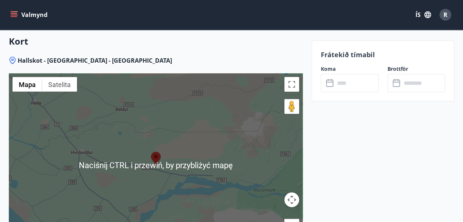
scroll to position [920, 0]
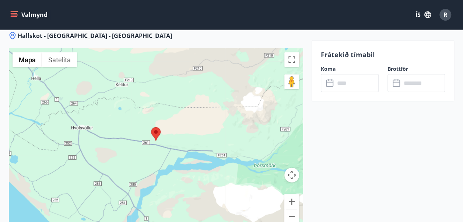
click at [291, 209] on button "Pomniejsz" at bounding box center [291, 216] width 15 height 15
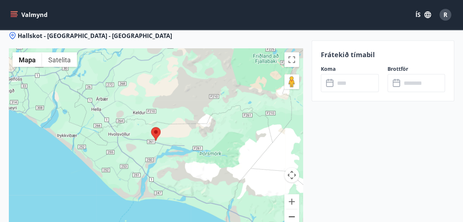
click at [291, 209] on button "Pomniejsz" at bounding box center [291, 216] width 15 height 15
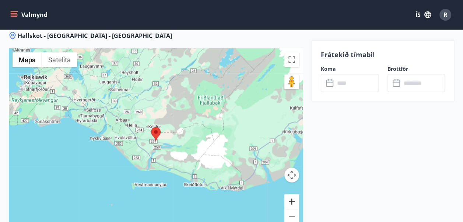
click at [292, 194] on button "Powiększ" at bounding box center [291, 201] width 15 height 15
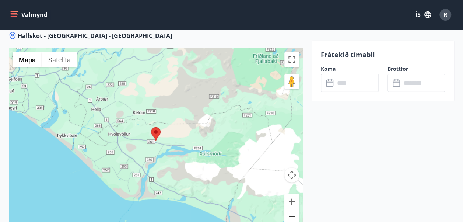
click at [295, 209] on button "Pomniejsz" at bounding box center [291, 216] width 15 height 15
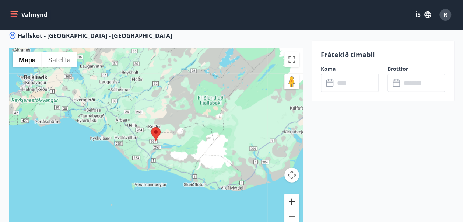
click at [289, 194] on button "Powiększ" at bounding box center [291, 201] width 15 height 15
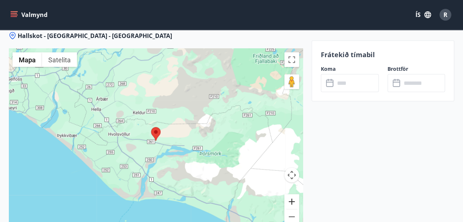
click at [289, 194] on button "Powiększ" at bounding box center [291, 201] width 15 height 15
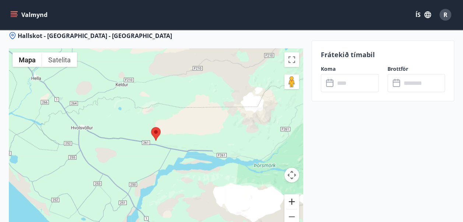
click at [289, 194] on button "Powiększ" at bounding box center [291, 201] width 15 height 15
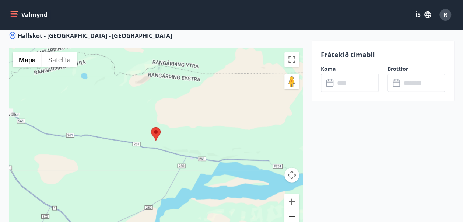
click at [290, 209] on button "Pomniejsz" at bounding box center [291, 216] width 15 height 15
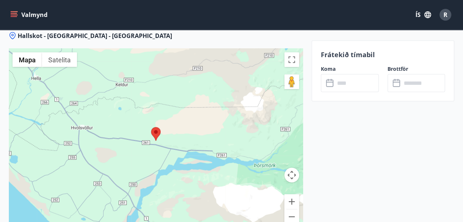
click at [356, 85] on input "text" at bounding box center [357, 83] width 44 height 18
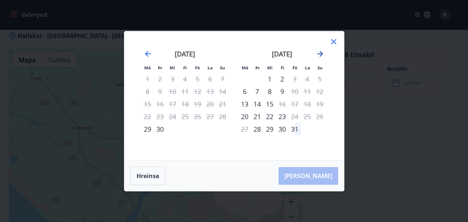
click at [317, 54] on icon "Move forward to switch to the next month." at bounding box center [320, 53] width 9 height 9
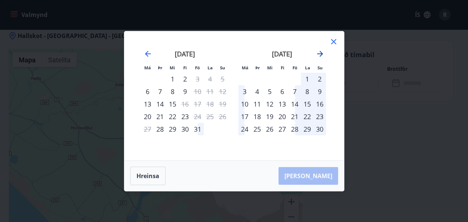
click at [321, 54] on icon "Move forward to switch to the next month." at bounding box center [320, 54] width 6 height 6
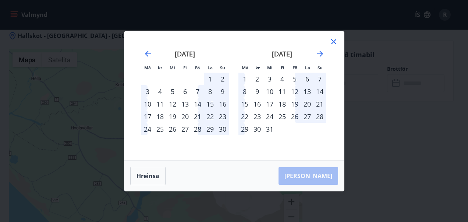
click at [334, 40] on icon at bounding box center [334, 41] width 9 height 9
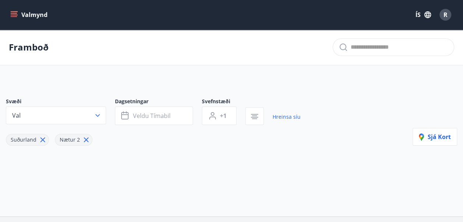
type input "*"
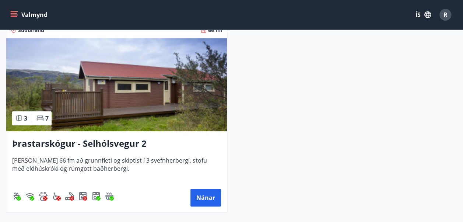
scroll to position [1333, 0]
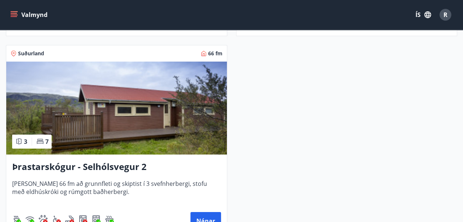
click at [99, 105] on img at bounding box center [116, 107] width 221 height 93
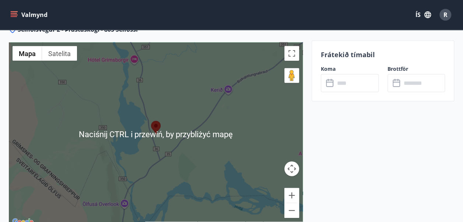
scroll to position [957, 0]
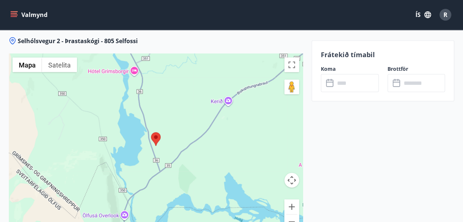
click at [286, 214] on button "Pomniejsz" at bounding box center [291, 221] width 15 height 15
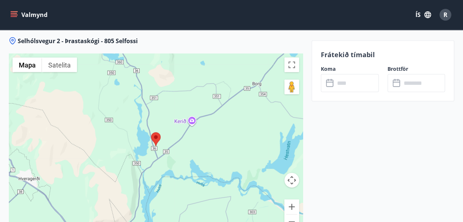
click at [289, 214] on button "Pomniejsz" at bounding box center [291, 221] width 15 height 15
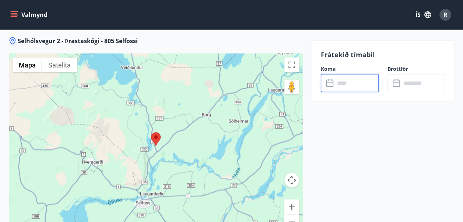
click at [356, 83] on input "text" at bounding box center [357, 83] width 44 height 18
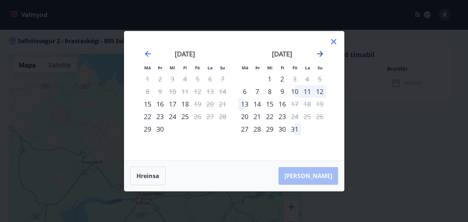
click at [320, 52] on icon "Move forward to switch to the next month." at bounding box center [320, 53] width 9 height 9
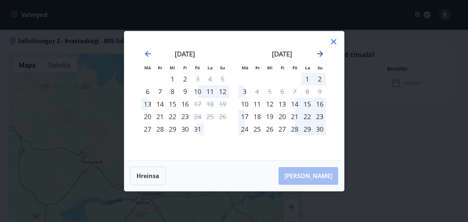
click at [320, 52] on icon "Move forward to switch to the next month." at bounding box center [320, 53] width 9 height 9
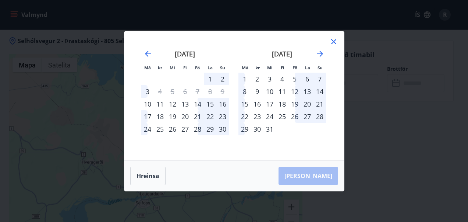
click at [375, 110] on div "Má Þr Mi Fi Fö La Su Má Þr Mi Fi Fö La Su [DATE] 1 2 3 4 5 6 7 8 9 10 11 12 13 …" at bounding box center [234, 111] width 468 height 222
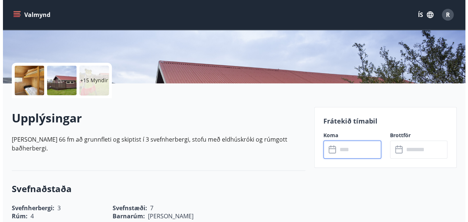
scroll to position [74, 0]
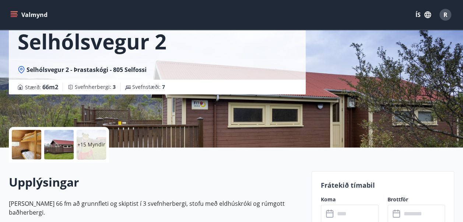
click at [31, 145] on div at bounding box center [26, 144] width 29 height 29
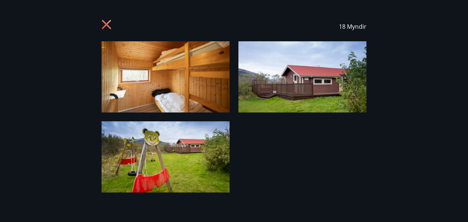
click at [169, 83] on img at bounding box center [166, 76] width 128 height 71
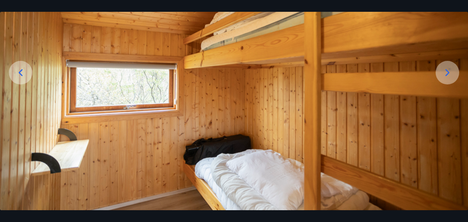
scroll to position [92, 0]
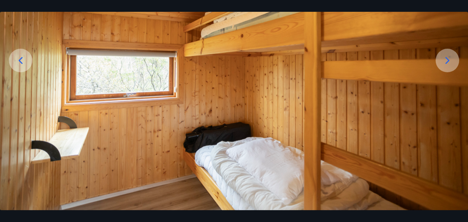
click at [449, 59] on icon at bounding box center [448, 60] width 12 height 12
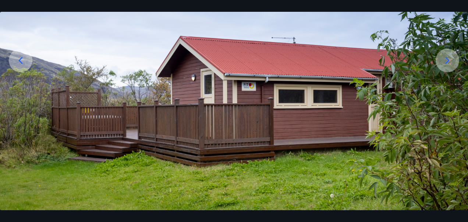
click at [449, 60] on icon at bounding box center [448, 60] width 4 height 7
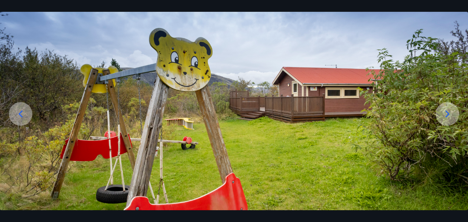
scroll to position [74, 0]
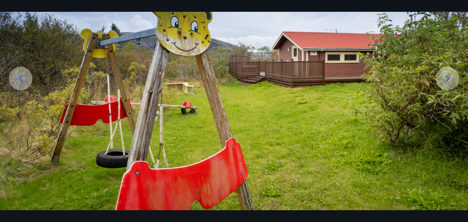
click at [445, 78] on icon at bounding box center [448, 79] width 12 height 12
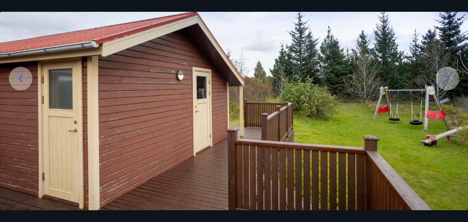
scroll to position [92, 0]
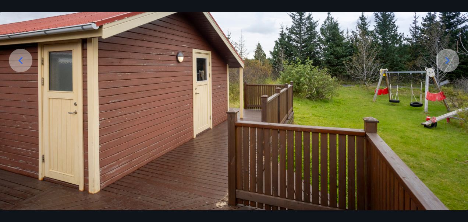
click at [447, 60] on icon at bounding box center [448, 60] width 12 height 12
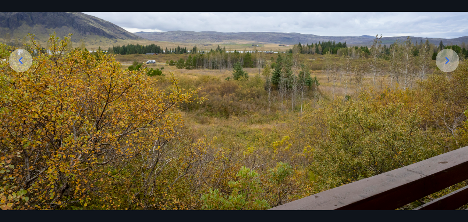
click at [449, 61] on icon at bounding box center [448, 60] width 4 height 7
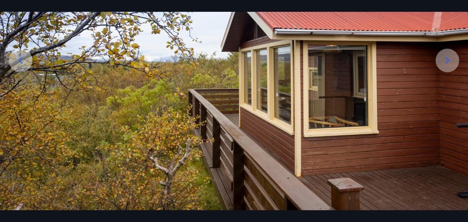
click at [444, 60] on icon at bounding box center [448, 60] width 12 height 12
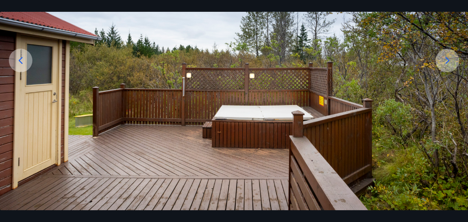
click at [445, 59] on icon at bounding box center [448, 60] width 12 height 12
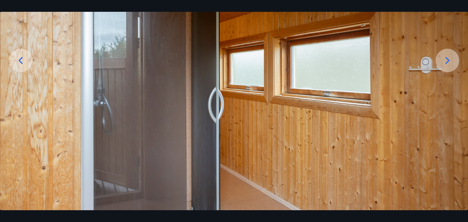
click at [445, 60] on icon at bounding box center [448, 60] width 12 height 12
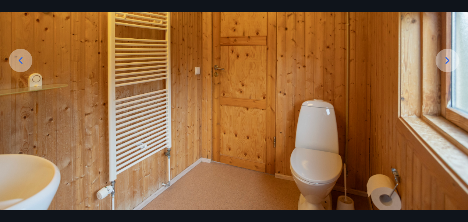
click at [444, 59] on icon at bounding box center [448, 60] width 12 height 12
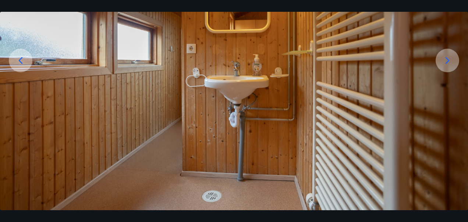
click at [448, 60] on icon at bounding box center [448, 60] width 12 height 12
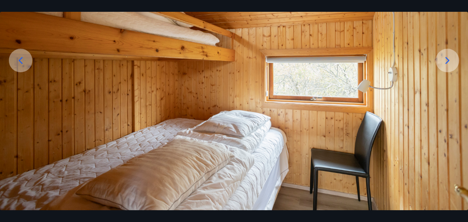
click at [448, 60] on icon at bounding box center [448, 60] width 12 height 12
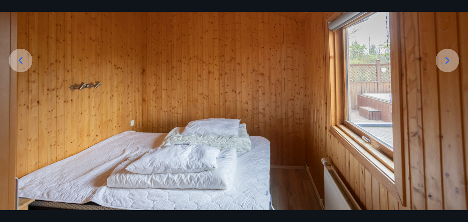
click at [448, 60] on icon at bounding box center [448, 60] width 12 height 12
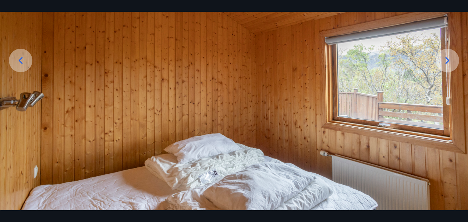
click at [448, 60] on icon at bounding box center [448, 60] width 12 height 12
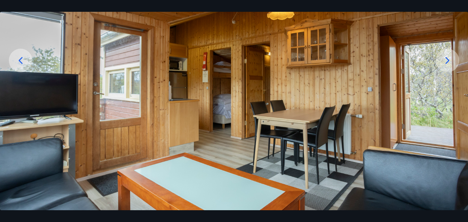
click at [446, 61] on icon at bounding box center [448, 60] width 12 height 12
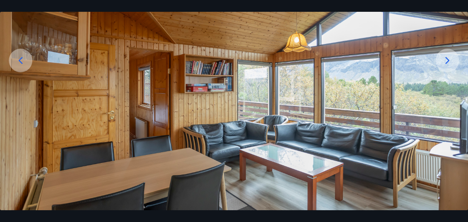
click at [450, 59] on icon at bounding box center [448, 60] width 12 height 12
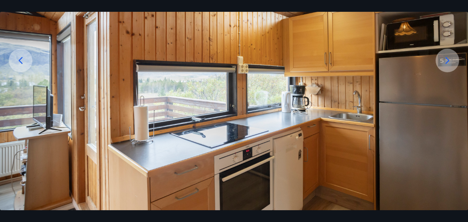
click at [447, 57] on icon at bounding box center [448, 60] width 12 height 12
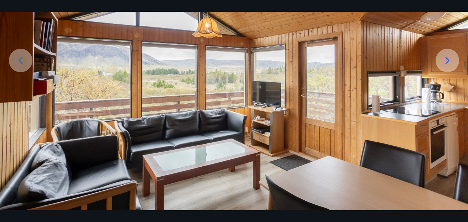
click at [445, 59] on icon at bounding box center [448, 60] width 12 height 12
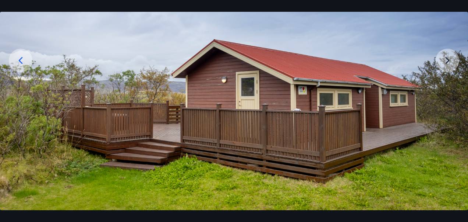
click at [445, 59] on img at bounding box center [234, 80] width 468 height 260
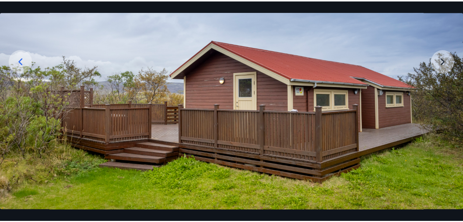
scroll to position [0, 0]
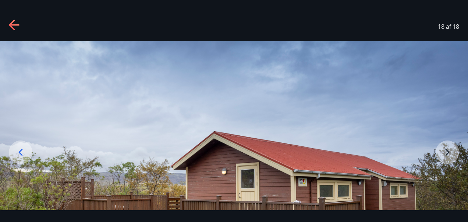
click at [17, 25] on icon at bounding box center [14, 24] width 10 height 1
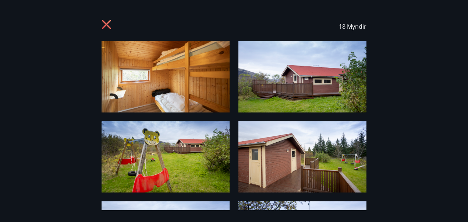
click at [103, 25] on icon at bounding box center [108, 26] width 12 height 12
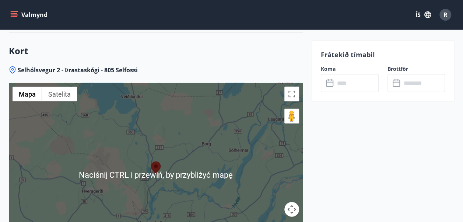
scroll to position [847, 0]
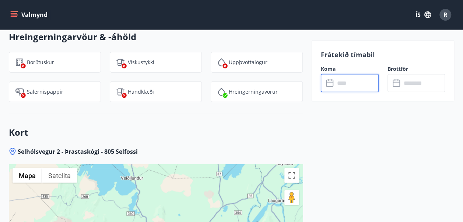
click at [345, 85] on input "text" at bounding box center [357, 83] width 44 height 18
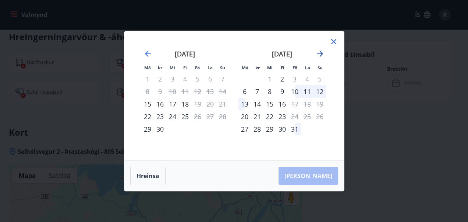
click at [320, 55] on icon "Move forward to switch to the next month." at bounding box center [320, 53] width 9 height 9
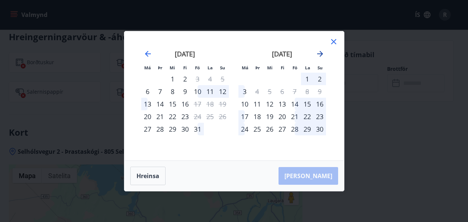
click at [320, 55] on icon "Move forward to switch to the next month." at bounding box center [320, 53] width 9 height 9
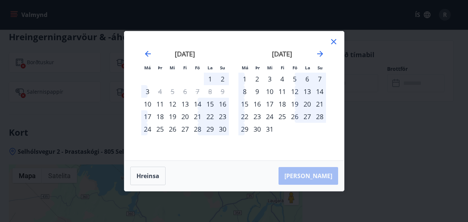
click at [247, 117] on div "22" at bounding box center [245, 116] width 13 height 13
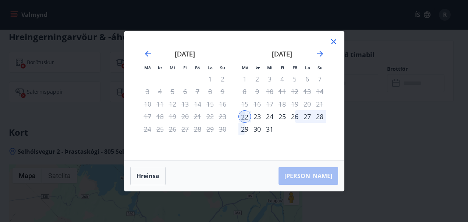
click at [257, 117] on div "23" at bounding box center [257, 116] width 13 height 13
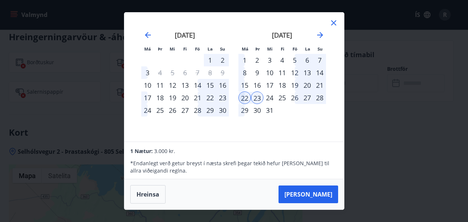
click at [256, 99] on div "23" at bounding box center [257, 97] width 13 height 13
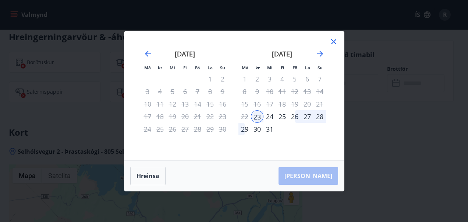
click at [244, 114] on div "22" at bounding box center [245, 116] width 13 height 13
click at [308, 116] on div "27" at bounding box center [307, 116] width 13 height 13
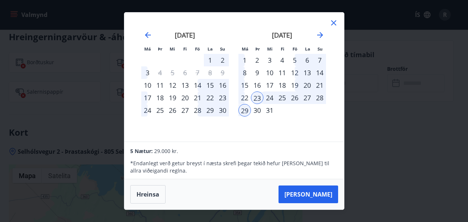
click at [246, 110] on div "29" at bounding box center [245, 110] width 13 height 13
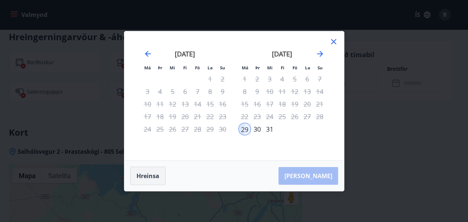
click at [150, 176] on button "Hreinsa" at bounding box center [147, 175] width 35 height 18
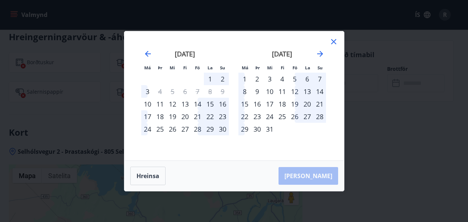
click at [258, 116] on div "23" at bounding box center [257, 116] width 13 height 13
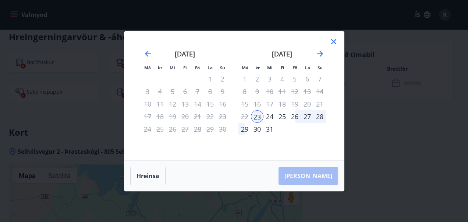
click at [306, 116] on div "27" at bounding box center [307, 116] width 13 height 13
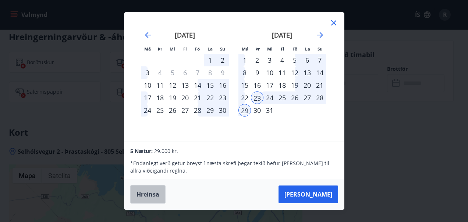
drag, startPoint x: 150, startPoint y: 197, endPoint x: 153, endPoint y: 193, distance: 4.7
click at [150, 197] on button "Hreinsa" at bounding box center [147, 194] width 35 height 18
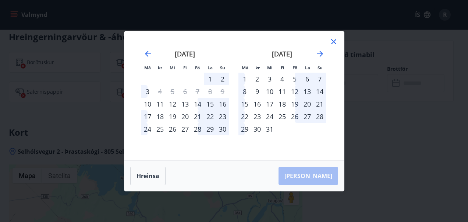
click at [293, 116] on div "26" at bounding box center [295, 116] width 13 height 13
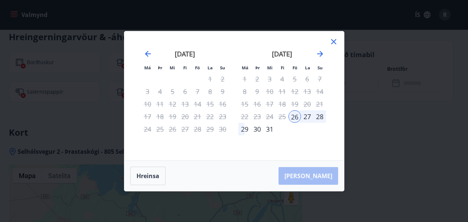
click at [319, 118] on div "28" at bounding box center [320, 116] width 13 height 13
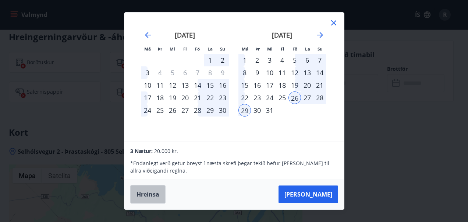
click at [145, 191] on button "Hreinsa" at bounding box center [147, 194] width 35 height 18
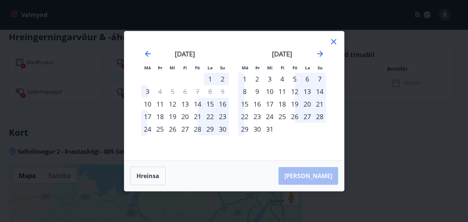
click at [256, 116] on div "23" at bounding box center [257, 116] width 13 height 13
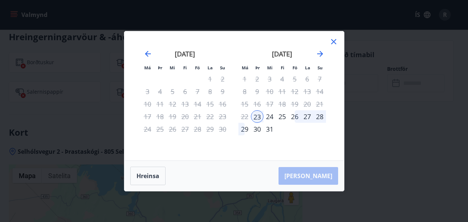
click at [297, 116] on div "26" at bounding box center [295, 116] width 13 height 13
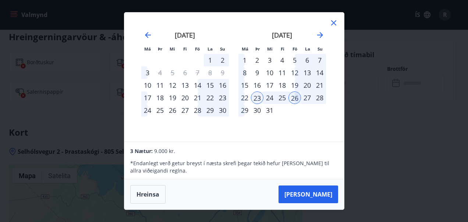
click at [248, 96] on div "22" at bounding box center [245, 97] width 13 height 13
drag, startPoint x: 147, startPoint y: 195, endPoint x: 166, endPoint y: 179, distance: 25.6
click at [148, 195] on button "Hreinsa" at bounding box center [147, 194] width 35 height 18
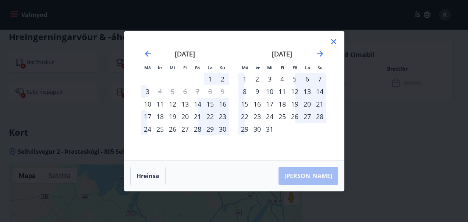
click at [258, 114] on div "23" at bounding box center [257, 116] width 13 height 13
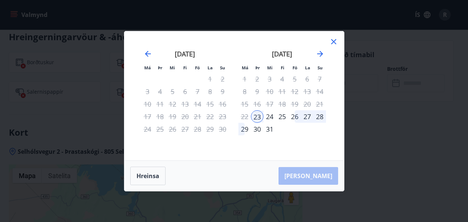
click at [295, 117] on div "26" at bounding box center [295, 116] width 13 height 13
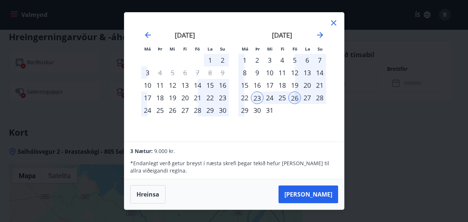
click at [297, 97] on div "26" at bounding box center [295, 97] width 13 height 13
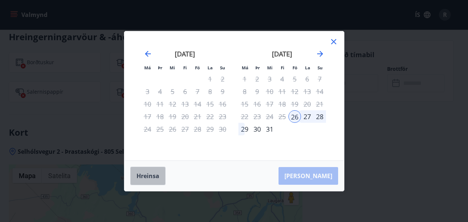
click at [151, 171] on button "Hreinsa" at bounding box center [147, 175] width 35 height 18
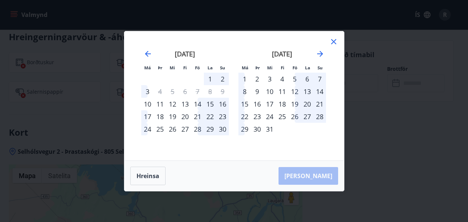
drag, startPoint x: 255, startPoint y: 115, endPoint x: 303, endPoint y: 115, distance: 48.6
click at [255, 115] on div "23" at bounding box center [257, 116] width 13 height 13
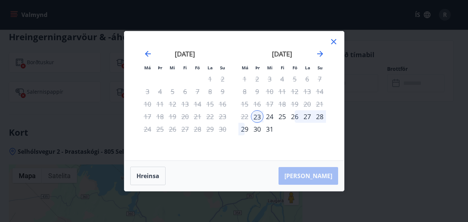
click at [306, 115] on div "27" at bounding box center [307, 116] width 13 height 13
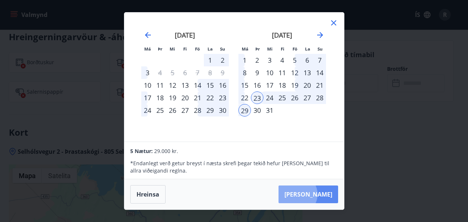
click at [320, 194] on button "[PERSON_NAME]" at bounding box center [309, 194] width 60 height 18
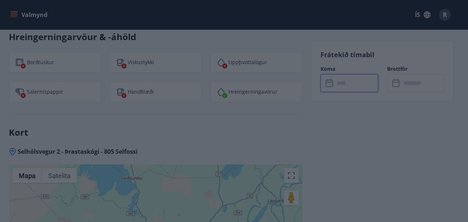
type input "******"
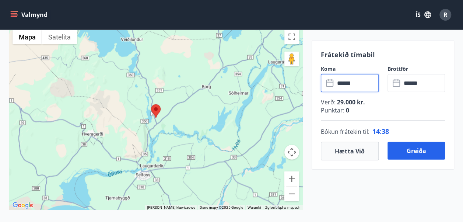
scroll to position [994, 0]
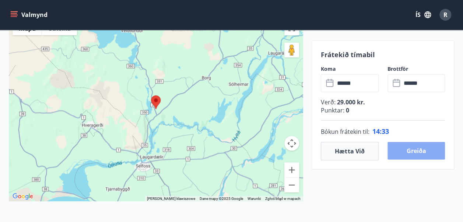
click at [413, 149] on button "Greiða" at bounding box center [416, 151] width 58 height 18
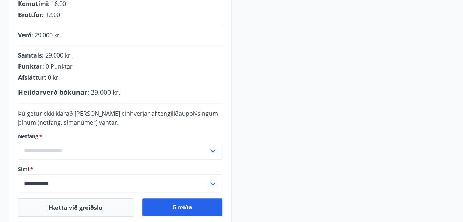
scroll to position [144, 0]
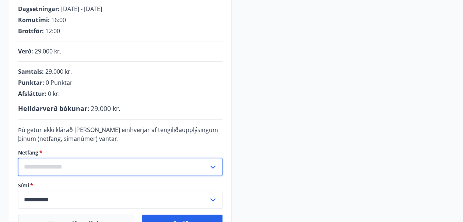
click at [34, 163] on input "text" at bounding box center [113, 167] width 190 height 18
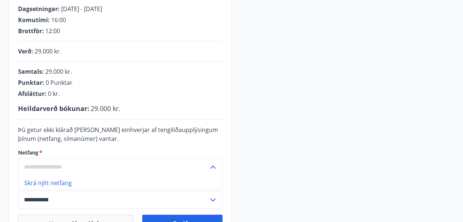
click at [32, 163] on input "text" at bounding box center [113, 167] width 190 height 18
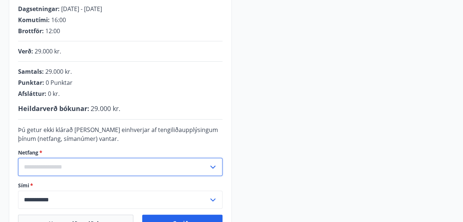
click at [34, 165] on input "text" at bounding box center [113, 167] width 190 height 18
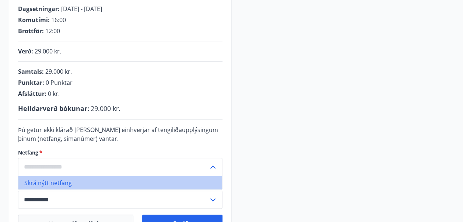
click at [46, 183] on li "Skrá nýtt netfang" at bounding box center [120, 182] width 204 height 13
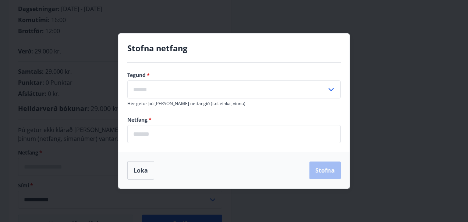
click at [397, 109] on div "Stofna netfang Tegund   * ​ Hér getur þú [PERSON_NAME] netfangið (t.d. einka, v…" at bounding box center [234, 111] width 468 height 222
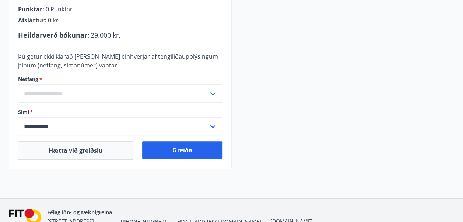
scroll to position [218, 0]
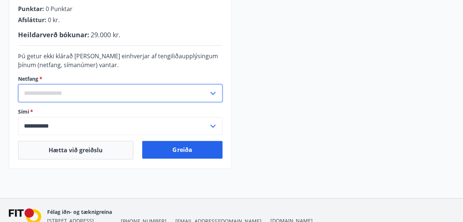
click at [36, 93] on input "text" at bounding box center [113, 93] width 190 height 18
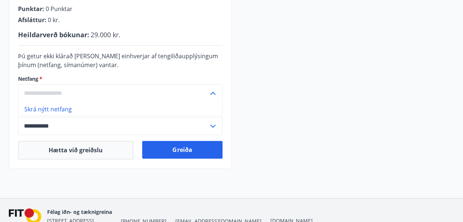
click at [281, 100] on div "**********" at bounding box center [231, 24] width 445 height 287
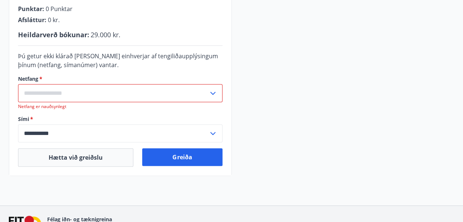
click at [214, 91] on icon at bounding box center [212, 93] width 9 height 9
click at [272, 103] on div "**********" at bounding box center [231, 28] width 445 height 294
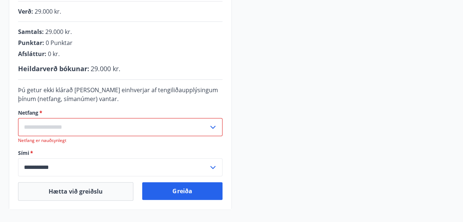
scroll to position [189, 0]
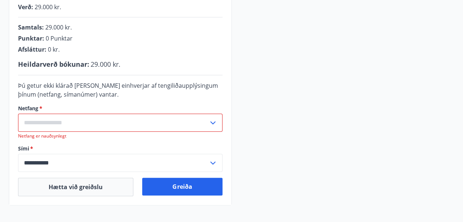
click at [36, 120] on input "text" at bounding box center [113, 122] width 190 height 18
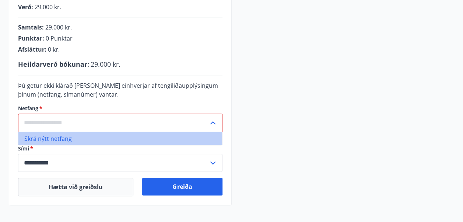
click at [40, 139] on li "Skrá nýtt netfang" at bounding box center [120, 137] width 204 height 13
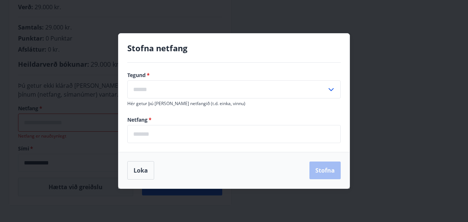
click at [331, 89] on icon at bounding box center [331, 89] width 9 height 9
click at [144, 107] on li "Heima" at bounding box center [234, 104] width 213 height 13
type input "*****"
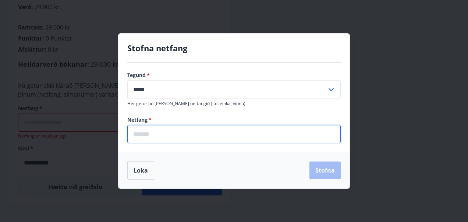
click at [151, 135] on input "email" at bounding box center [234, 134] width 214 height 18
type input "**********"
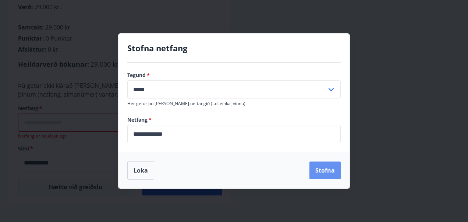
click at [328, 170] on button "Stofna" at bounding box center [325, 170] width 31 height 18
type input "**********"
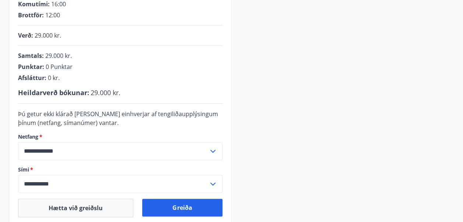
scroll to position [255, 0]
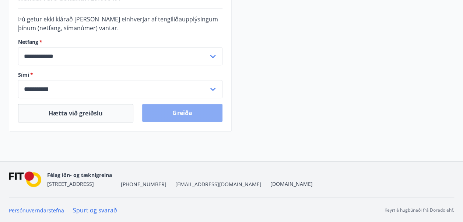
click at [177, 111] on button "Greiða" at bounding box center [182, 113] width 80 height 18
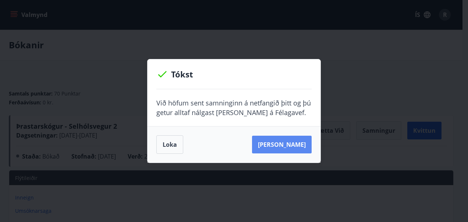
click at [286, 141] on button "Sjá samning" at bounding box center [282, 144] width 60 height 18
click at [356, 86] on div "Tókst Við höfum sent samninginn á netfangið þitt og þú getur alltaf nálgast han…" at bounding box center [234, 111] width 468 height 222
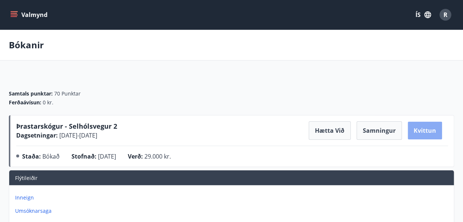
click at [419, 128] on button "Kvittun" at bounding box center [425, 130] width 34 height 18
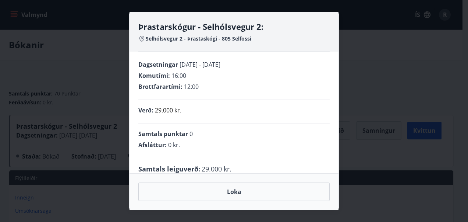
click at [370, 67] on div "Þrastarskógur - Selhólsvegur 2: Selhólsvegur 2 - Þrastaskógi - 805 Selfossi Dag…" at bounding box center [234, 111] width 468 height 222
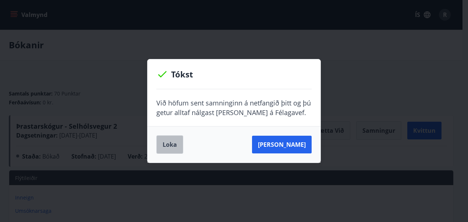
click at [164, 147] on button "Loka" at bounding box center [169, 144] width 27 height 18
click at [359, 101] on div "Tókst Við höfum sent samninginn á netfangið þitt og þú getur alltaf nálgast han…" at bounding box center [234, 111] width 468 height 222
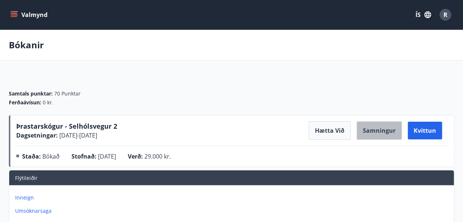
click at [373, 130] on button "Samningur" at bounding box center [378, 130] width 45 height 18
click at [15, 14] on icon "menu" at bounding box center [13, 14] width 7 height 7
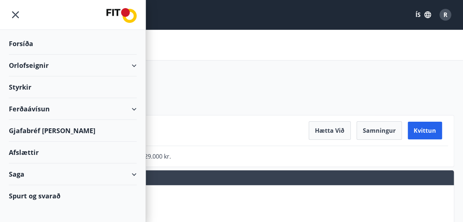
click at [38, 66] on div "Orlofseignir" at bounding box center [73, 65] width 128 height 22
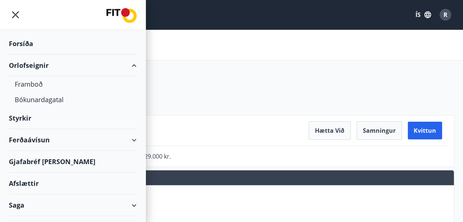
click at [16, 116] on div "Styrkir" at bounding box center [73, 118] width 128 height 22
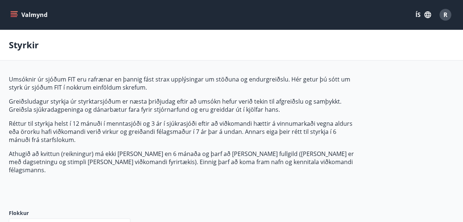
type input "***"
click at [19, 14] on button "Valmynd" at bounding box center [30, 14] width 42 height 13
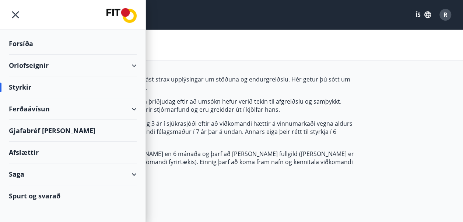
click at [135, 108] on div "Ferðaávísun" at bounding box center [73, 109] width 128 height 22
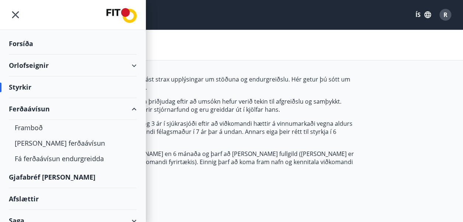
click at [34, 177] on div "Gjafabréf [PERSON_NAME]" at bounding box center [73, 177] width 128 height 22
click at [25, 127] on div "Framboð" at bounding box center [73, 127] width 116 height 15
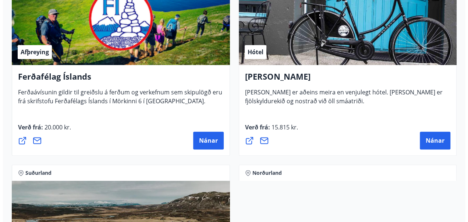
scroll to position [378, 0]
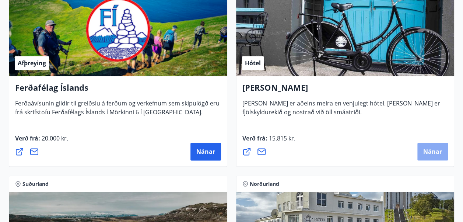
click at [427, 155] on button "Nánar" at bounding box center [432, 151] width 31 height 18
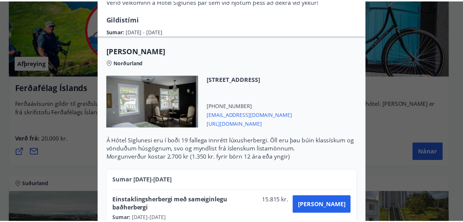
scroll to position [13, 0]
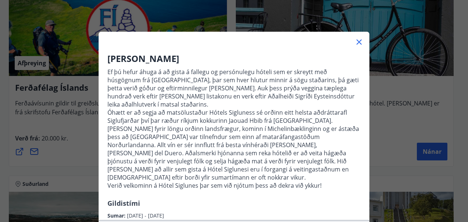
click at [357, 39] on icon at bounding box center [359, 41] width 5 height 5
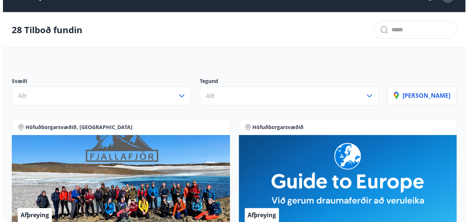
scroll to position [0, 0]
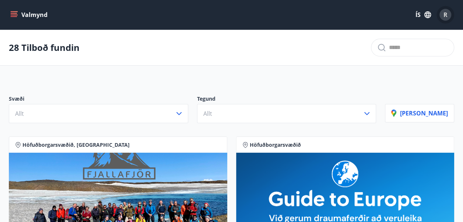
click at [444, 15] on span "R" at bounding box center [445, 15] width 4 height 8
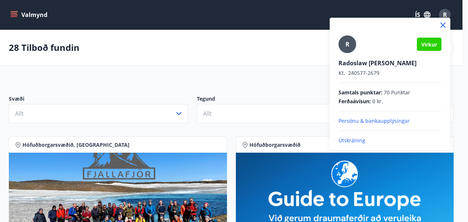
click at [356, 139] on p "Útskráning" at bounding box center [390, 140] width 103 height 7
click at [345, 141] on p "Útskráning" at bounding box center [390, 140] width 103 height 7
